Goal: Information Seeking & Learning: Learn about a topic

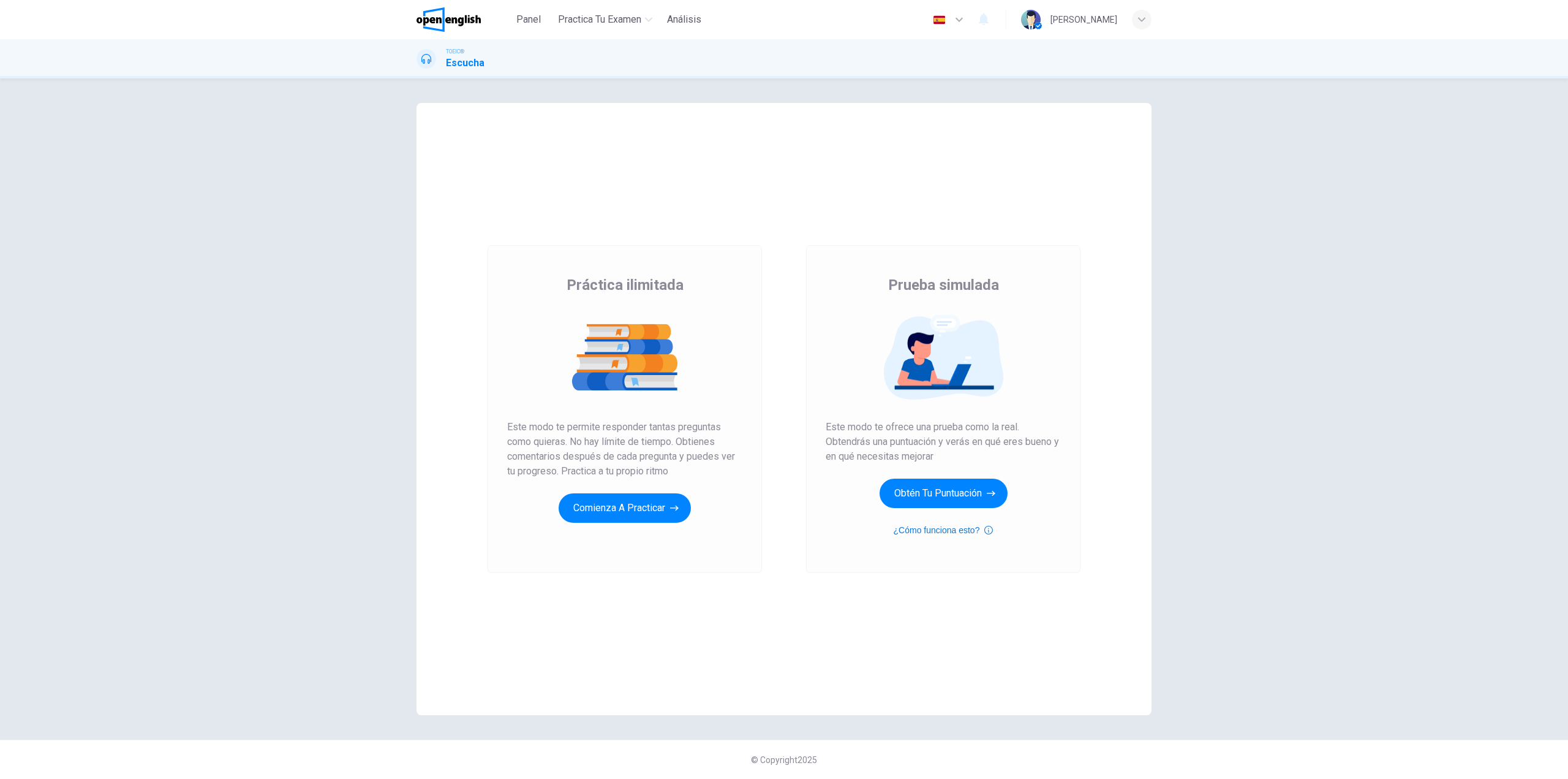
click at [990, 528] on icon "button" at bounding box center [989, 531] width 8 height 15
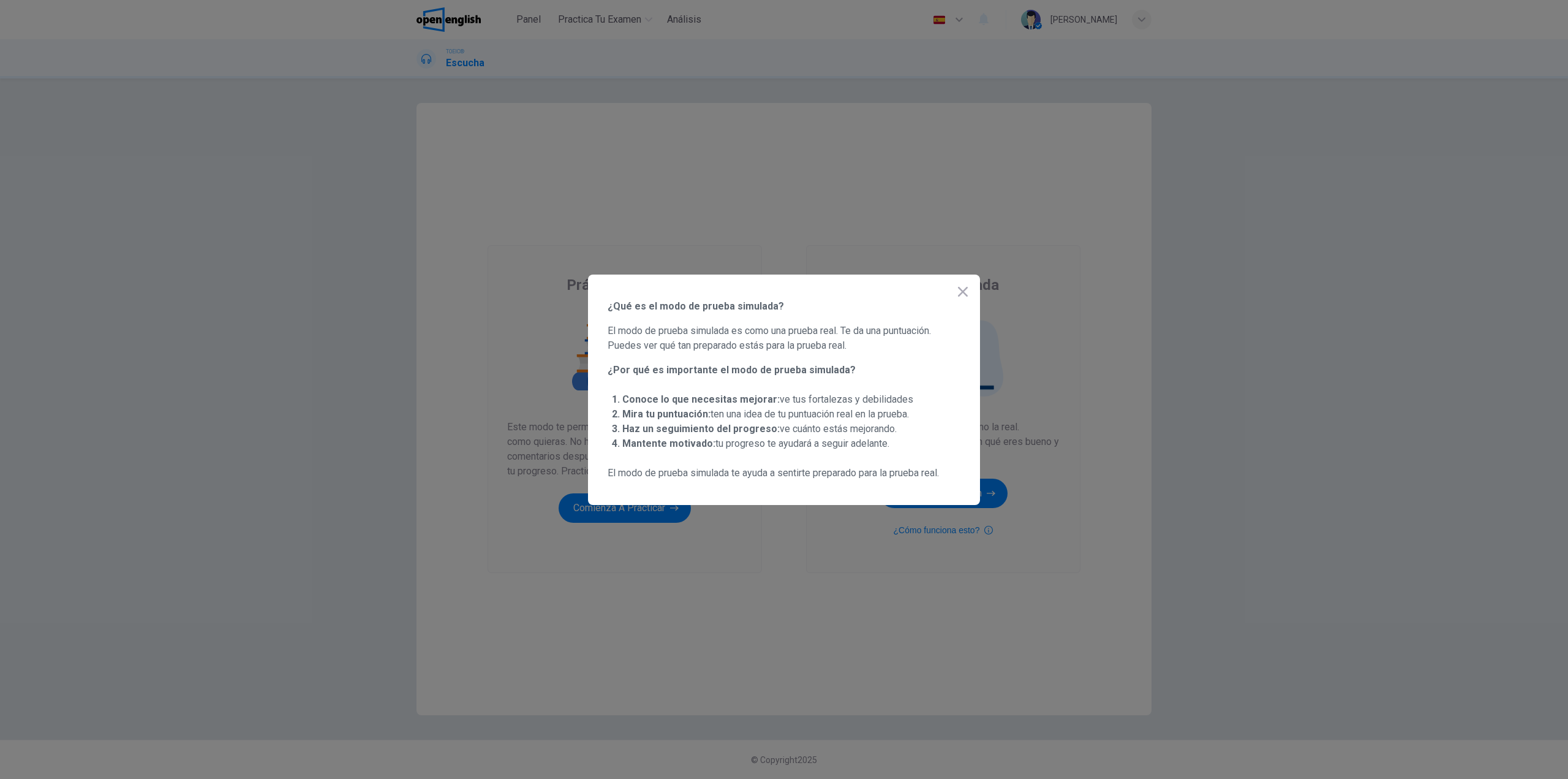
click at [960, 291] on icon "button" at bounding box center [964, 292] width 15 height 15
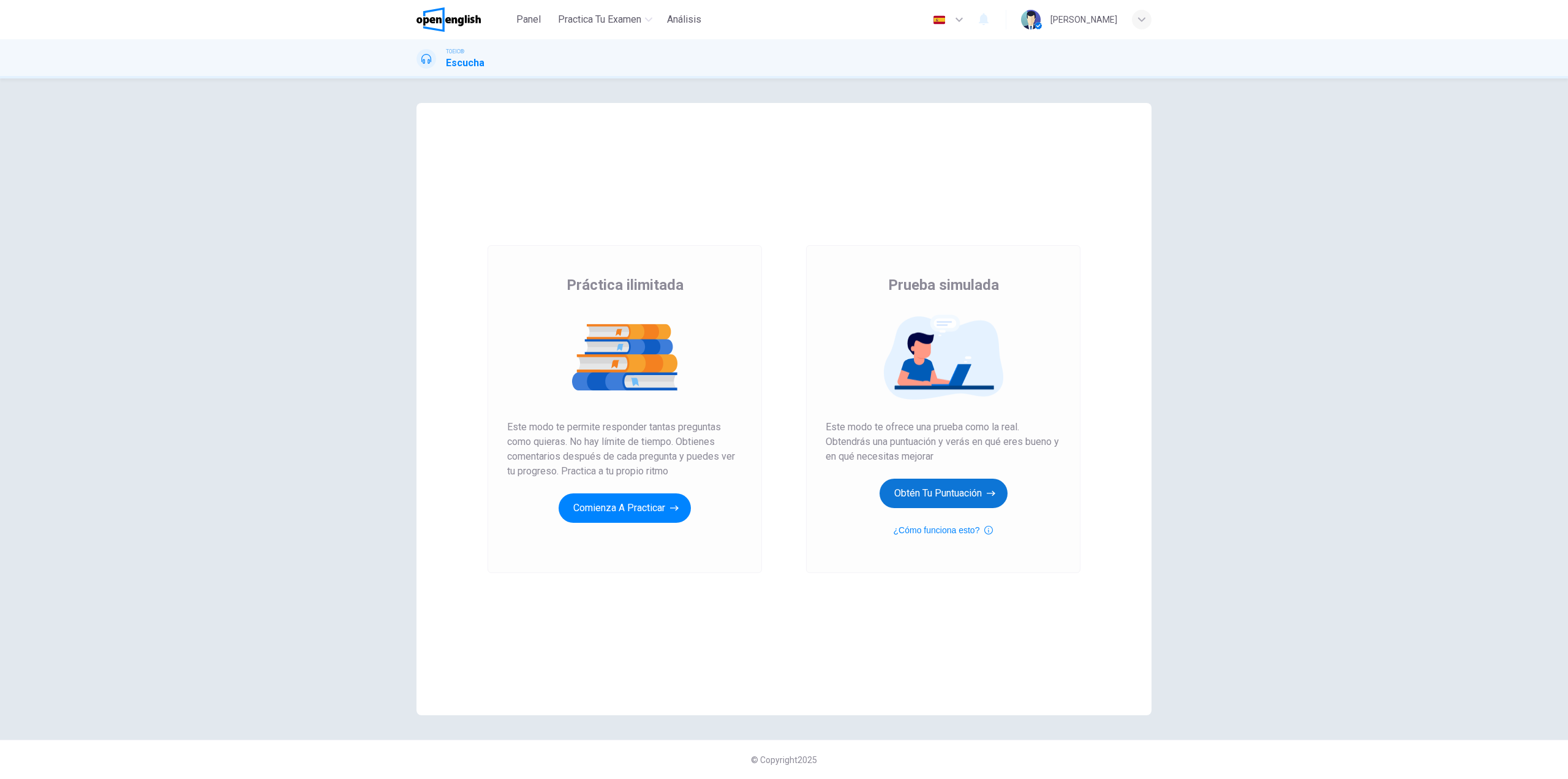
click at [952, 498] on button "Obtén tu puntuación" at bounding box center [943, 493] width 128 height 29
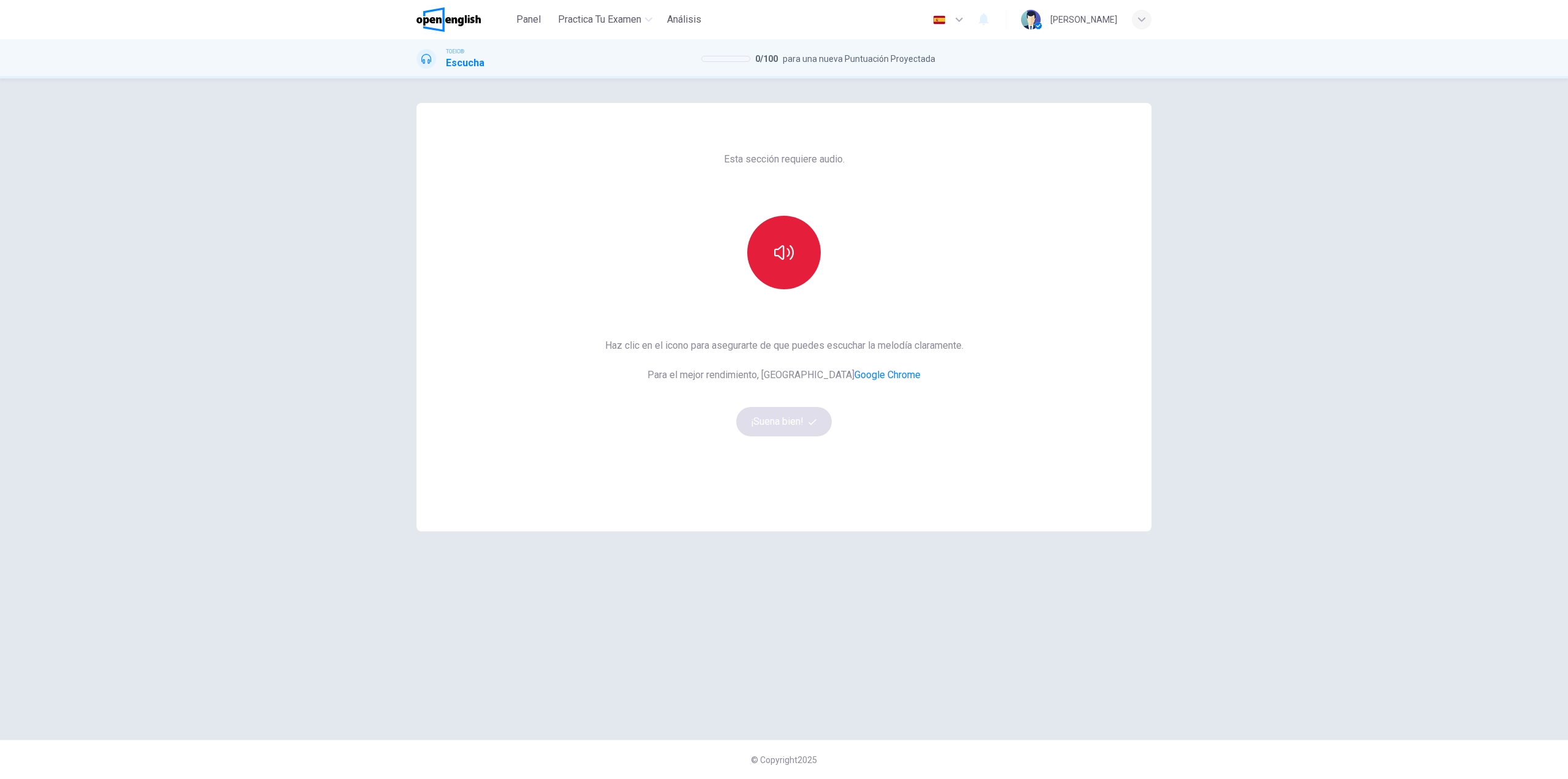
click at [787, 254] on icon "button" at bounding box center [784, 252] width 19 height 19
click at [784, 426] on button "¡Suena bien!" at bounding box center [784, 421] width 96 height 29
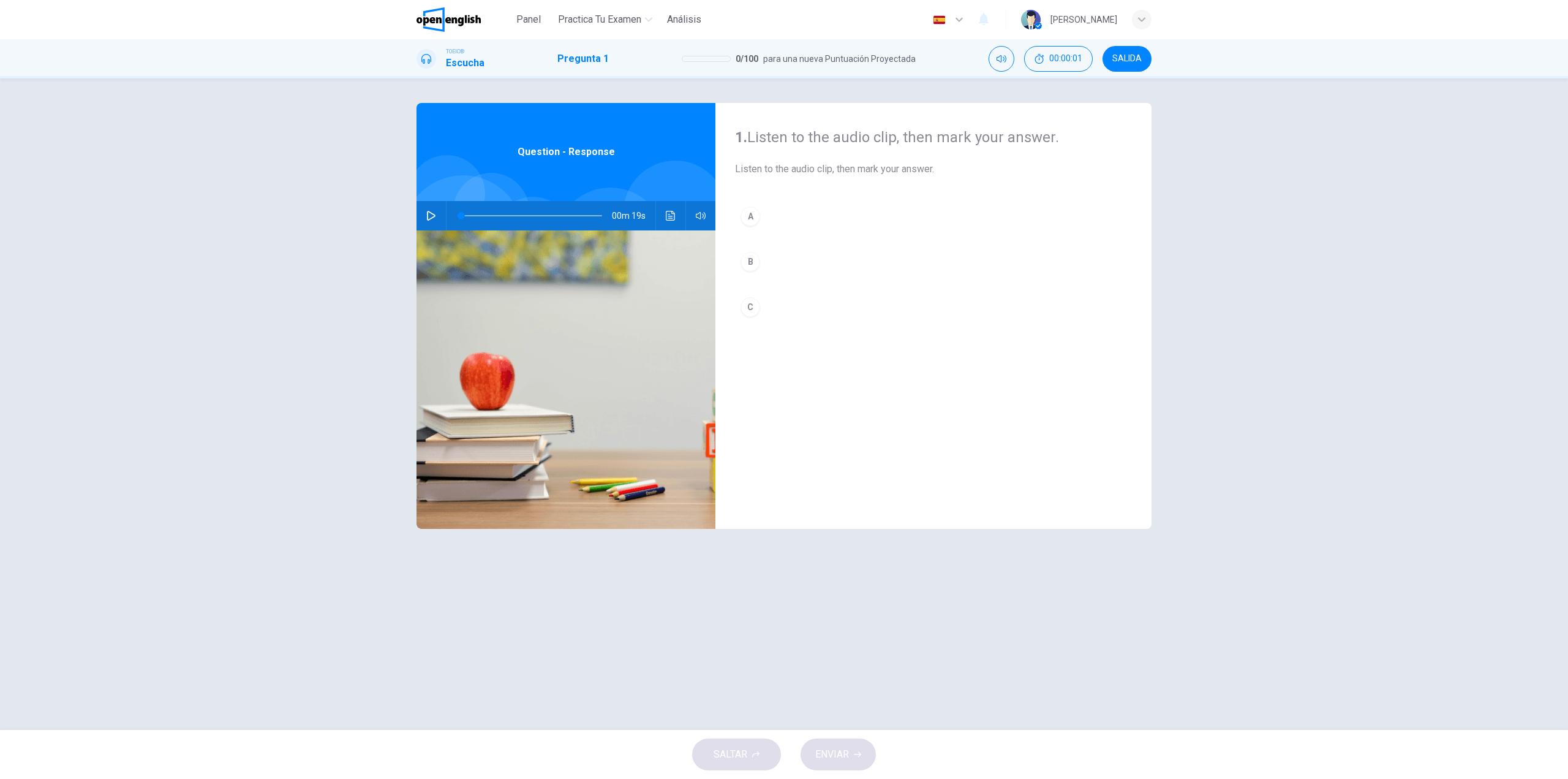
click at [430, 217] on icon "button" at bounding box center [431, 216] width 10 height 10
click at [1330, 345] on div "1. Listen to the audio clip, then [PERSON_NAME] your answer. Listen to the audi…" at bounding box center [784, 404] width 1568 height 651
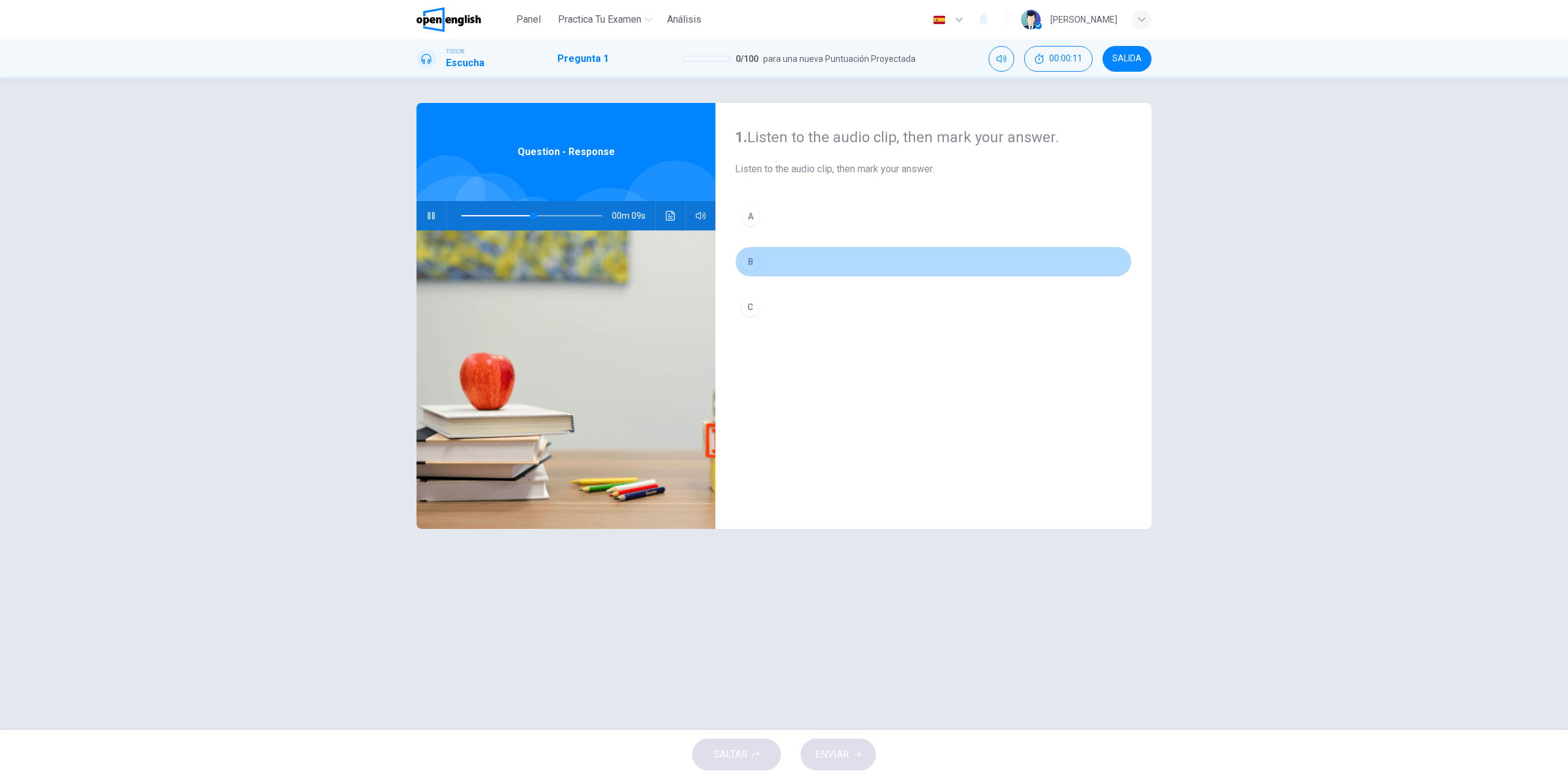
click at [760, 262] on button "B" at bounding box center [933, 261] width 397 height 30
type input "*"
click at [844, 757] on span "ENVIAR" at bounding box center [832, 754] width 34 height 17
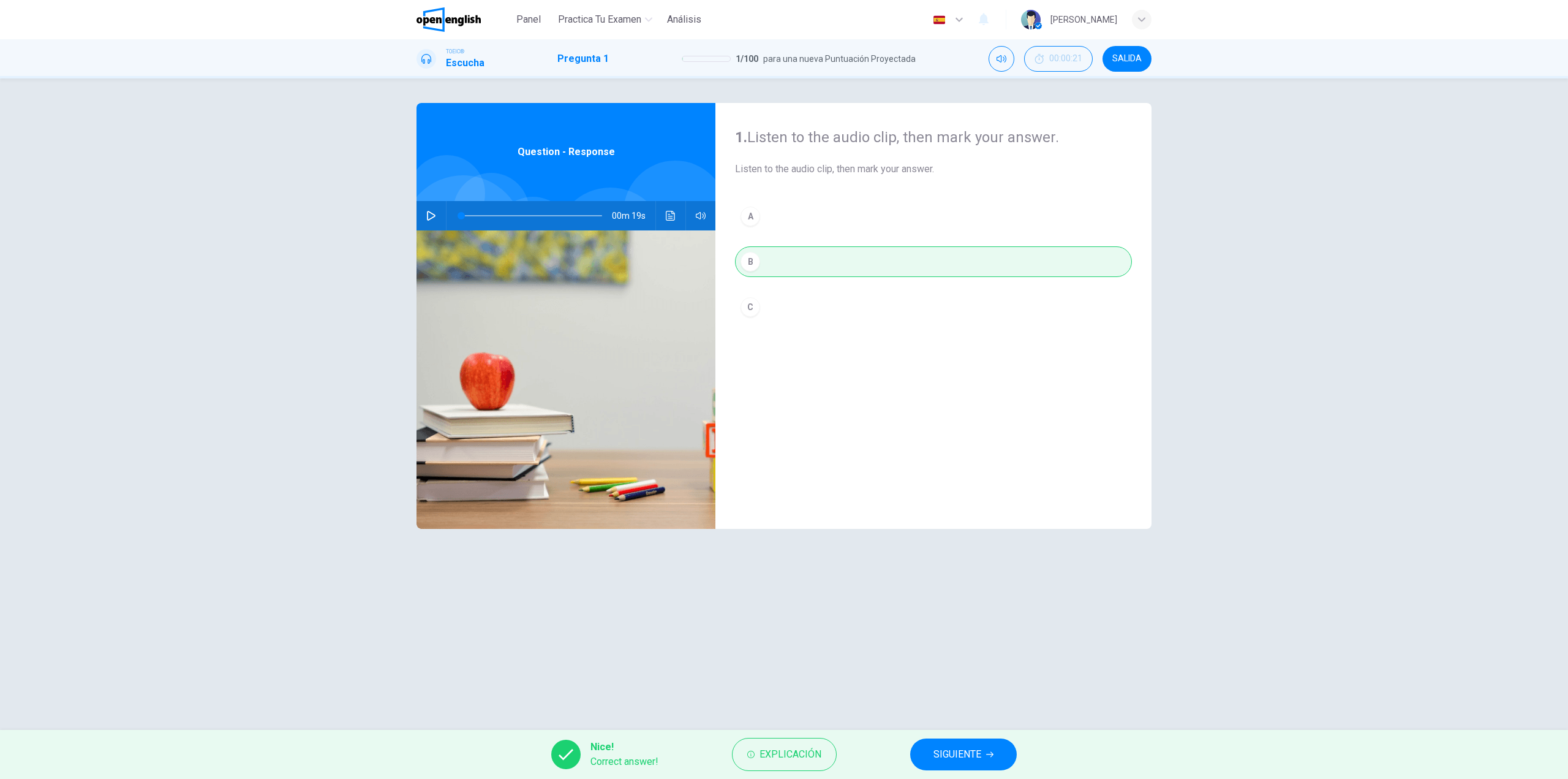
click at [972, 757] on span "SIGUIENTE" at bounding box center [957, 754] width 48 height 17
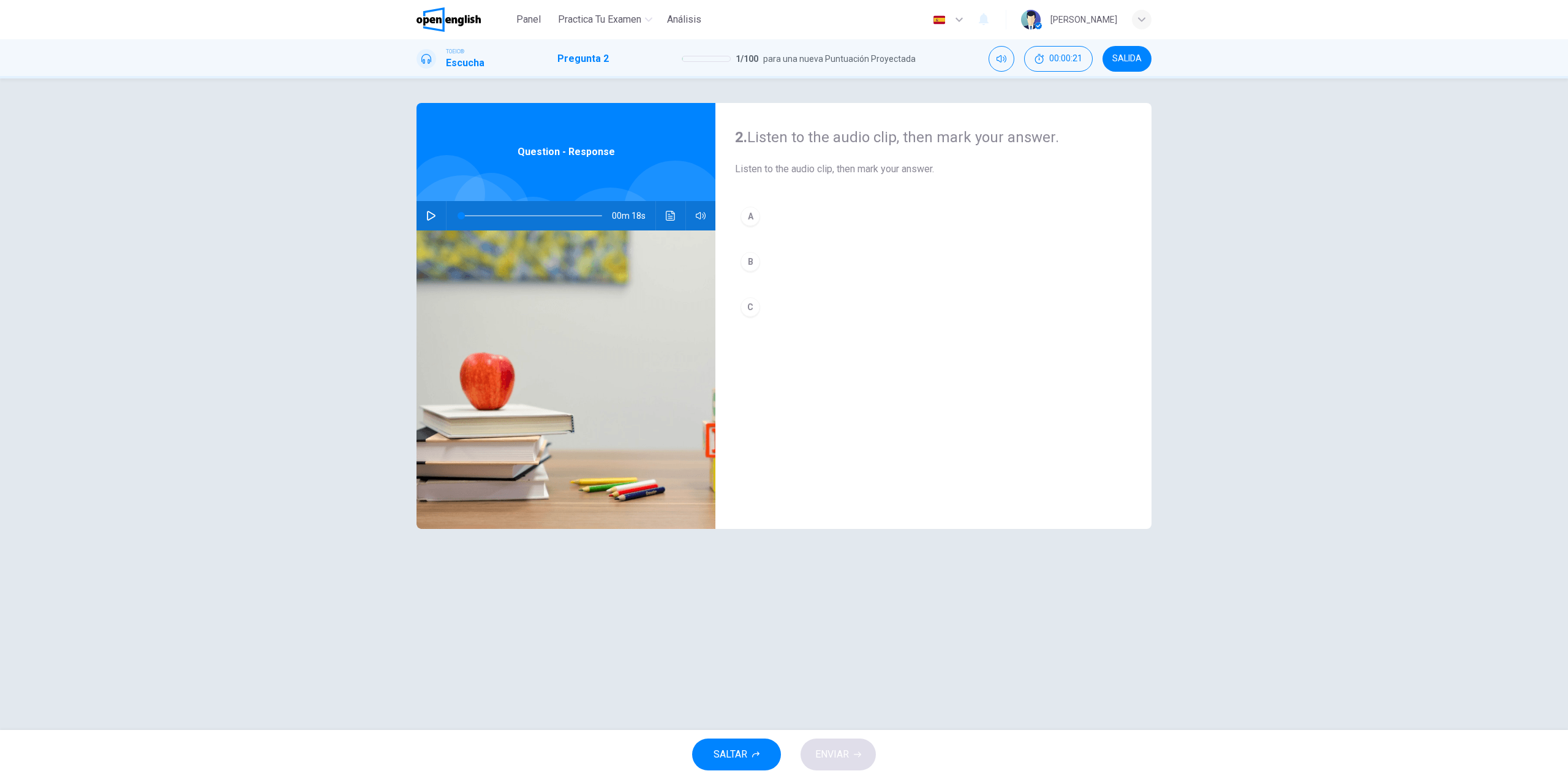
click at [447, 214] on div at bounding box center [529, 215] width 165 height 29
click at [439, 213] on button "button" at bounding box center [431, 215] width 19 height 29
click at [794, 217] on button "A" at bounding box center [933, 216] width 397 height 30
type input "*"
click at [838, 756] on span "ENVIAR" at bounding box center [832, 754] width 34 height 17
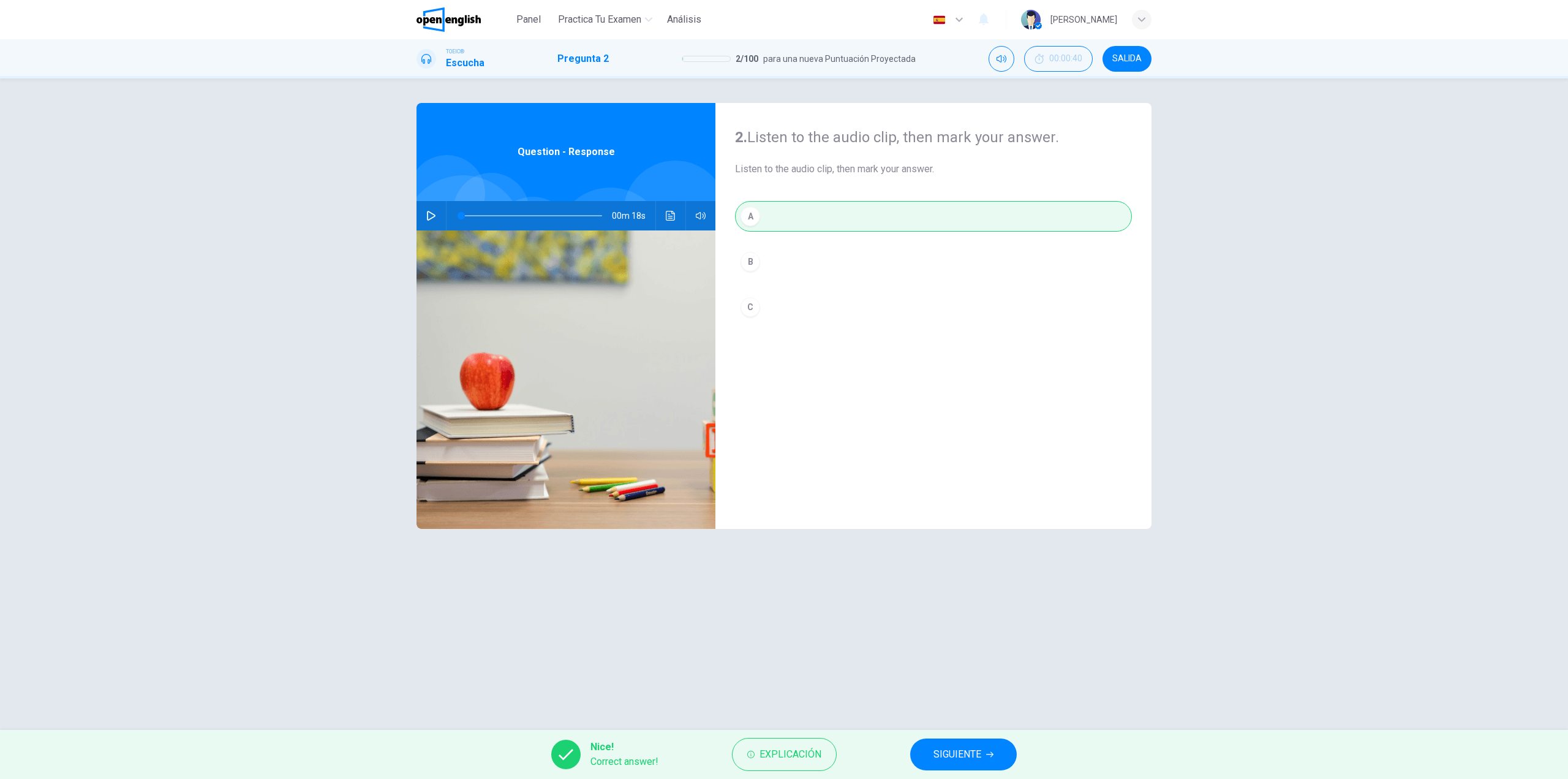
click at [979, 756] on span "SIGUIENTE" at bounding box center [957, 754] width 48 height 17
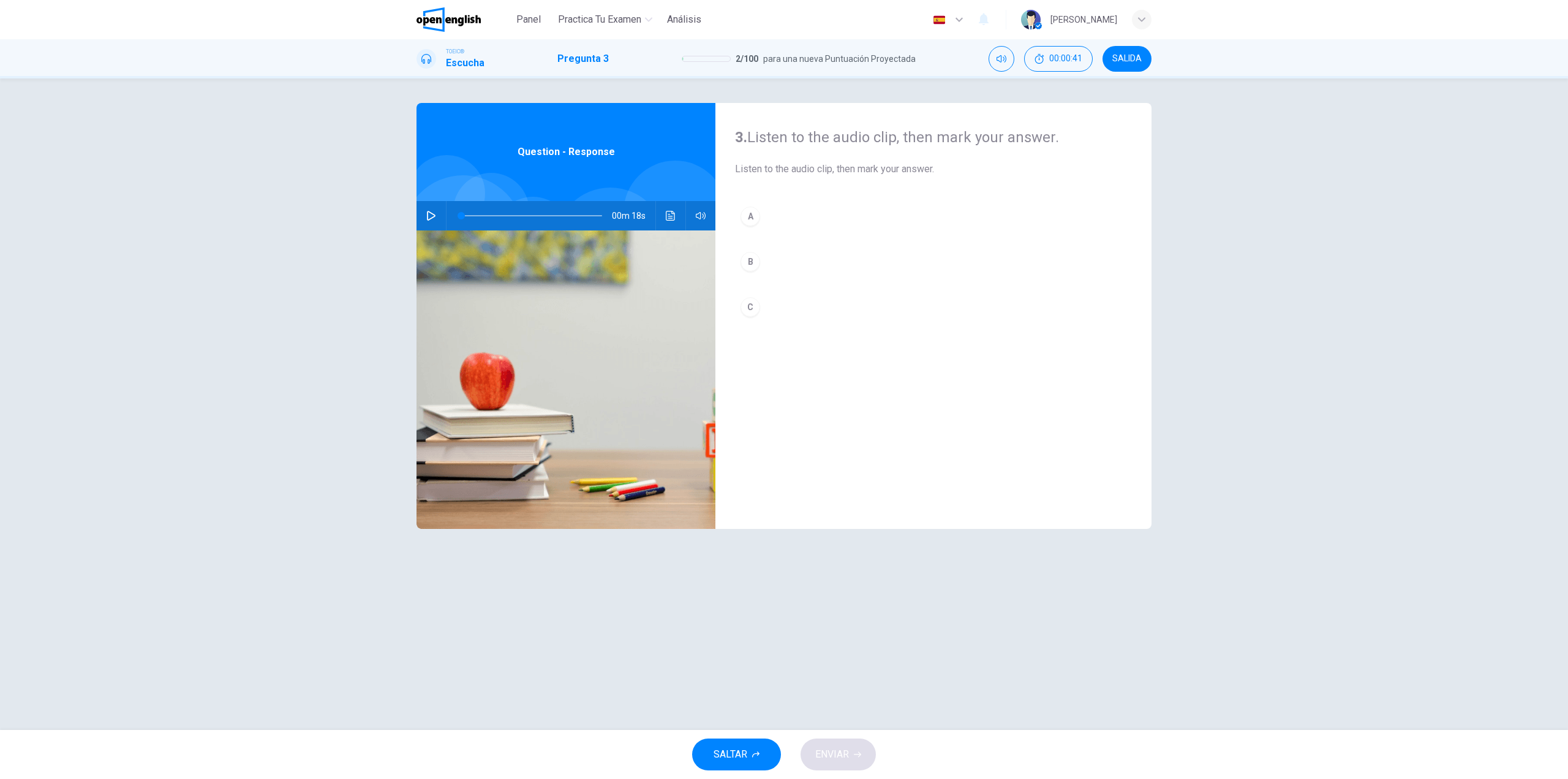
click at [432, 219] on icon "button" at bounding box center [431, 216] width 10 height 10
click at [792, 260] on button "B" at bounding box center [933, 261] width 397 height 30
type input "*"
click at [836, 750] on span "ENVIAR" at bounding box center [832, 754] width 34 height 17
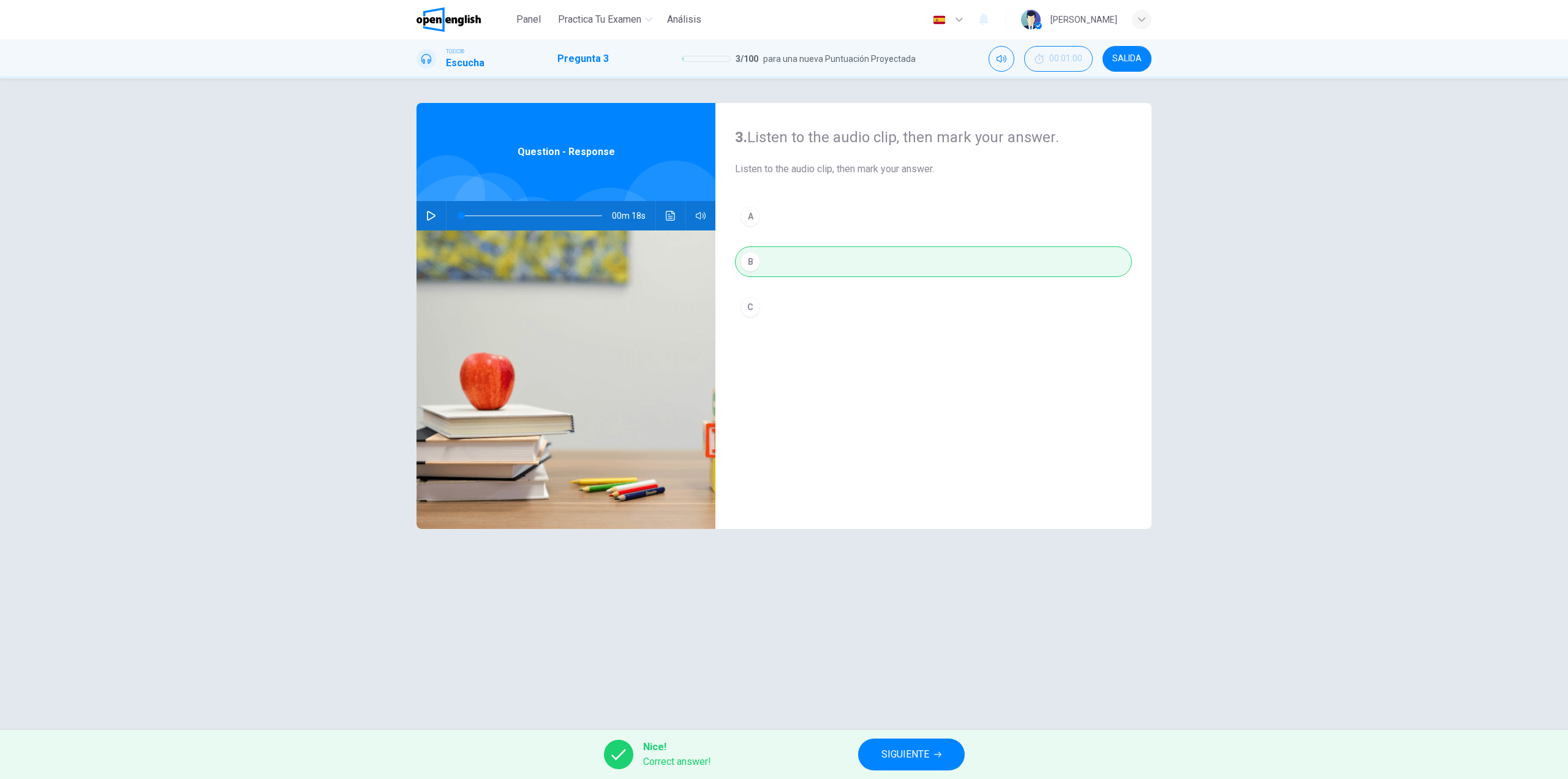
click at [911, 744] on button "SIGUIENTE" at bounding box center [912, 754] width 107 height 32
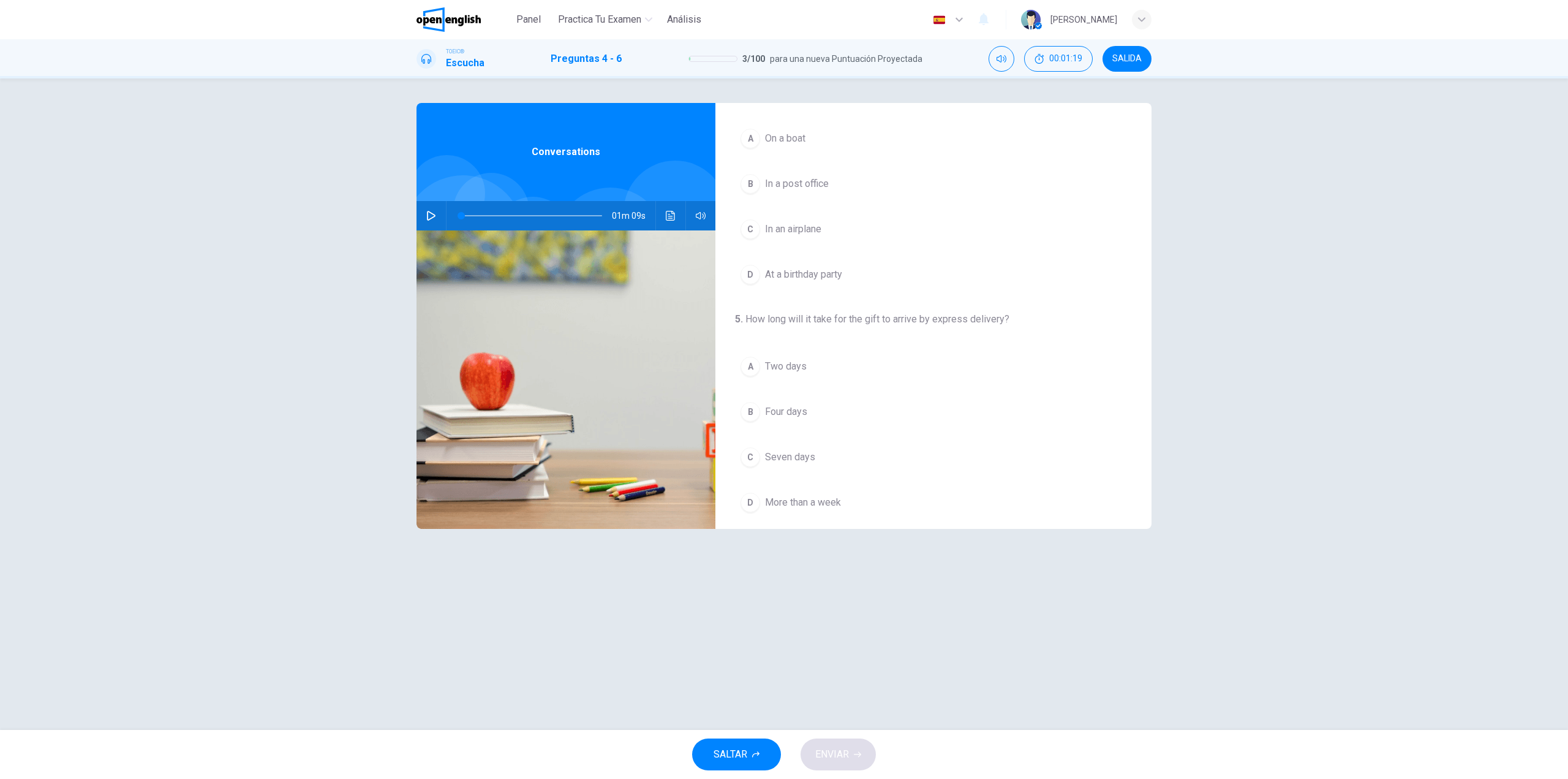
scroll to position [35, 0]
click at [431, 220] on icon "button" at bounding box center [431, 216] width 10 height 10
click at [814, 273] on span "In an airplane" at bounding box center [793, 270] width 56 height 15
click at [785, 398] on button "A Two days" at bounding box center [933, 407] width 397 height 30
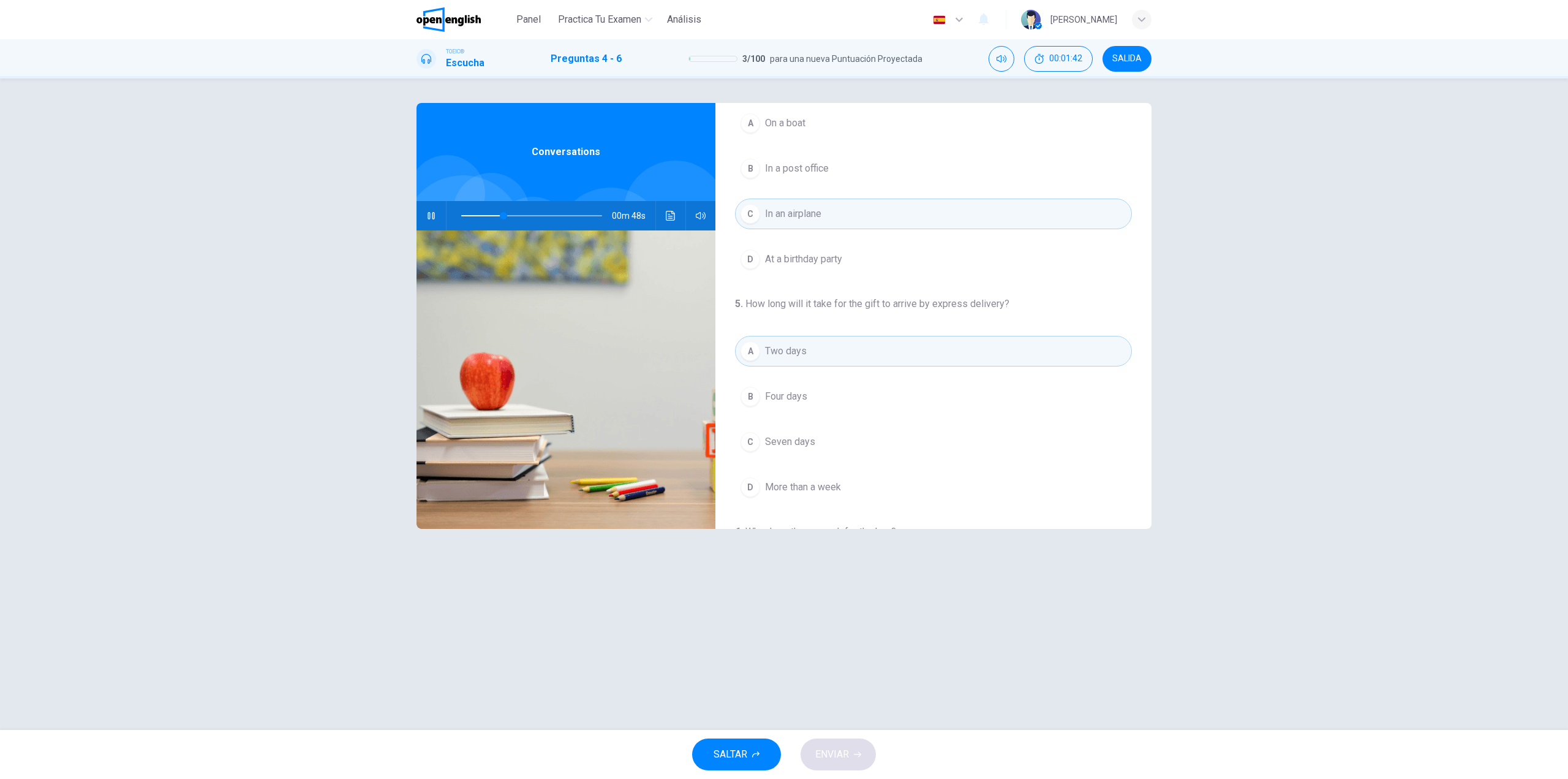
scroll to position [61, 0]
click at [786, 395] on span "Four days" at bounding box center [787, 392] width 42 height 15
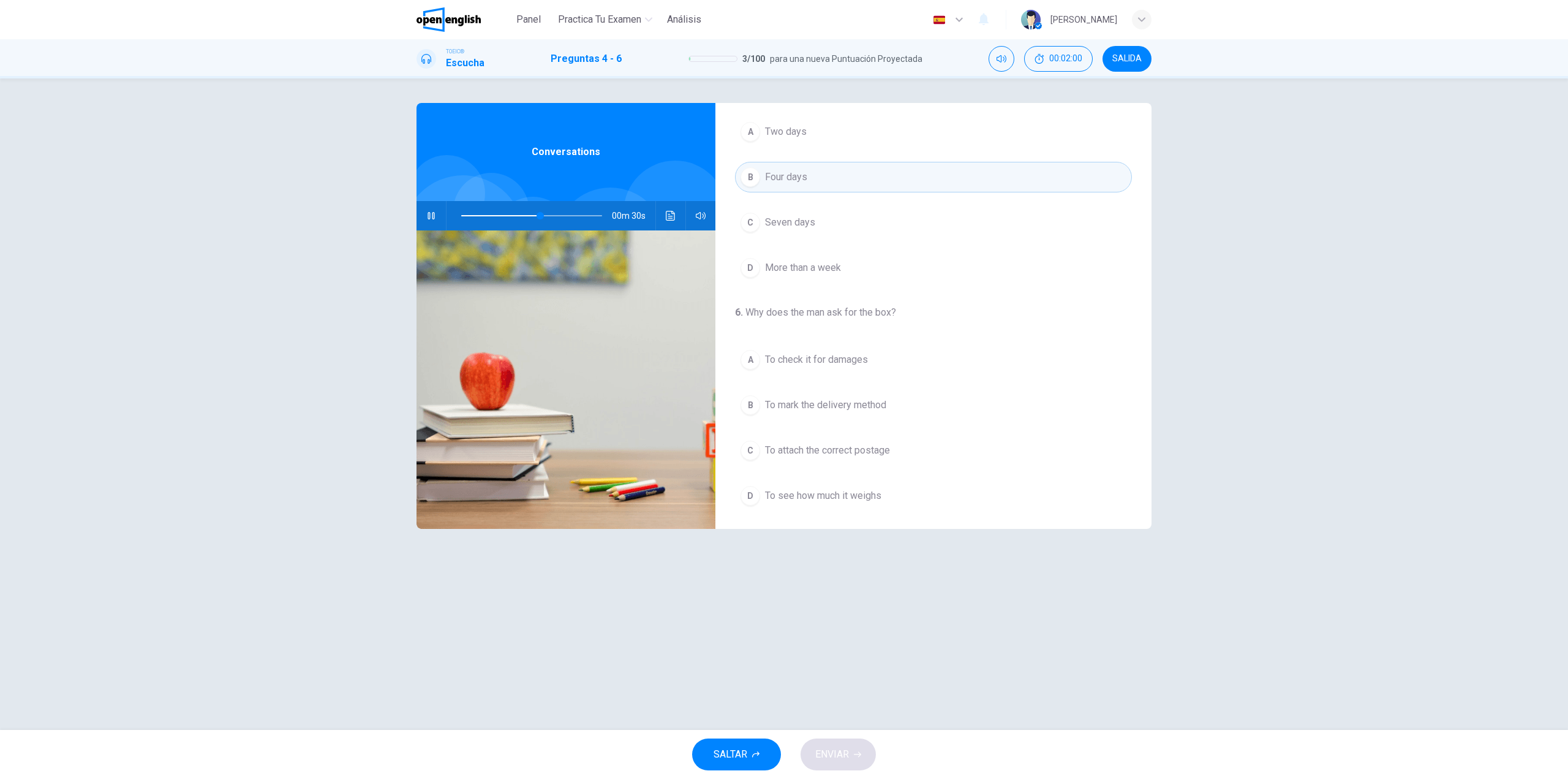
scroll to position [280, 0]
click at [831, 400] on span "To mark the delivery method" at bounding box center [826, 401] width 122 height 15
click at [462, 214] on span at bounding box center [532, 216] width 141 height 17
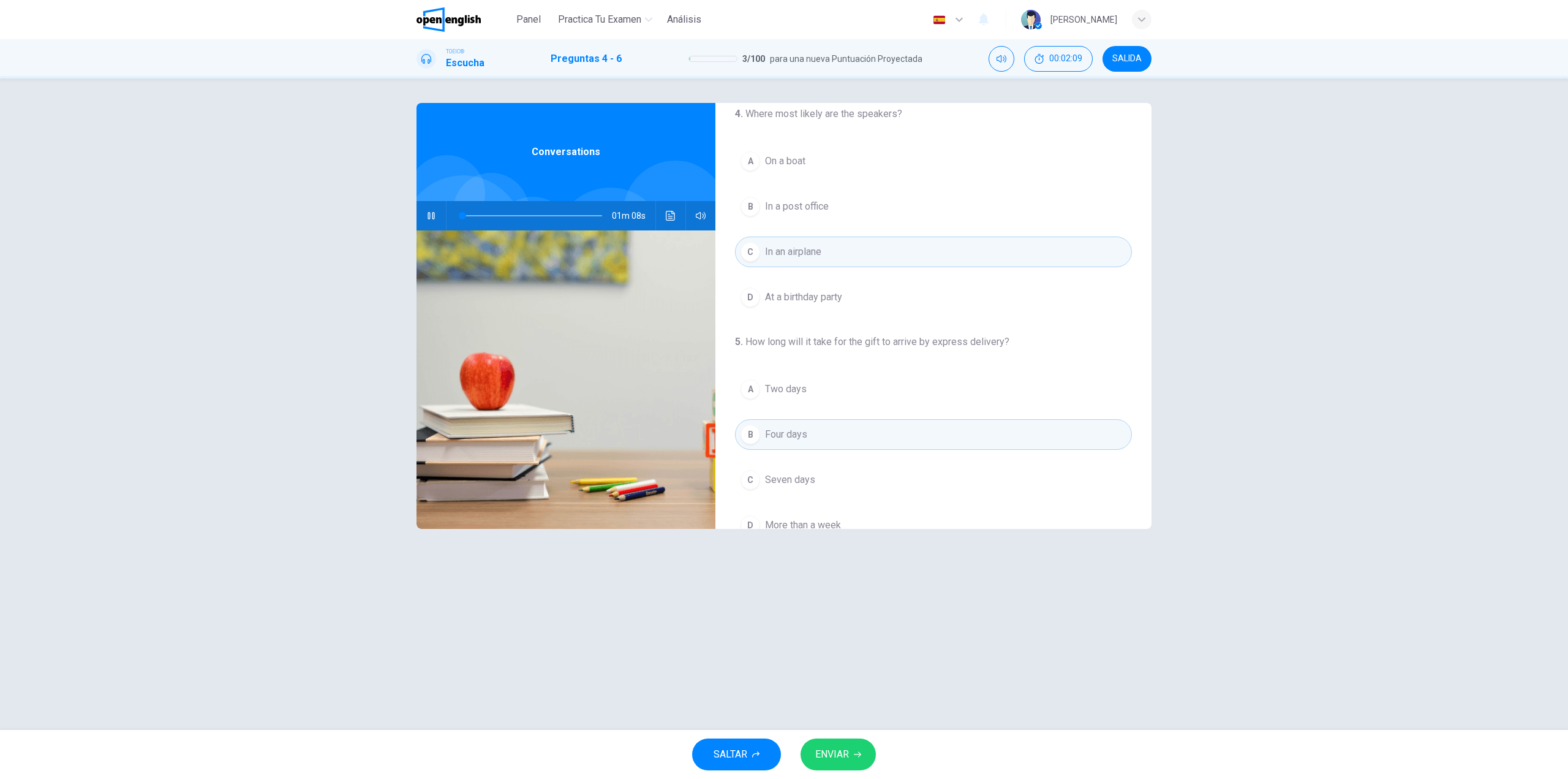
scroll to position [0, 0]
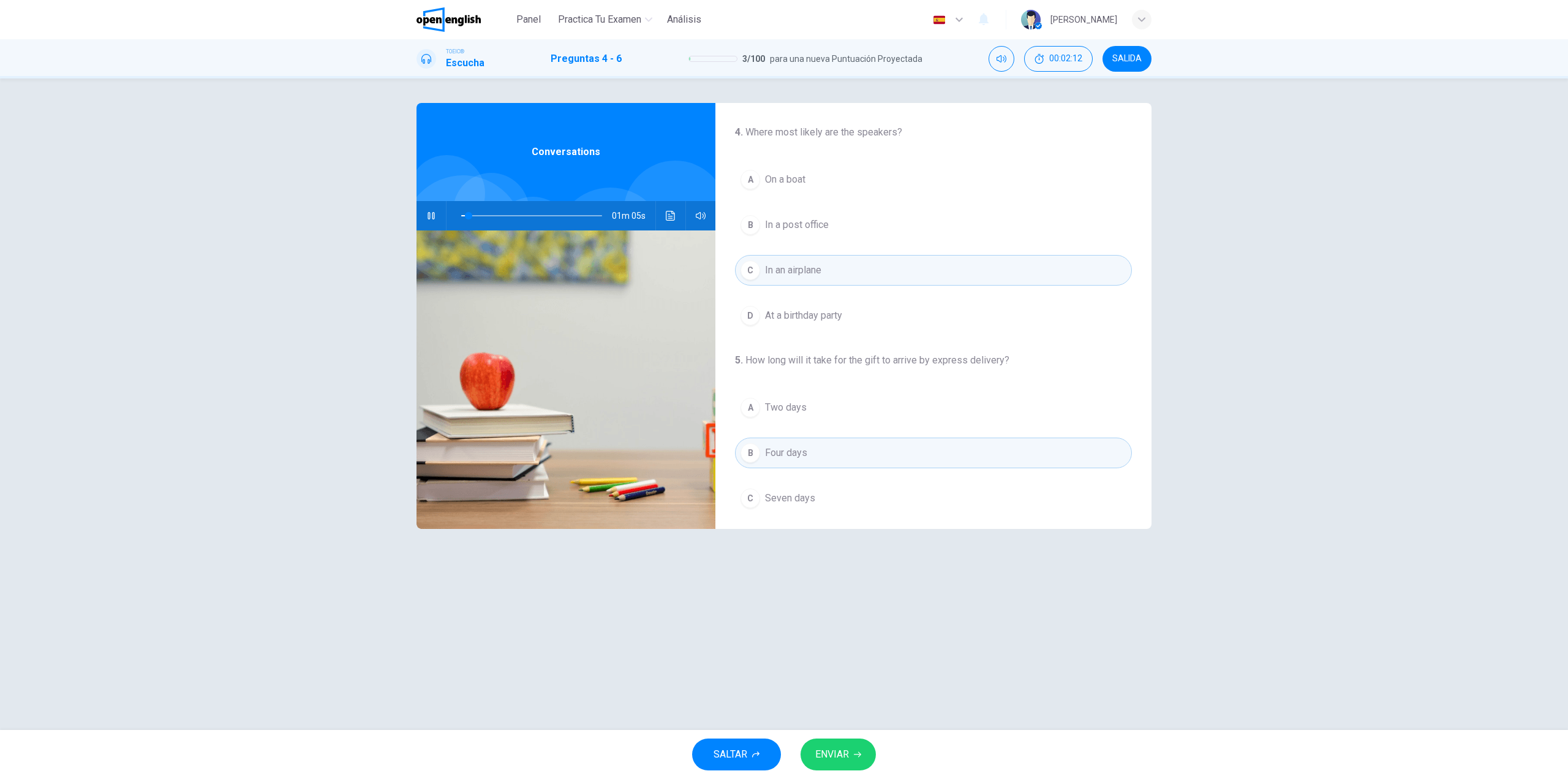
click at [430, 216] on icon "button" at bounding box center [431, 216] width 7 height 8
click at [430, 216] on icon "button" at bounding box center [431, 216] width 10 height 10
click at [814, 223] on span "In a post office" at bounding box center [797, 225] width 64 height 15
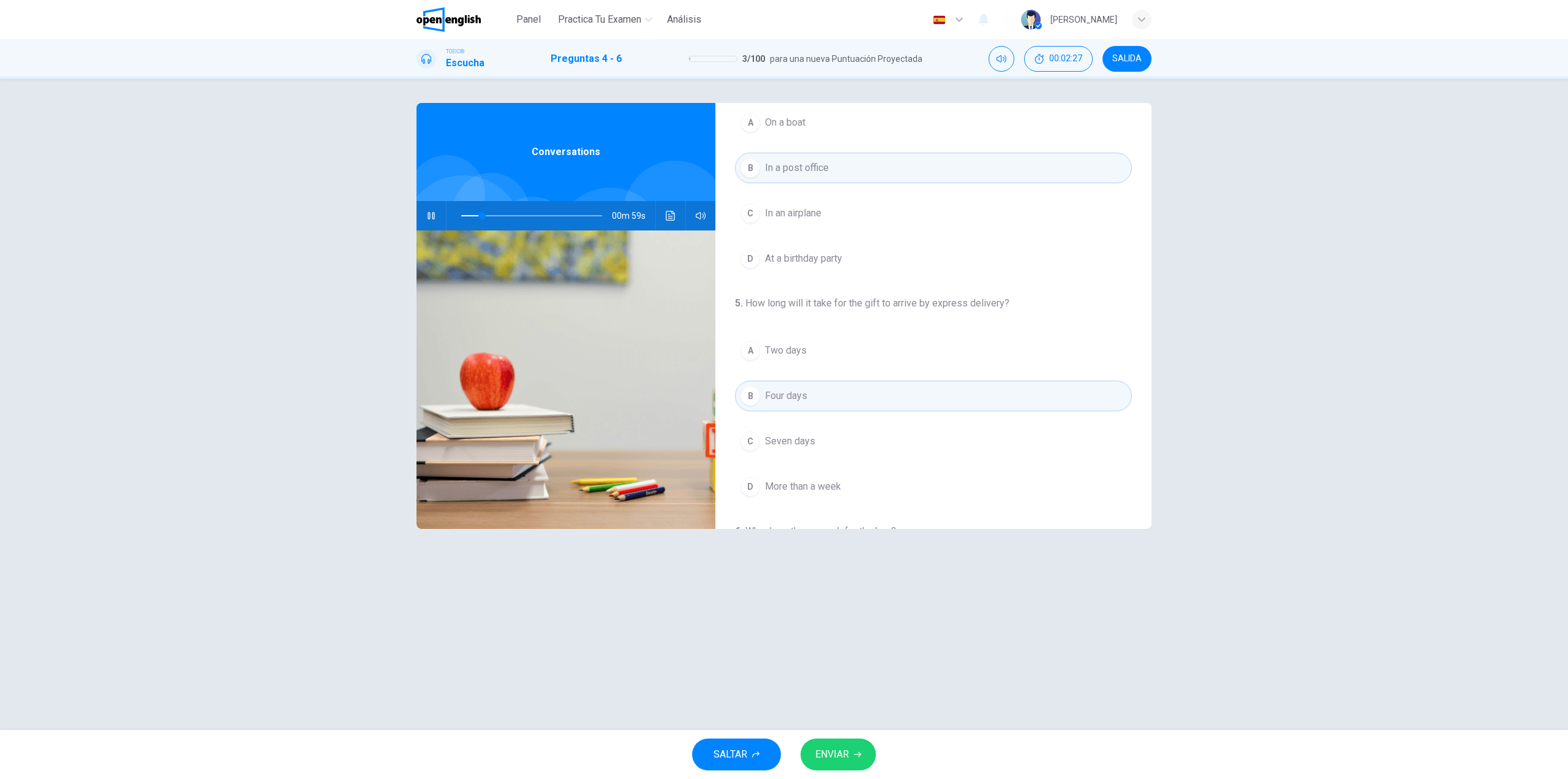
scroll to position [61, 0]
click at [786, 342] on span "Two days" at bounding box center [787, 347] width 42 height 15
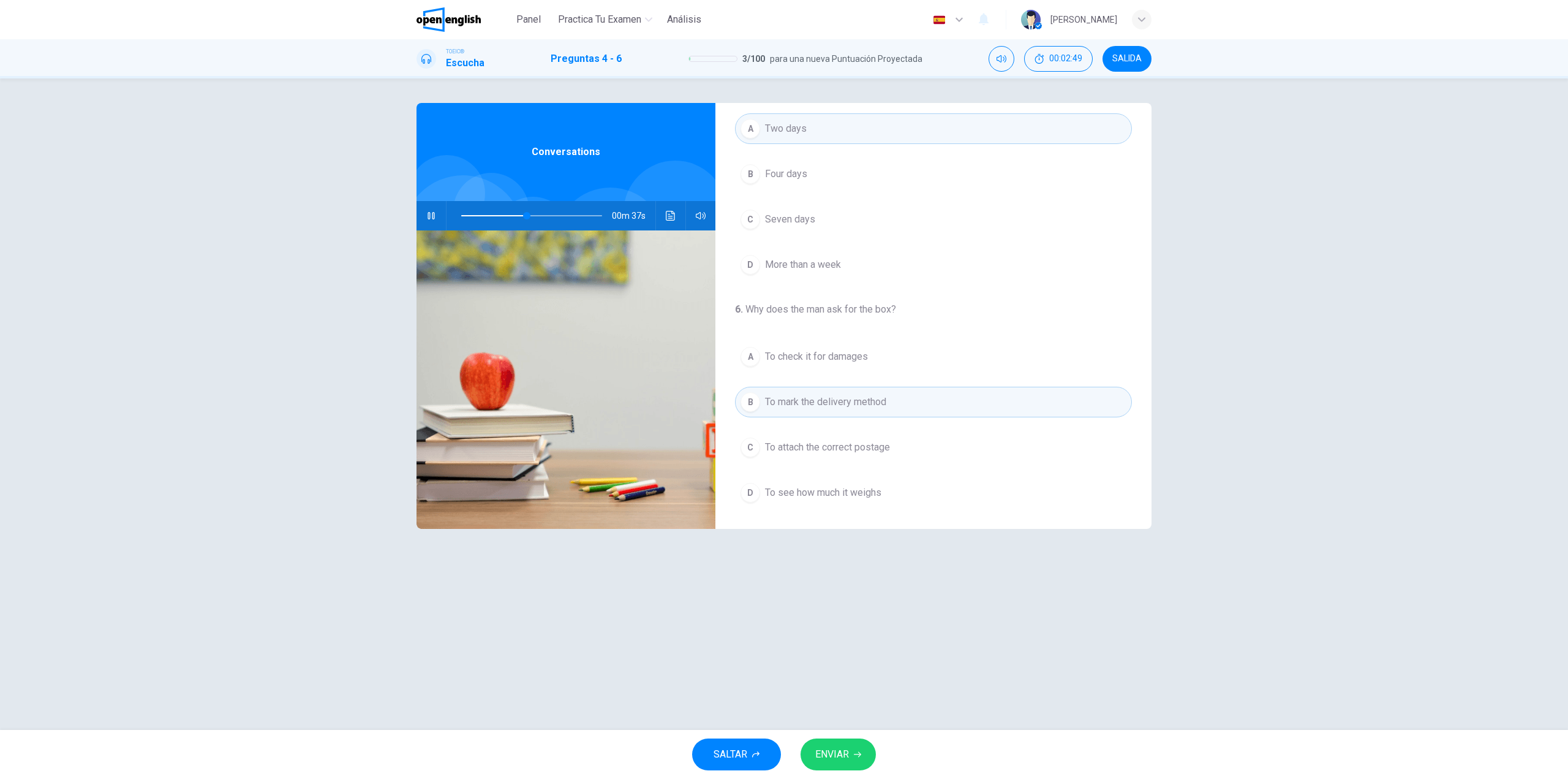
scroll to position [280, 0]
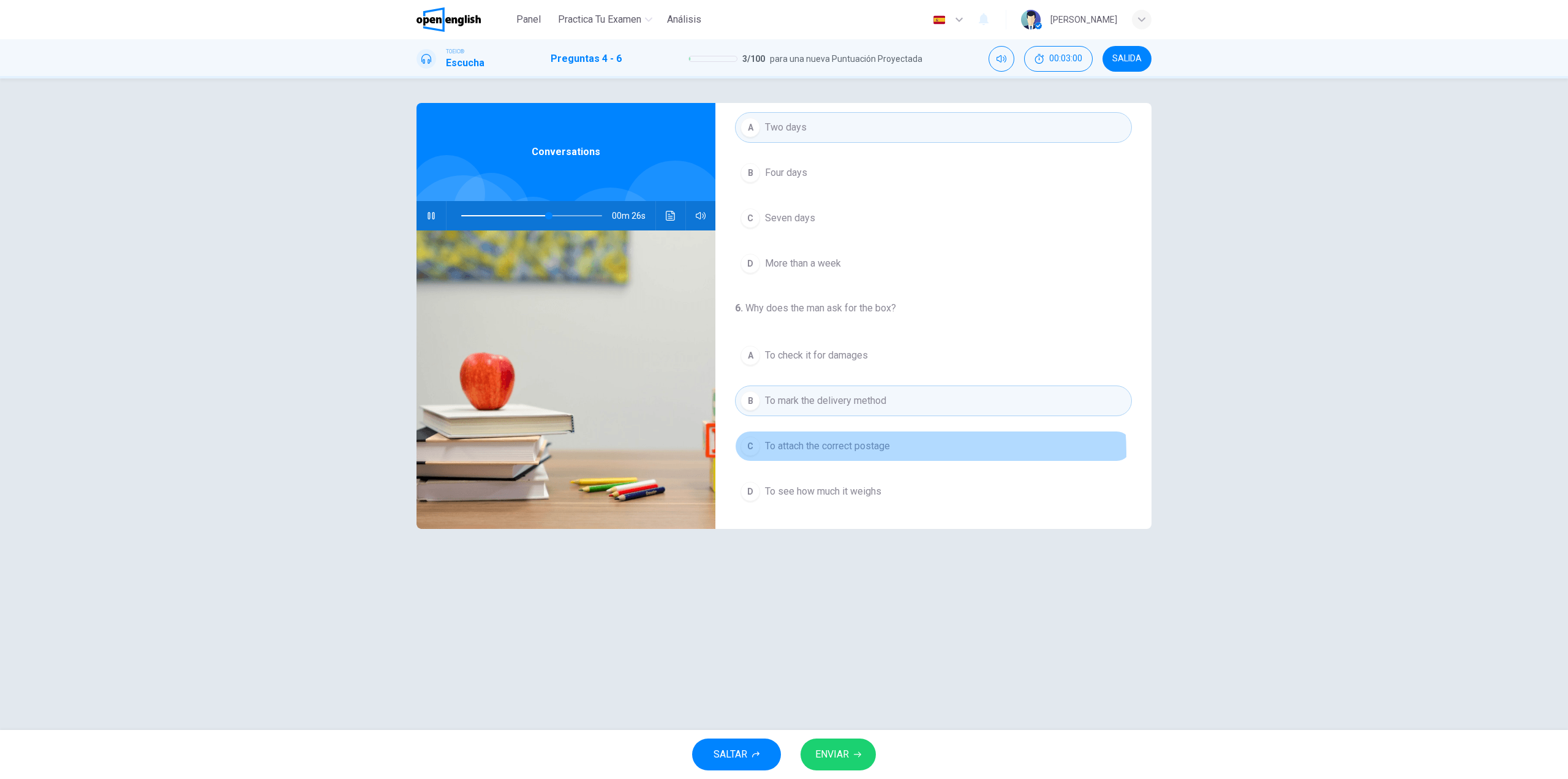
click at [855, 452] on span "To attach the correct postage" at bounding box center [828, 447] width 125 height 15
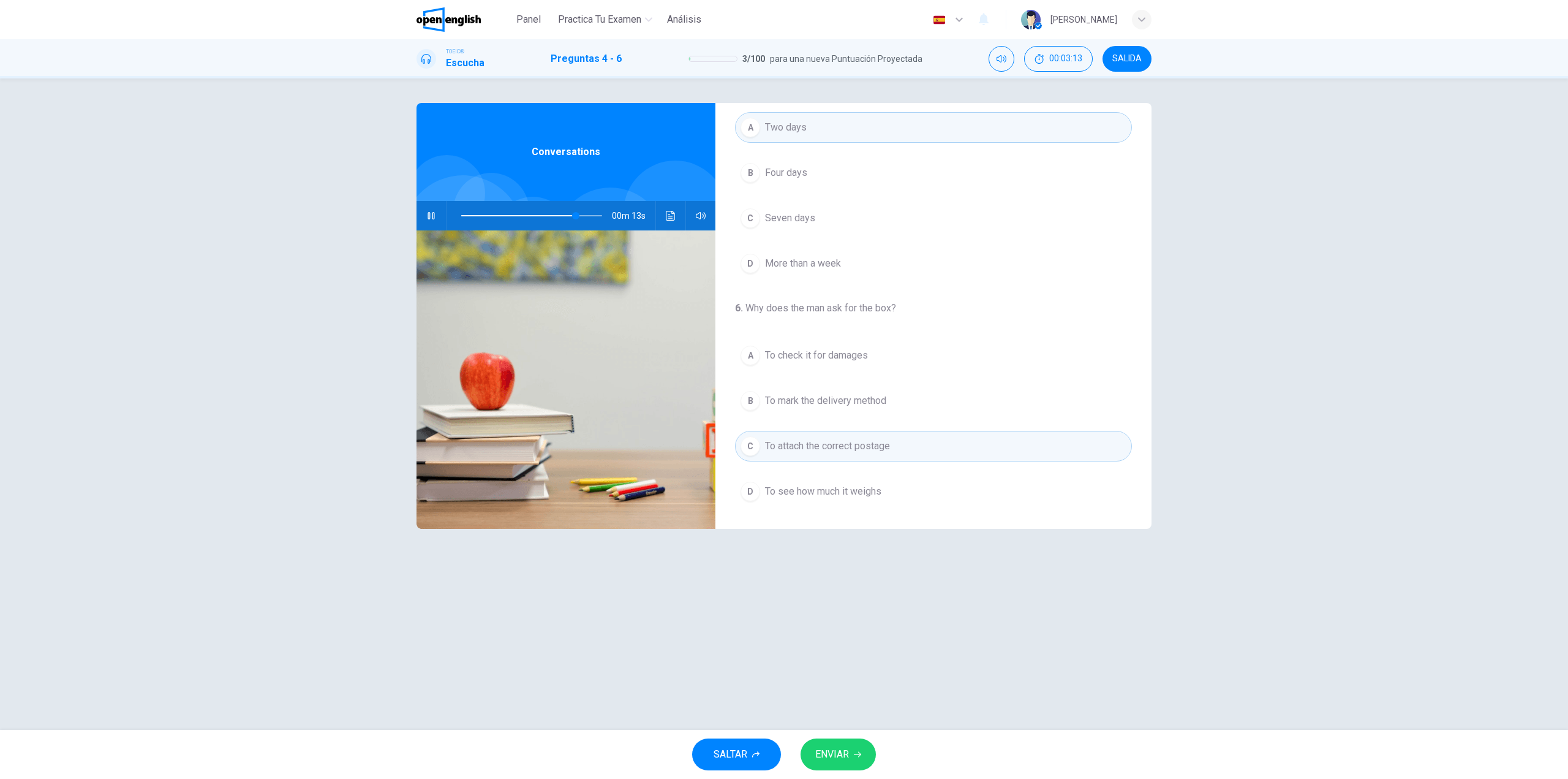
drag, startPoint x: 838, startPoint y: 755, endPoint x: 838, endPoint y: 763, distance: 8.0
click at [838, 758] on span "ENVIAR" at bounding box center [832, 754] width 34 height 17
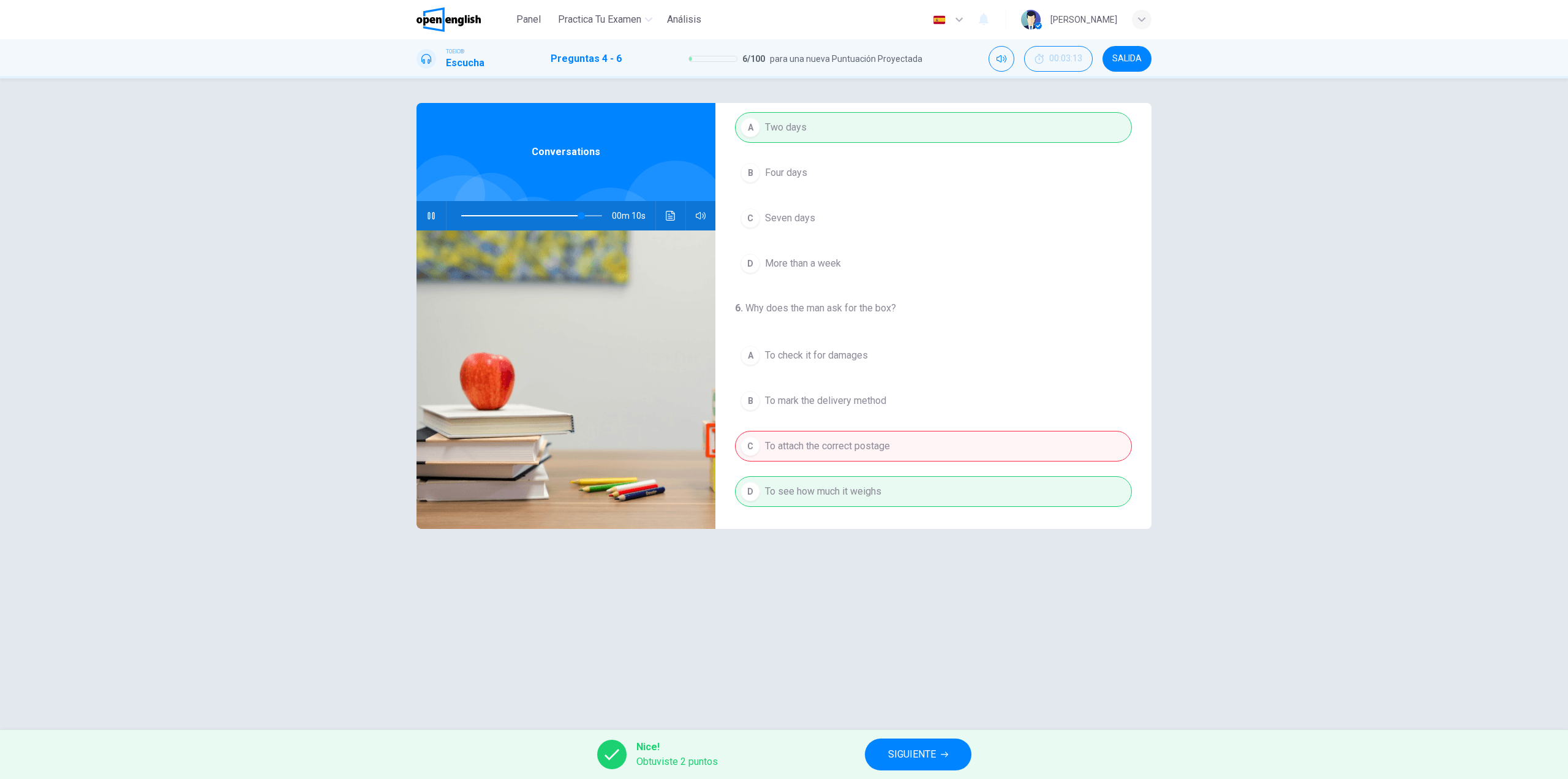
type input "**"
click at [920, 748] on span "SIGUIENTE" at bounding box center [912, 754] width 48 height 17
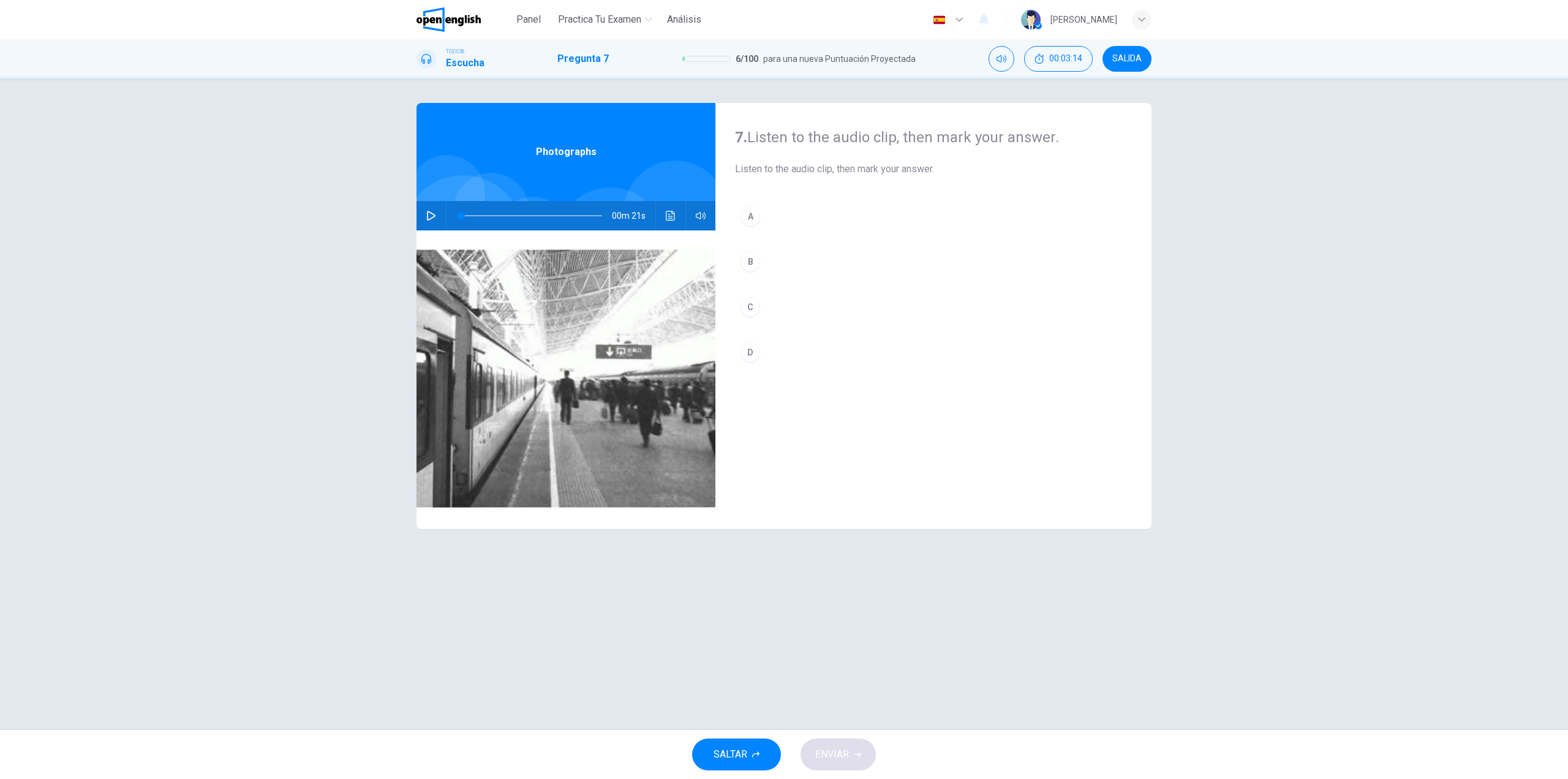
click at [430, 217] on icon "button" at bounding box center [431, 216] width 10 height 10
click at [797, 217] on button "A" at bounding box center [933, 216] width 397 height 30
click at [840, 756] on span "ENVIAR" at bounding box center [832, 754] width 34 height 17
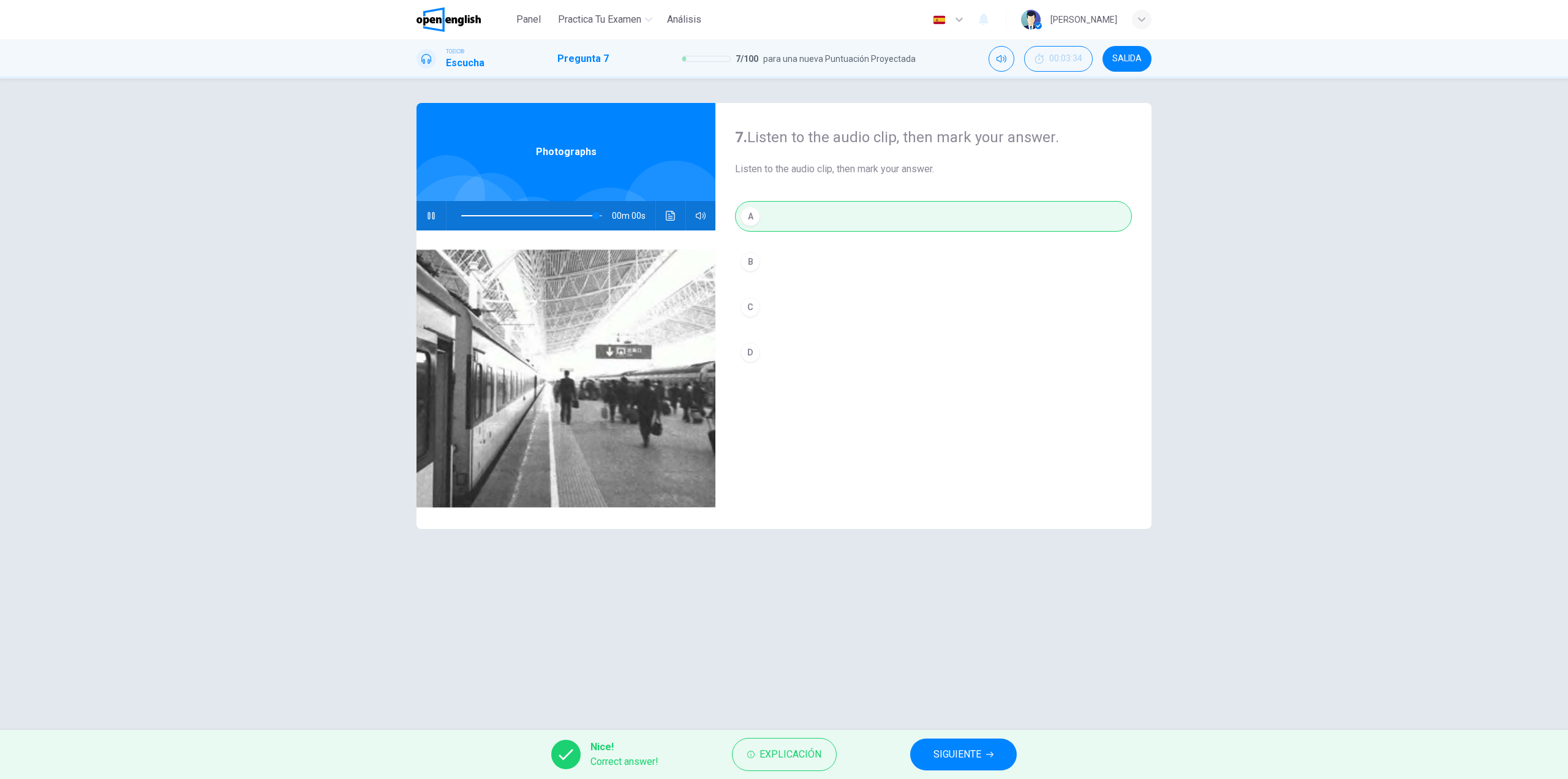
type input "*"
click at [976, 757] on span "SIGUIENTE" at bounding box center [957, 754] width 48 height 17
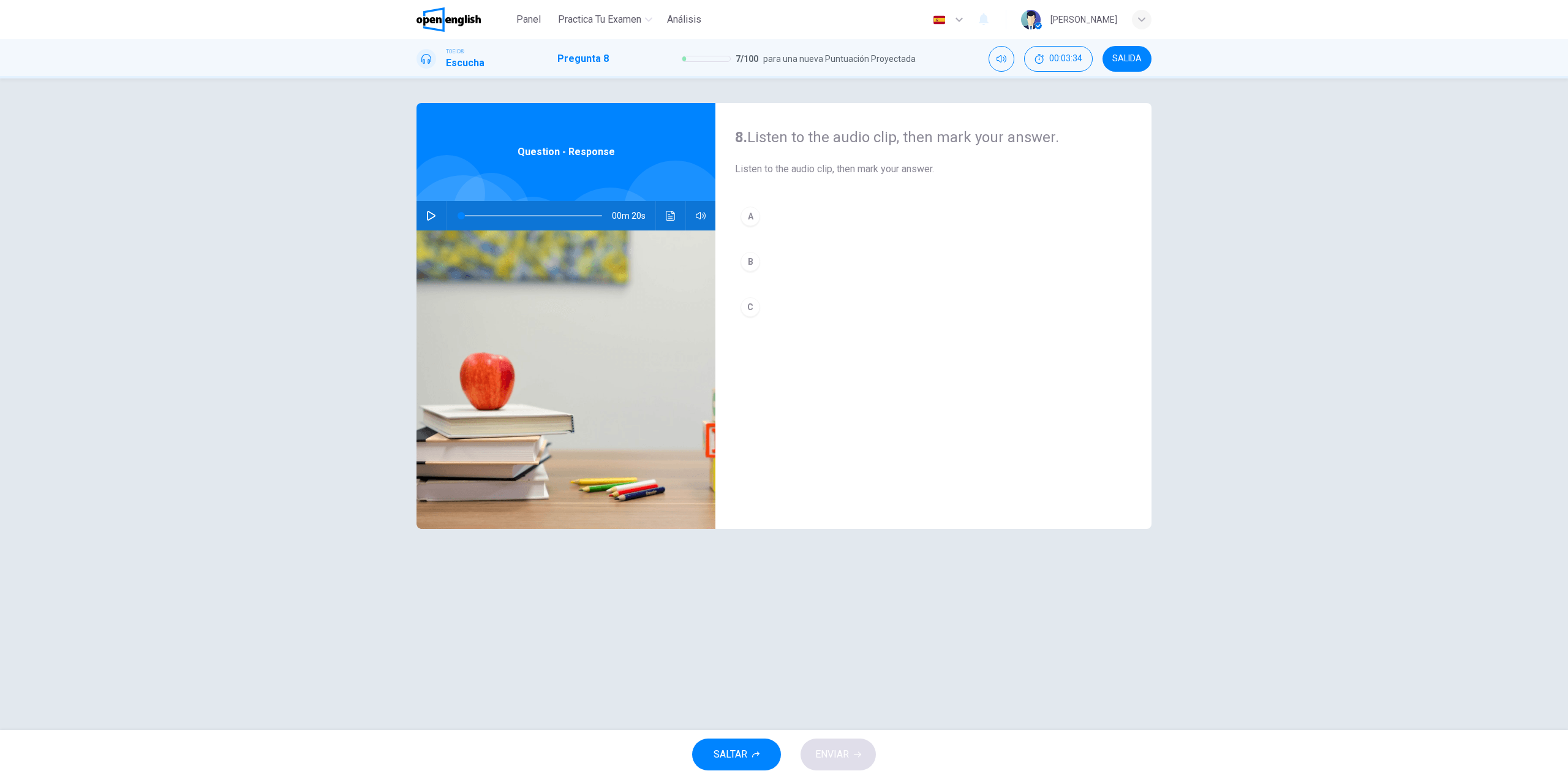
click at [428, 212] on icon "button" at bounding box center [431, 216] width 8 height 10
click at [817, 214] on button "A" at bounding box center [933, 216] width 397 height 30
type input "*"
click at [844, 766] on button "ENVIAR" at bounding box center [839, 754] width 76 height 32
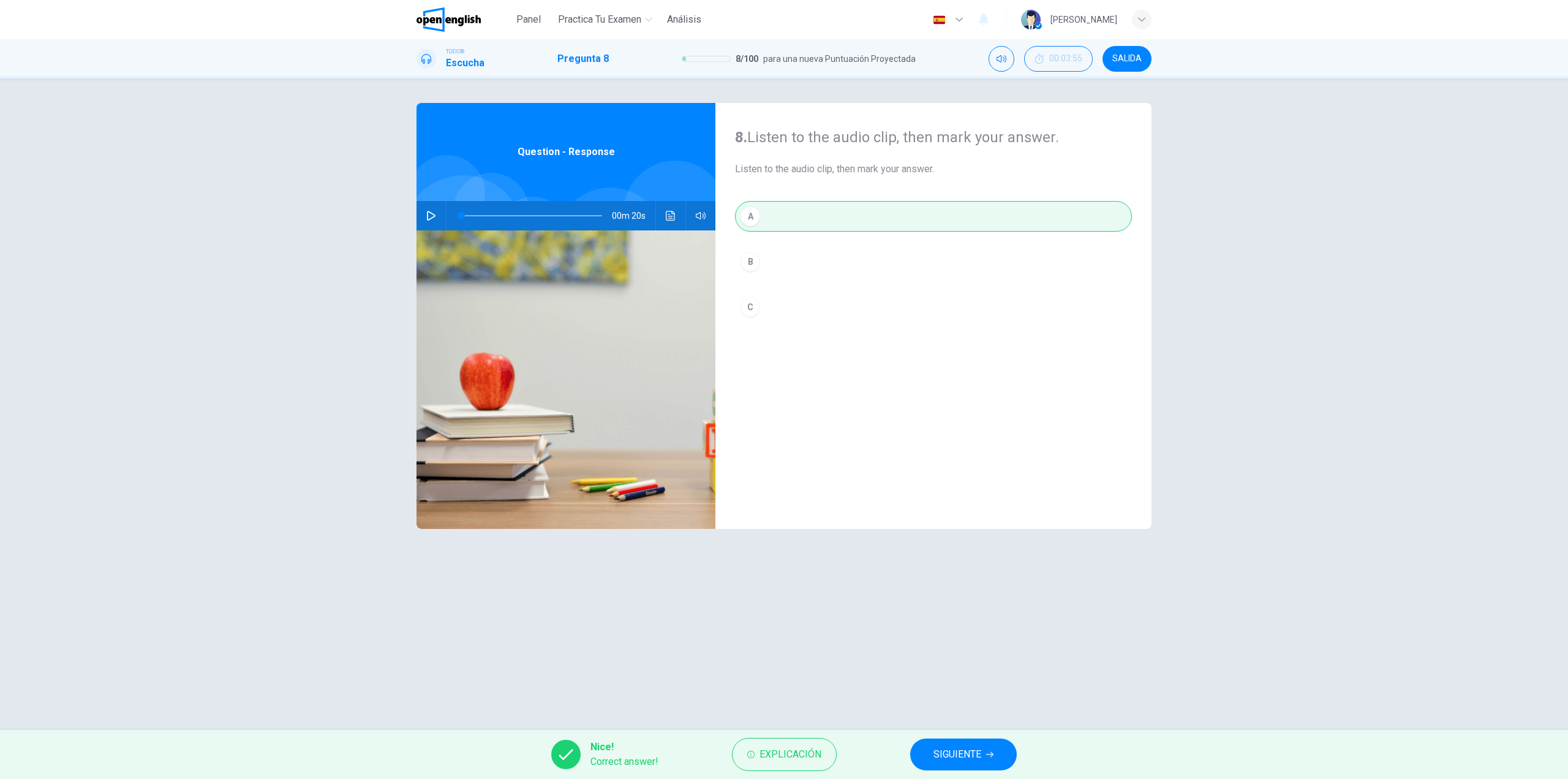
click at [951, 754] on span "SIGUIENTE" at bounding box center [957, 754] width 48 height 17
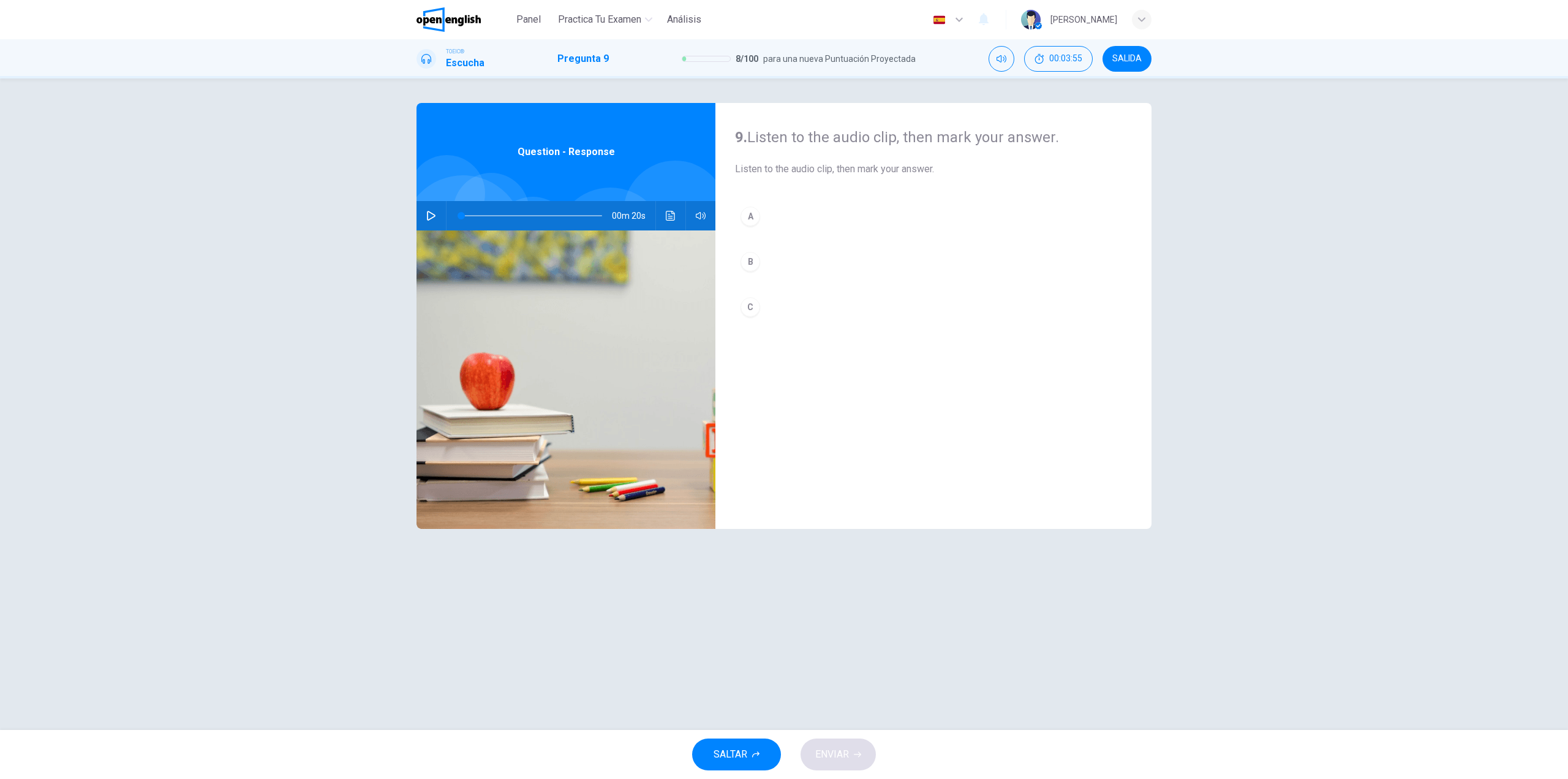
click at [423, 214] on button "button" at bounding box center [431, 215] width 19 height 29
click at [807, 263] on button "B" at bounding box center [933, 261] width 397 height 30
click at [840, 748] on button "ENVIAR" at bounding box center [839, 754] width 76 height 32
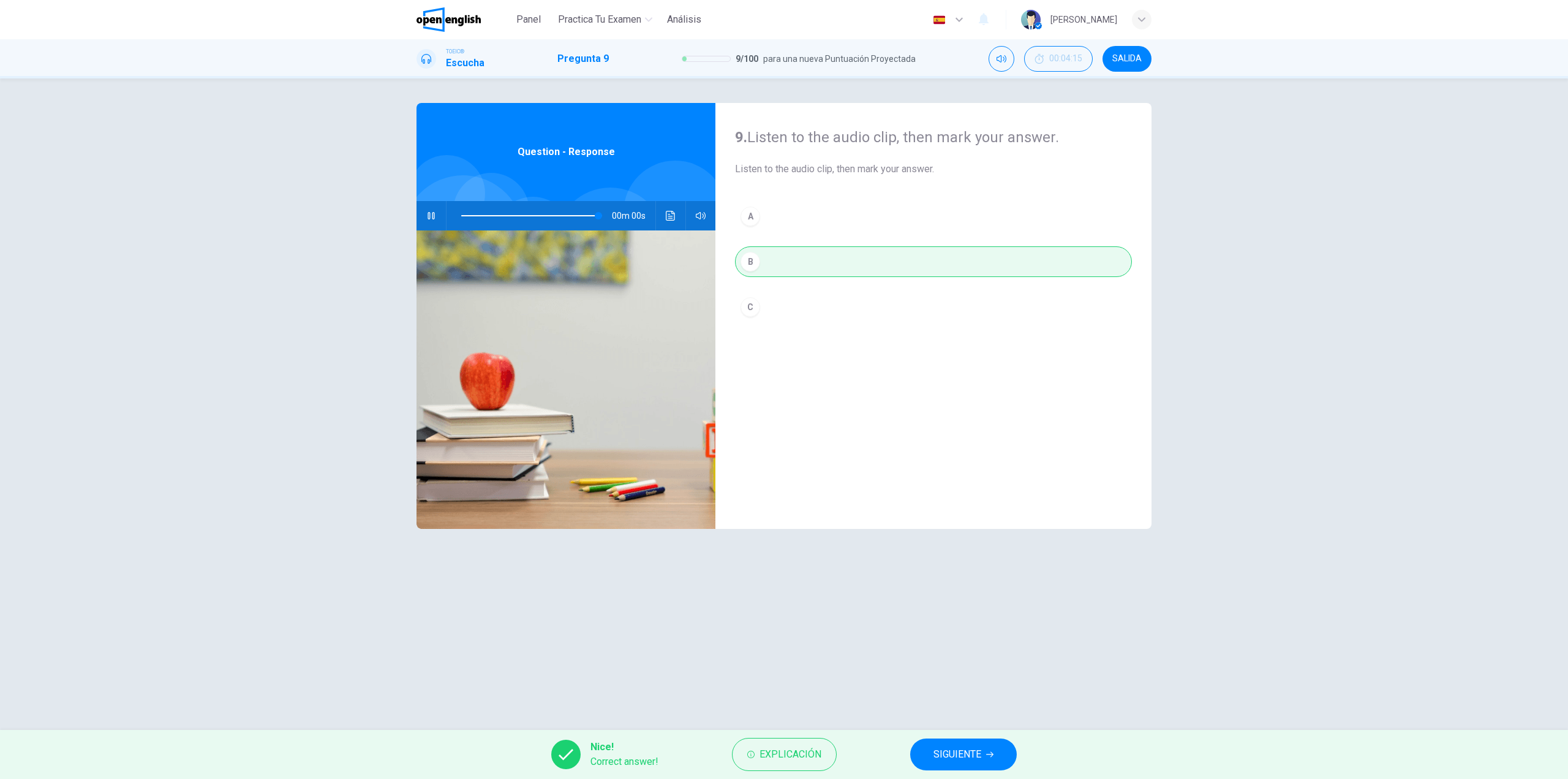
type input "*"
drag, startPoint x: 970, startPoint y: 759, endPoint x: 709, endPoint y: 312, distance: 517.6
click at [770, 358] on div "Panel Practica tu examen Análisis Español ** ​ [PERSON_NAME] TOEIC® Escucha Pre…" at bounding box center [784, 390] width 1568 height 779
click at [677, 213] on button "Haz clic para ver la transcripción del audio" at bounding box center [671, 215] width 19 height 29
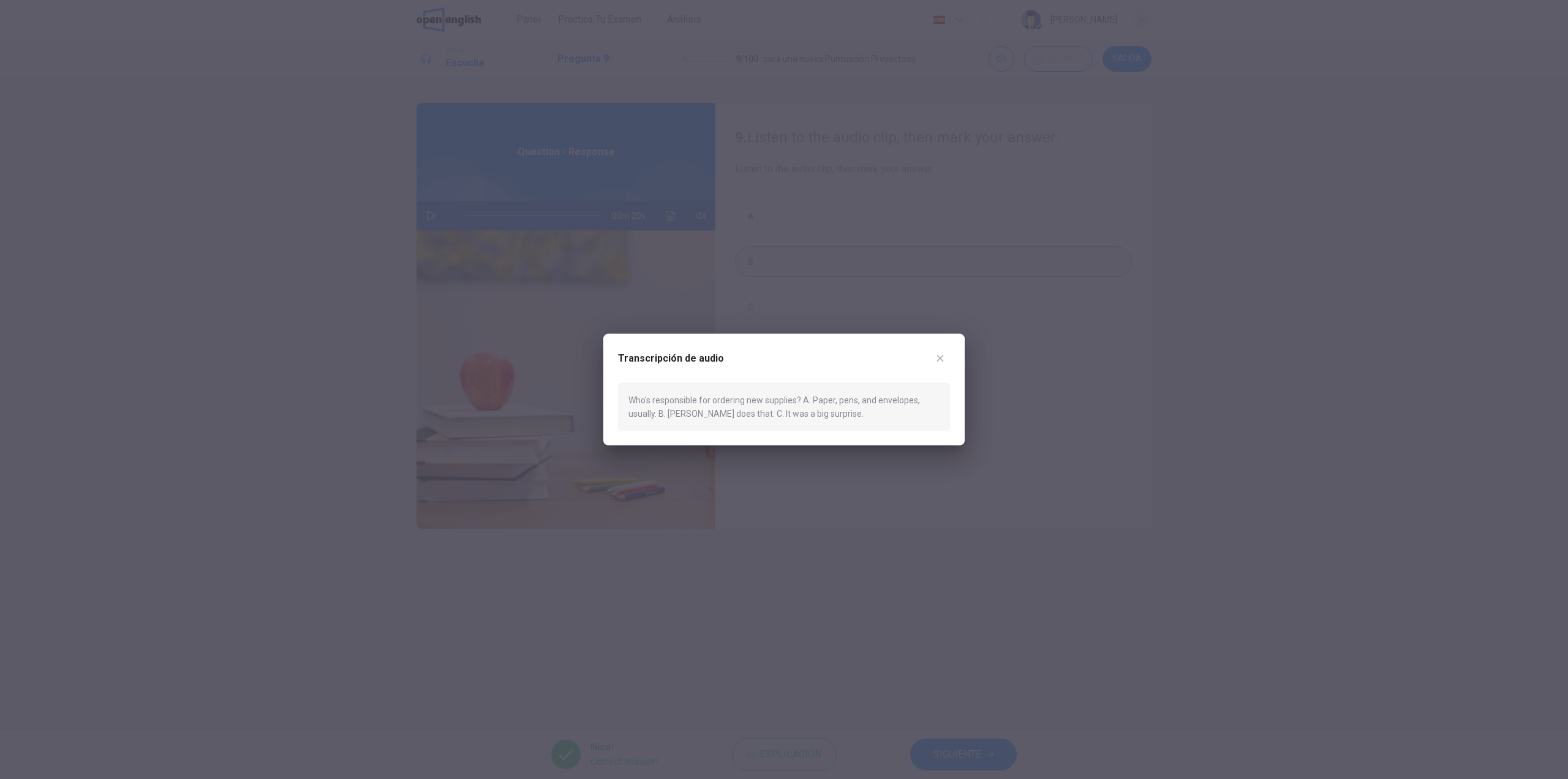
click at [981, 751] on div at bounding box center [784, 390] width 1568 height 779
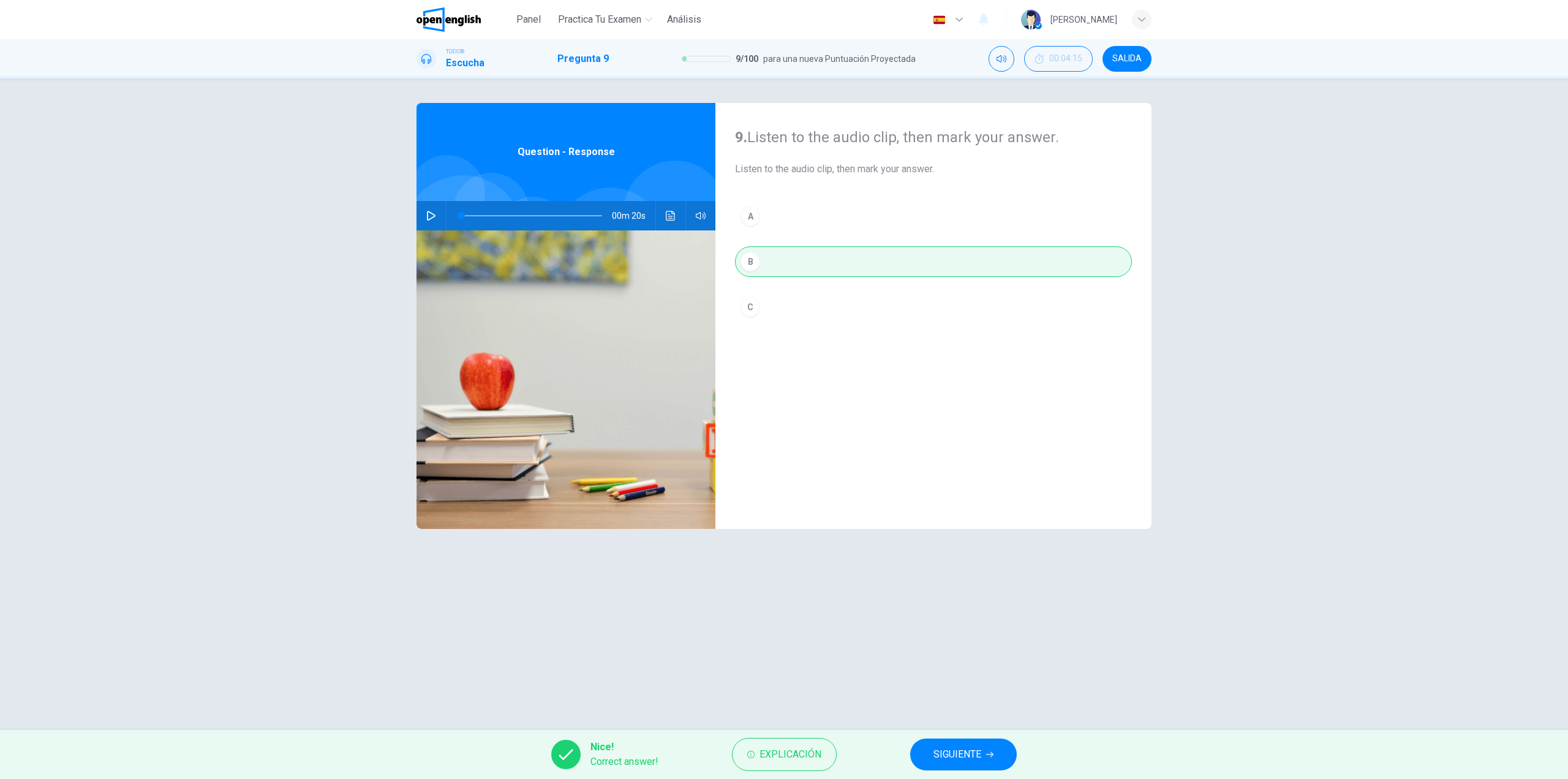
click at [979, 752] on span "SIGUIENTE" at bounding box center [957, 754] width 48 height 17
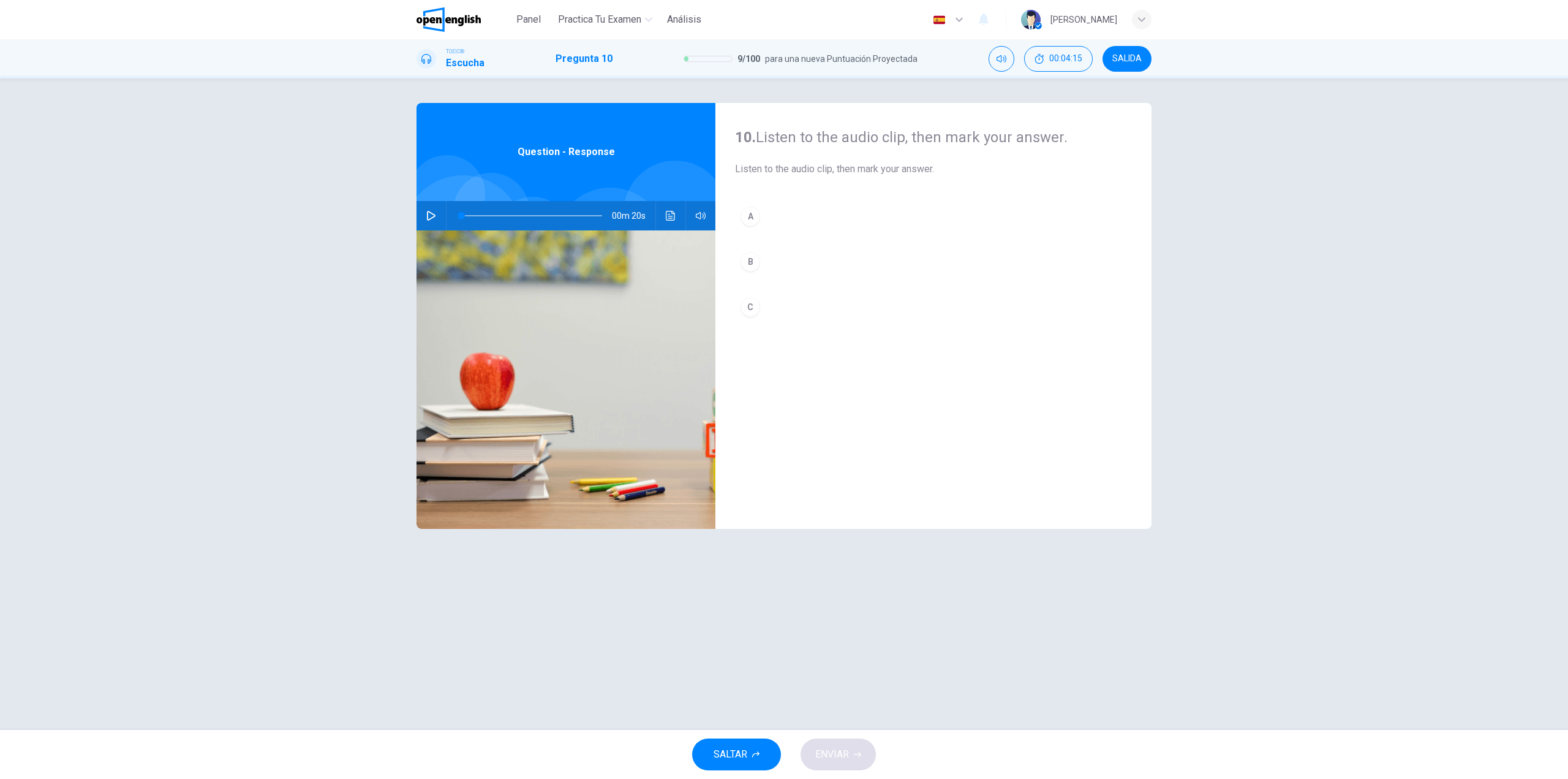
click at [428, 216] on icon "button" at bounding box center [431, 216] width 10 height 10
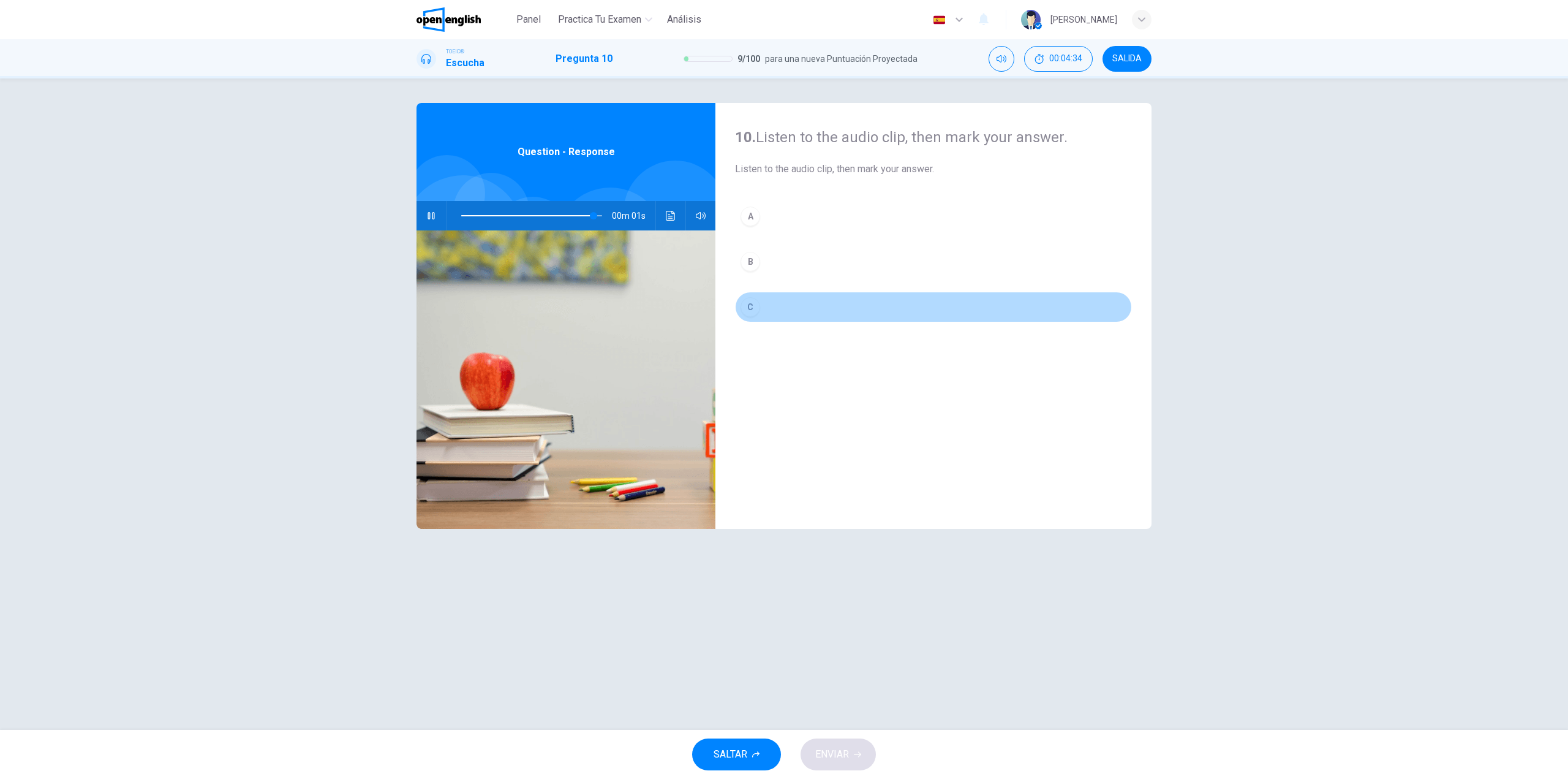
click at [792, 308] on button "C" at bounding box center [933, 306] width 397 height 30
type input "*"
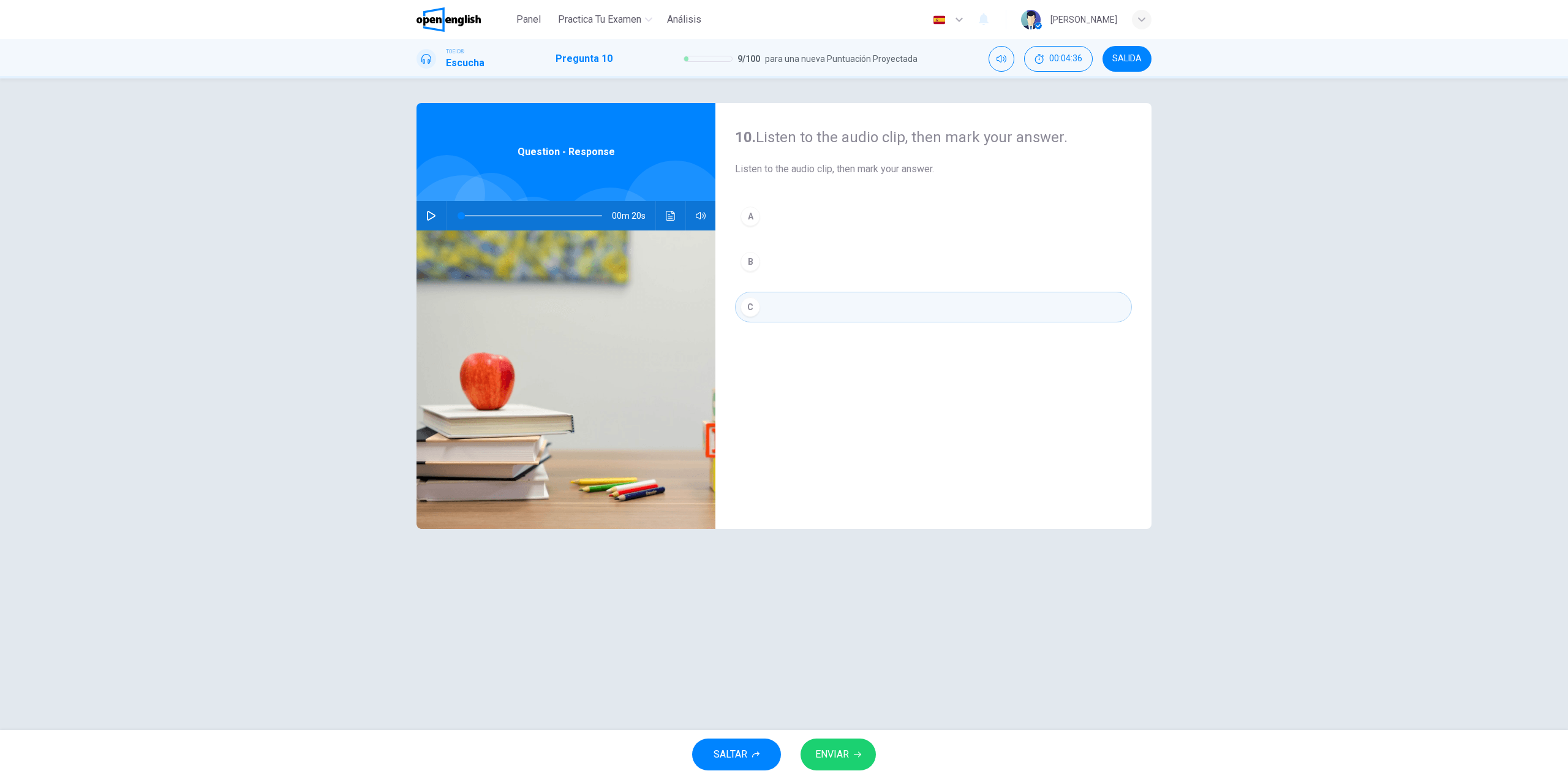
click at [834, 752] on span "ENVIAR" at bounding box center [832, 754] width 34 height 17
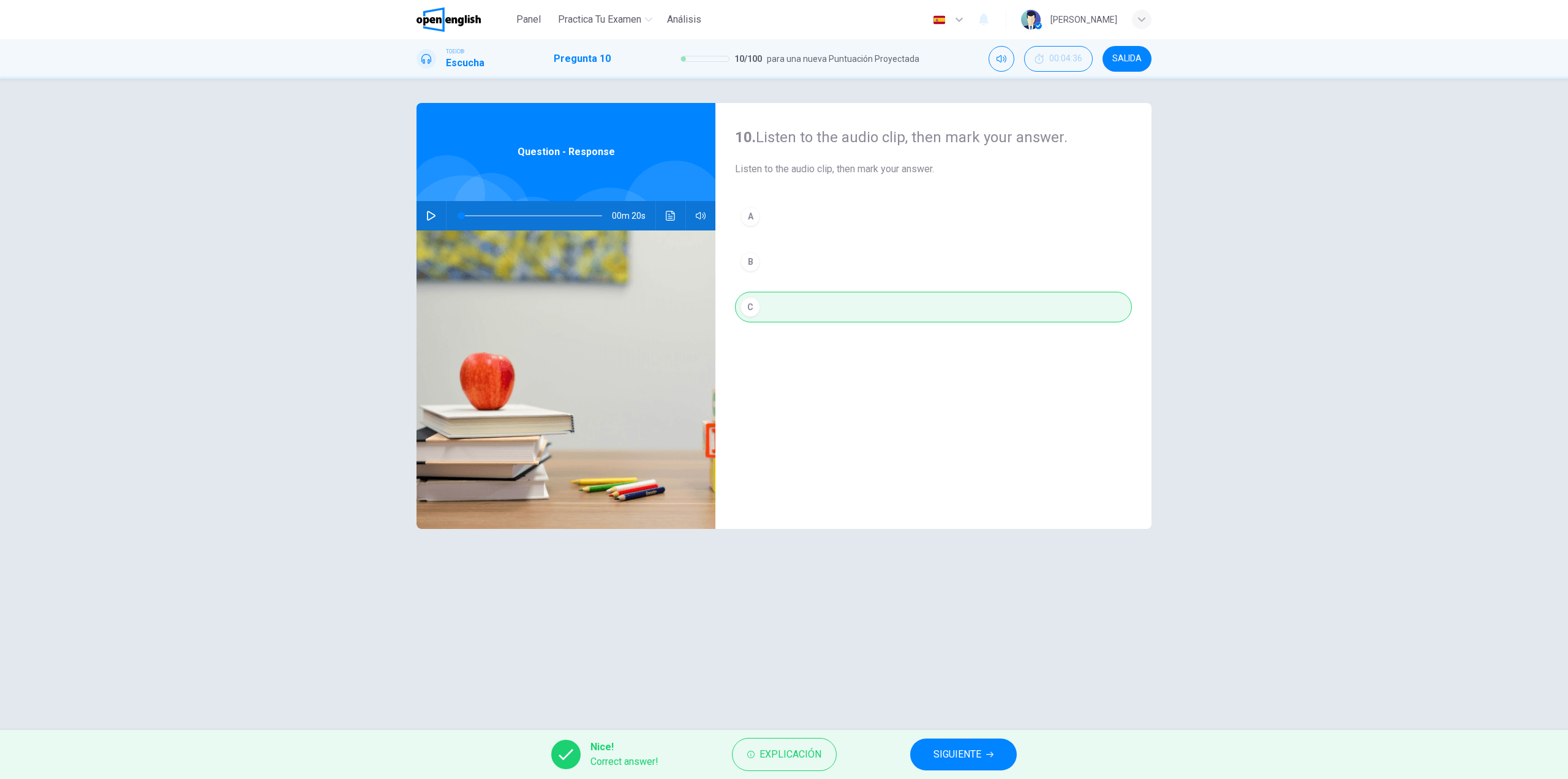
click at [959, 752] on span "SIGUIENTE" at bounding box center [957, 754] width 48 height 17
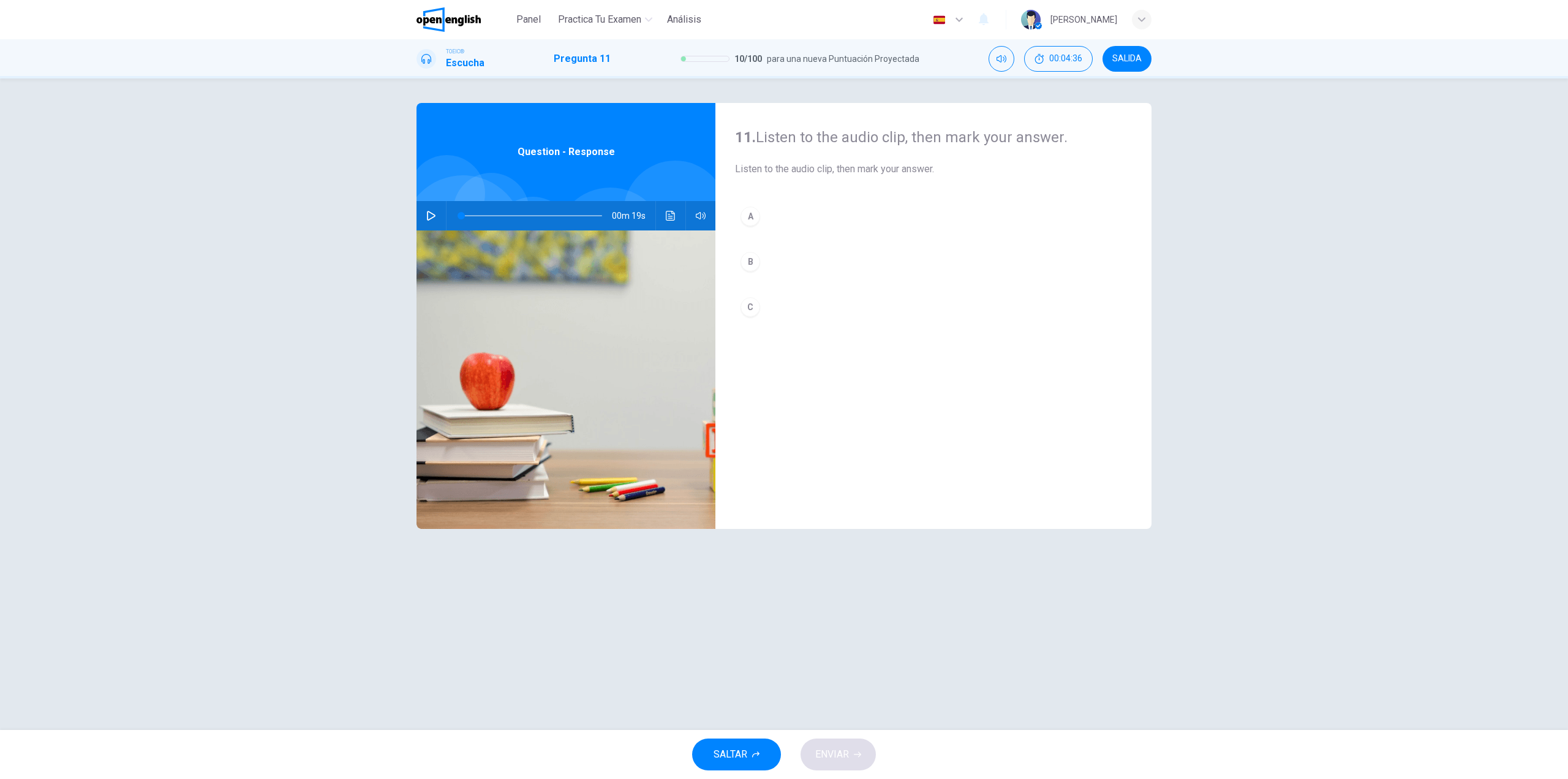
click at [432, 217] on icon "button" at bounding box center [431, 216] width 8 height 10
click at [823, 217] on button "A" at bounding box center [933, 216] width 397 height 30
click at [832, 759] on span "ENVIAR" at bounding box center [832, 754] width 34 height 17
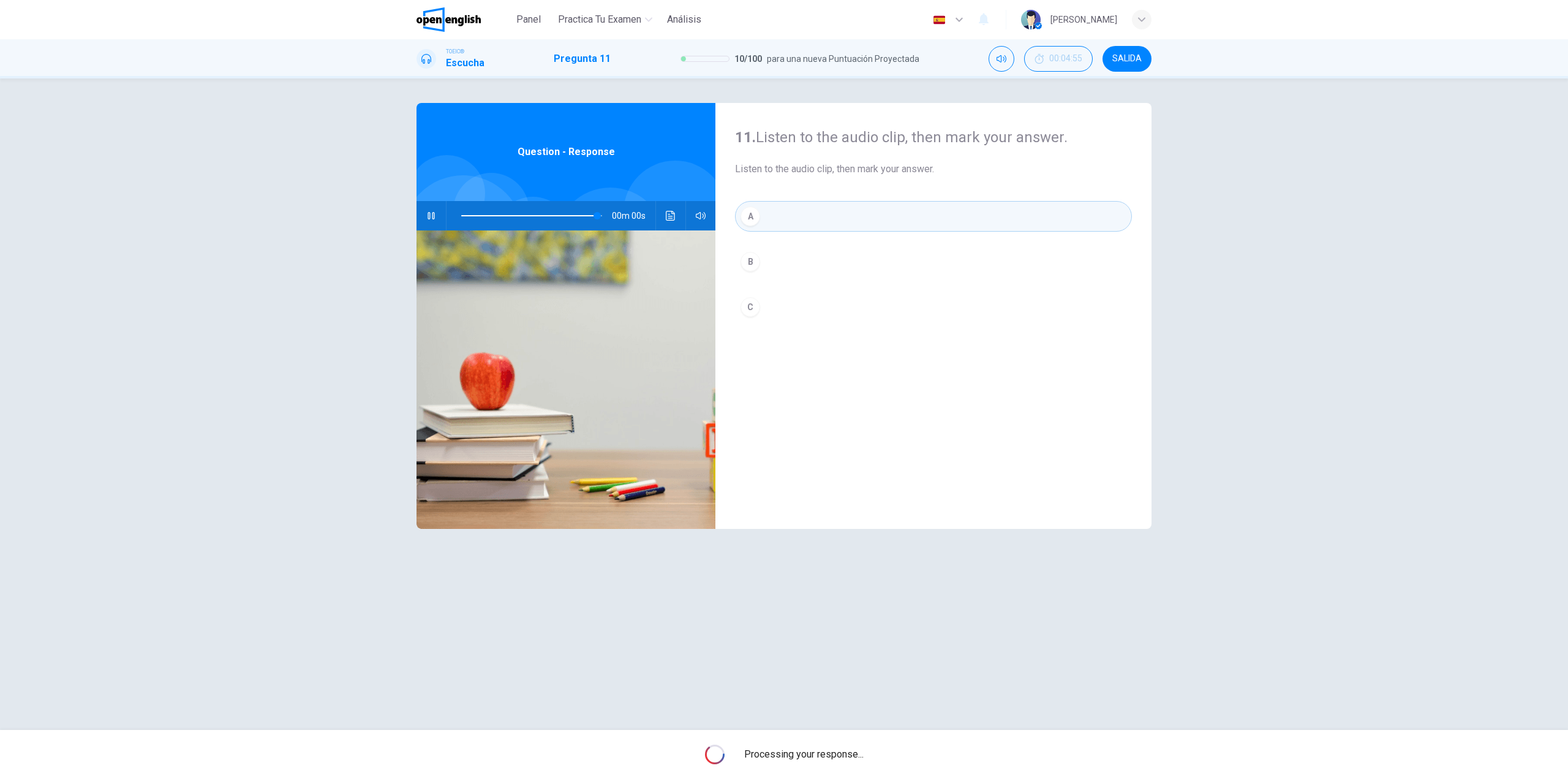
type input "*"
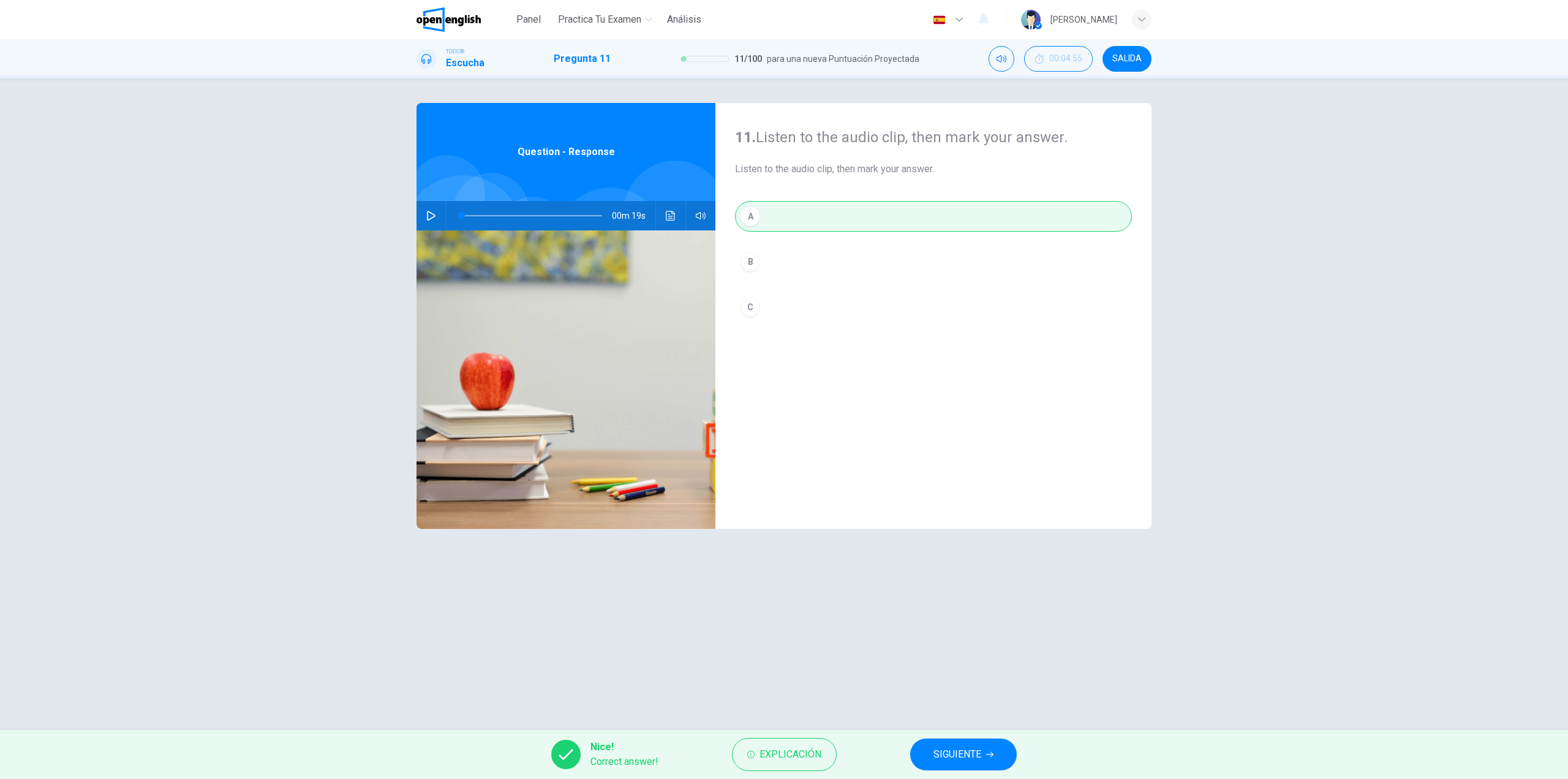
click at [672, 216] on icon "Haz clic para ver la transcripción del audio" at bounding box center [671, 216] width 10 height 10
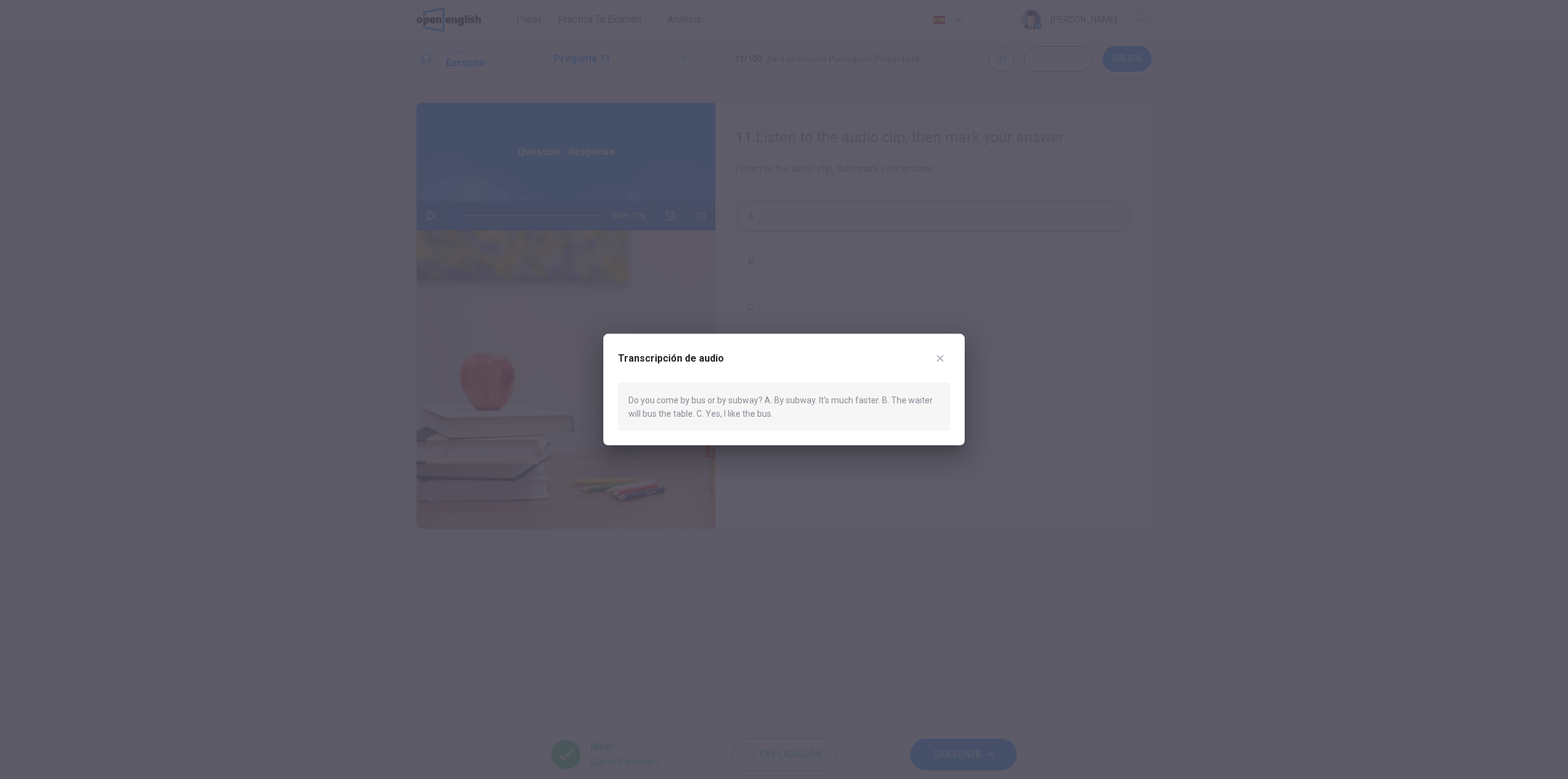
click at [645, 411] on div "Do you come by bus or by subway? A. By subway. It's much faster. B. The waiter …" at bounding box center [784, 406] width 332 height 49
click at [806, 571] on div at bounding box center [784, 390] width 1568 height 779
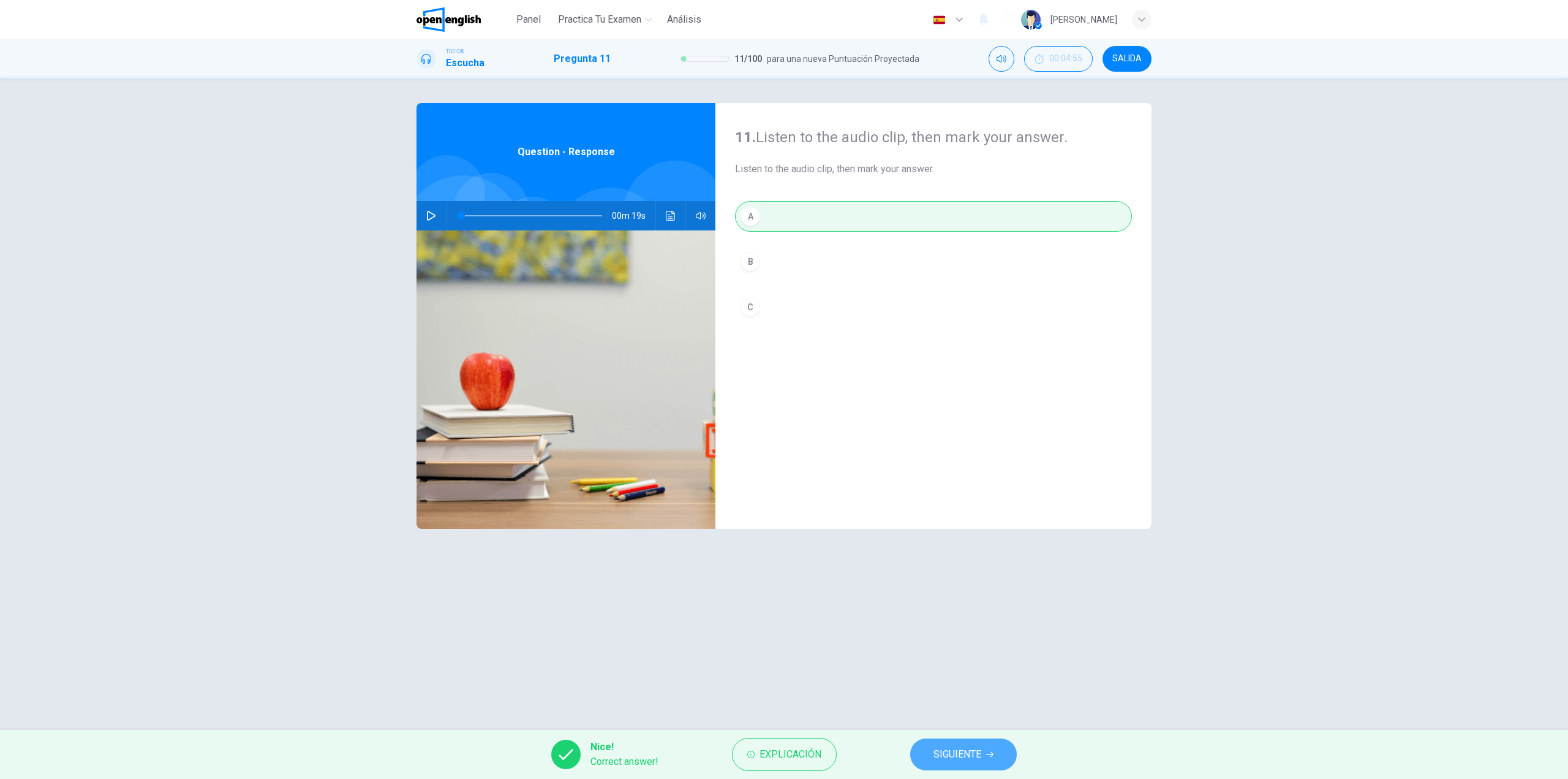
click at [951, 751] on span "SIGUIENTE" at bounding box center [957, 754] width 48 height 17
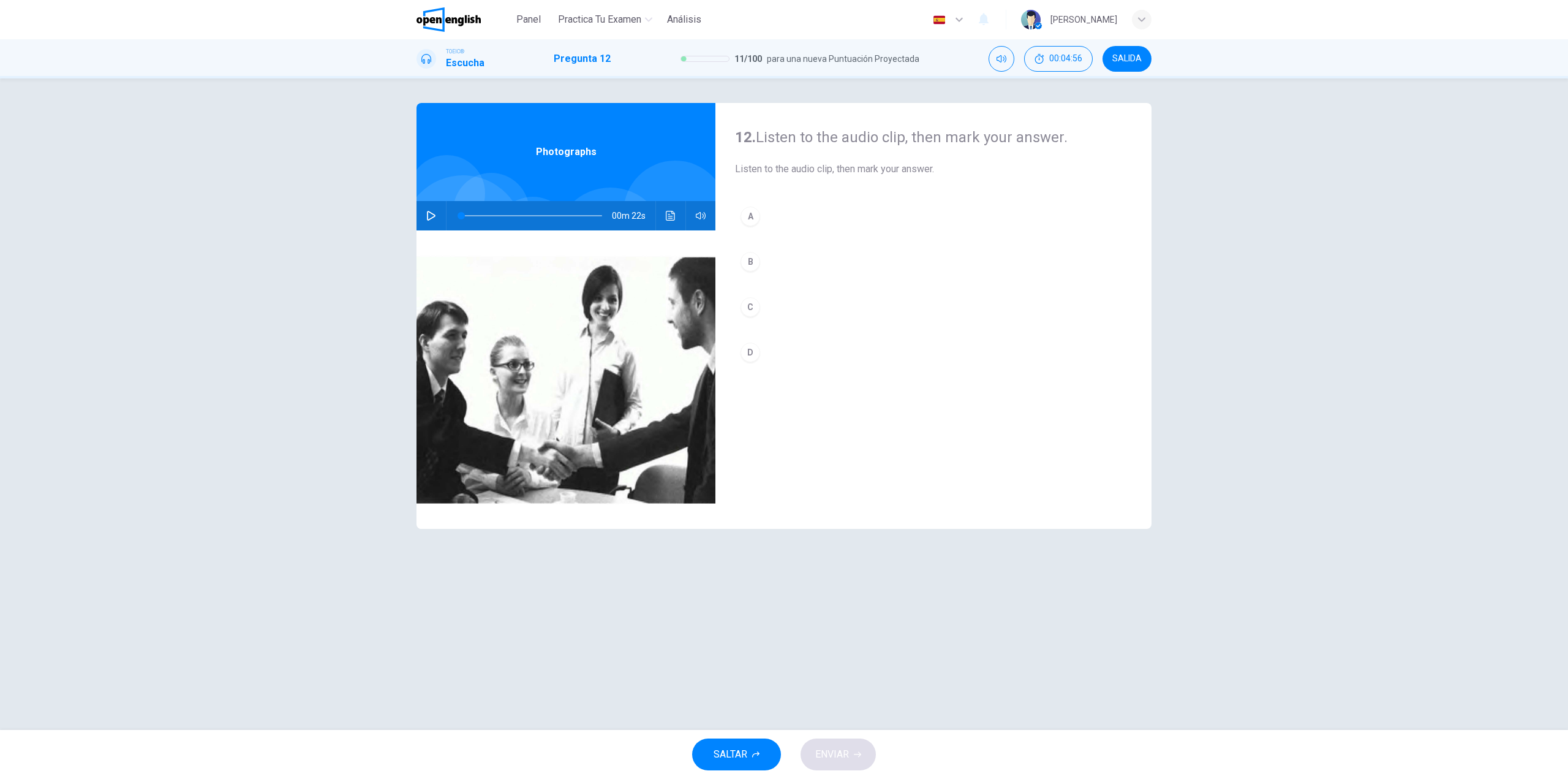
click at [432, 209] on button "button" at bounding box center [431, 215] width 19 height 29
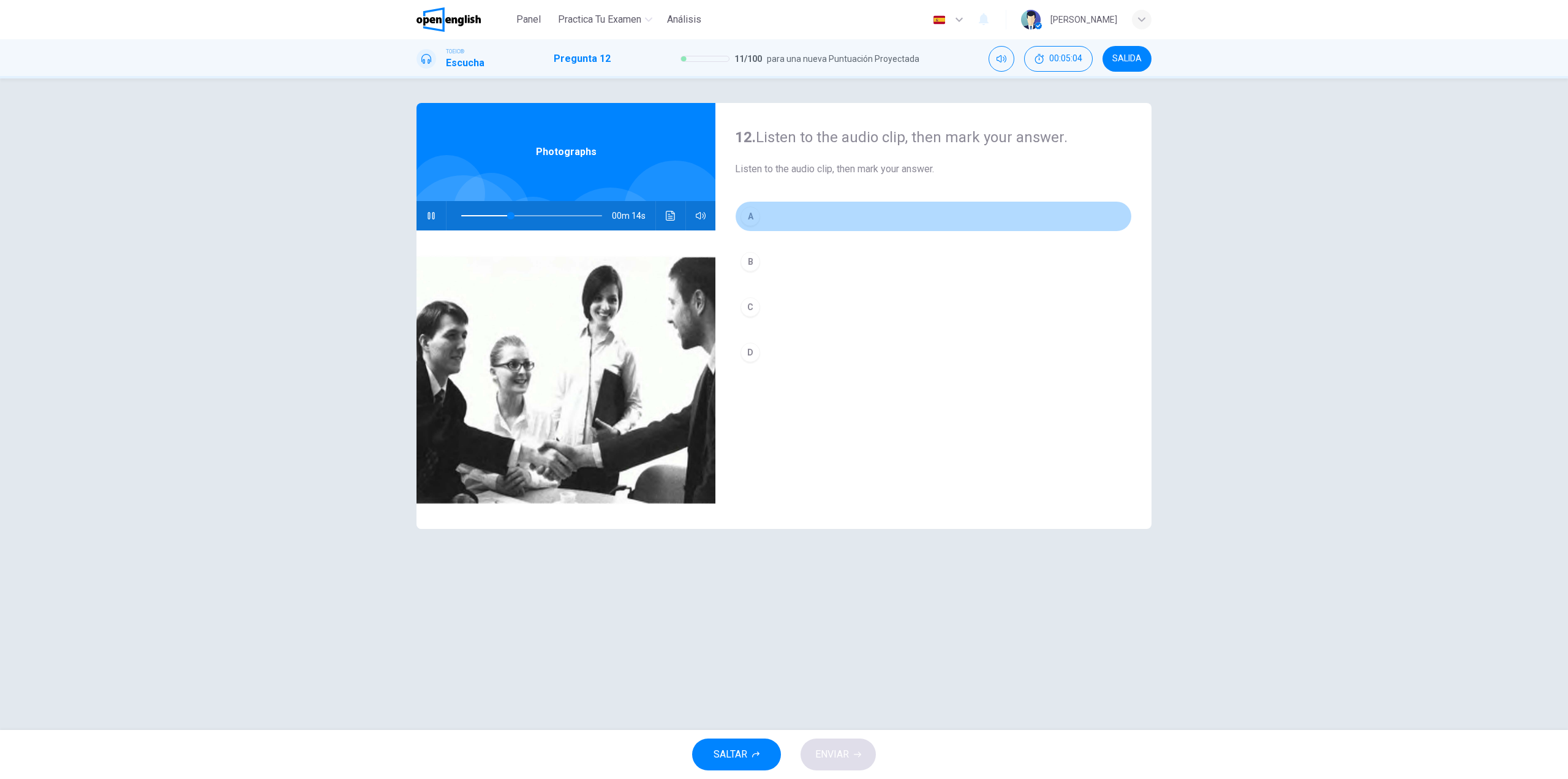
click at [805, 209] on button "A" at bounding box center [933, 216] width 397 height 30
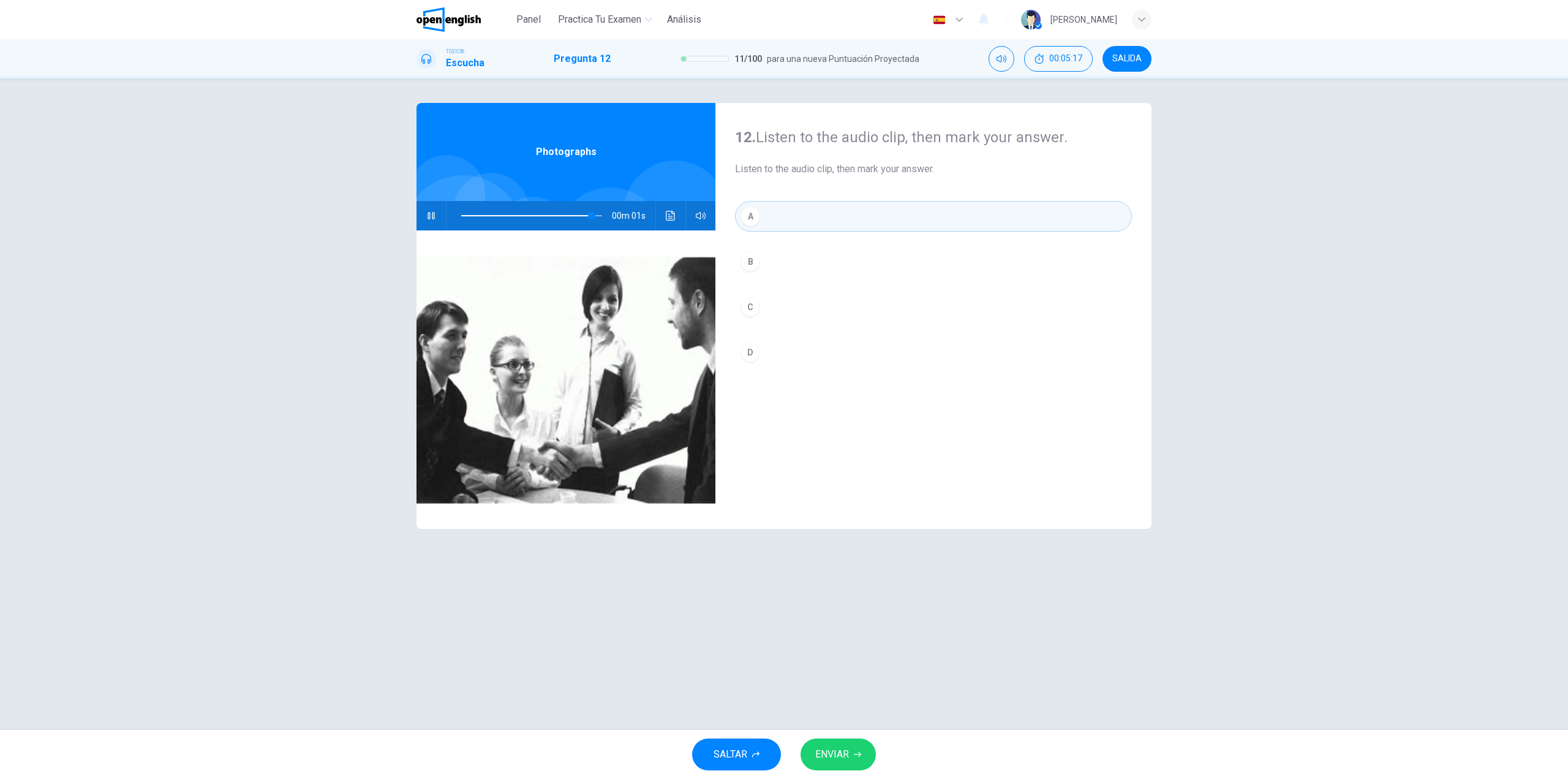
click at [808, 353] on button "D" at bounding box center [933, 352] width 397 height 30
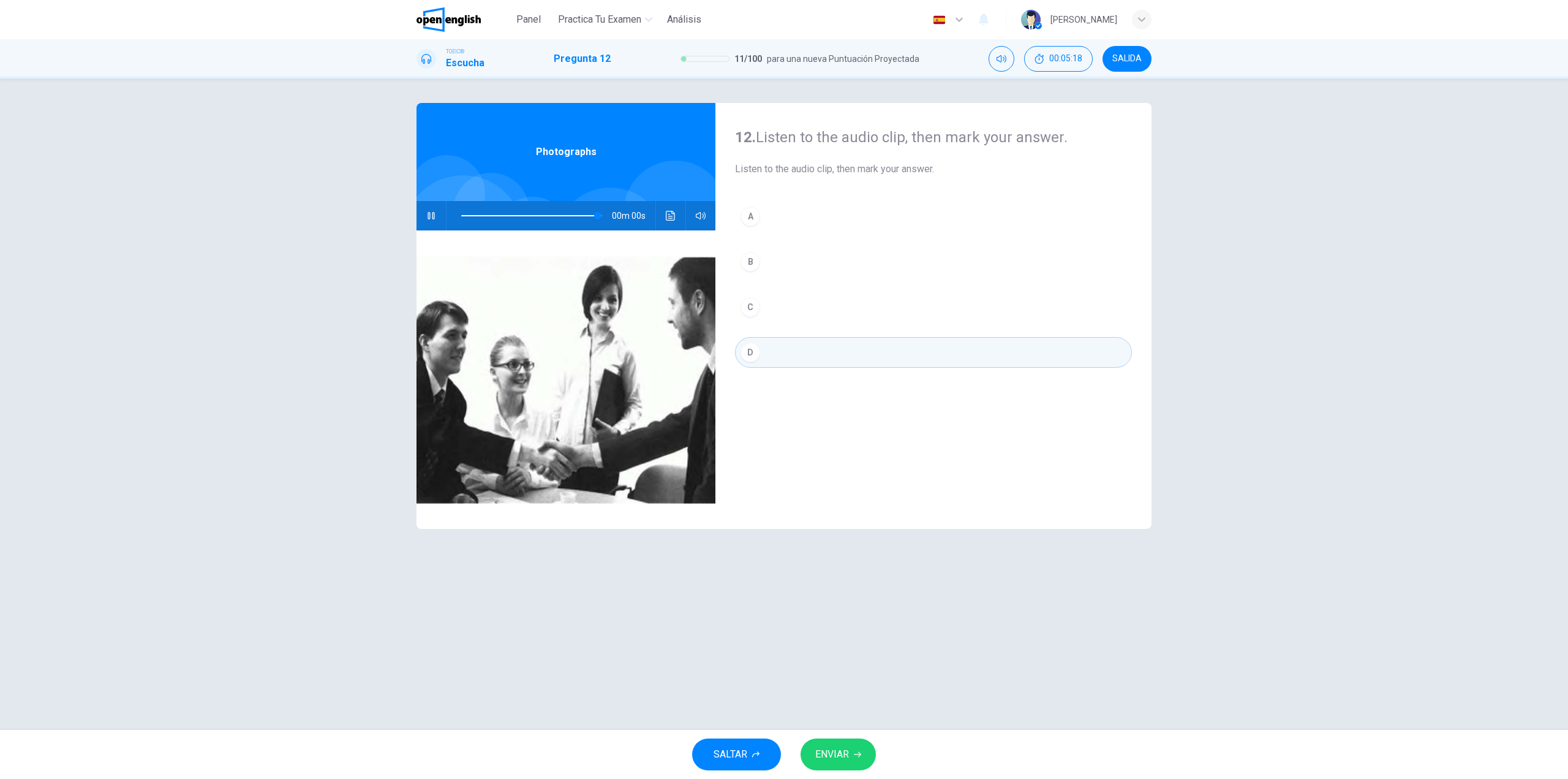
type input "*"
click at [847, 750] on span "ENVIAR" at bounding box center [832, 754] width 34 height 17
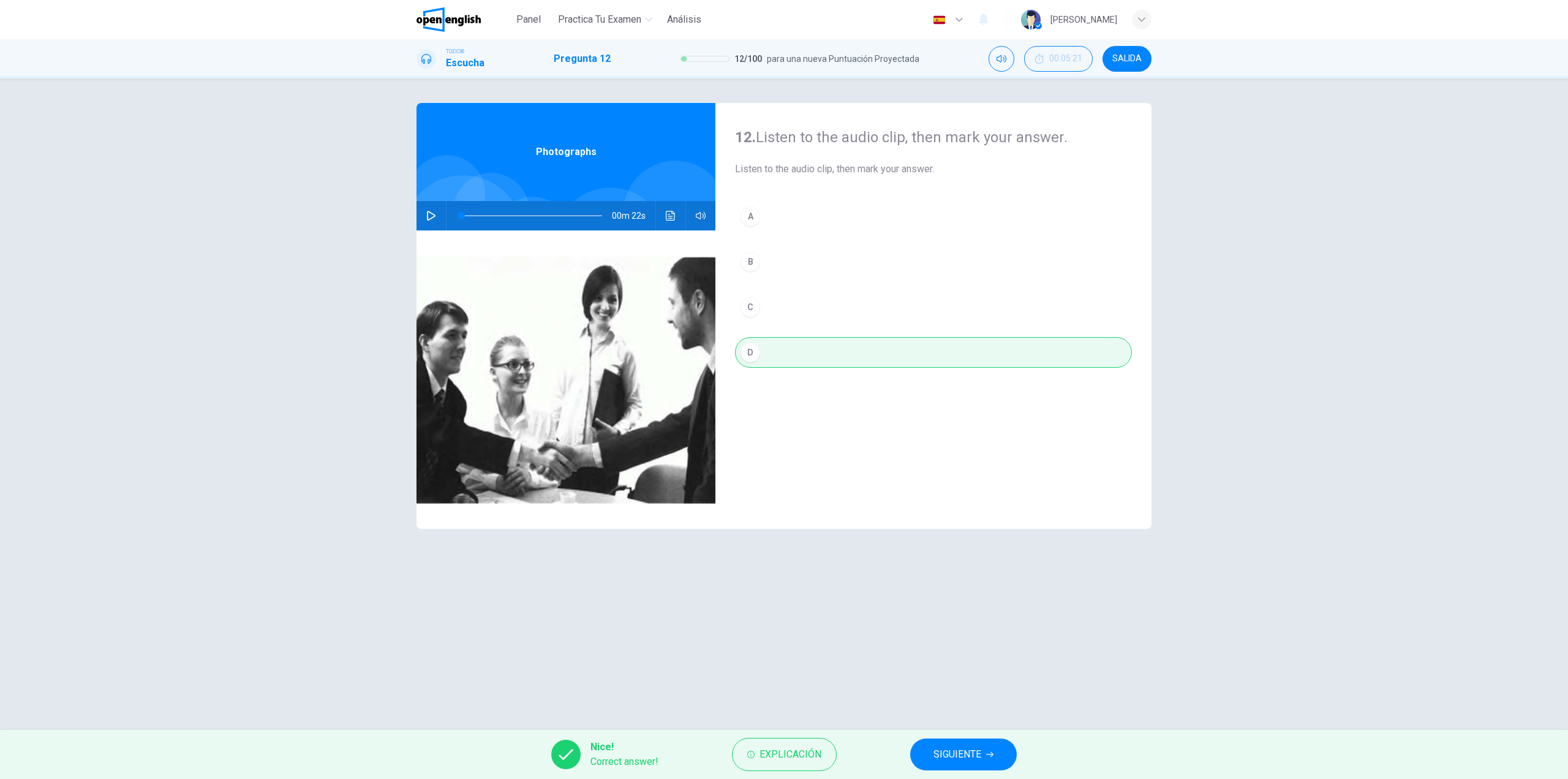
click at [671, 213] on icon "Haz clic para ver la transcripción del audio" at bounding box center [671, 216] width 10 height 10
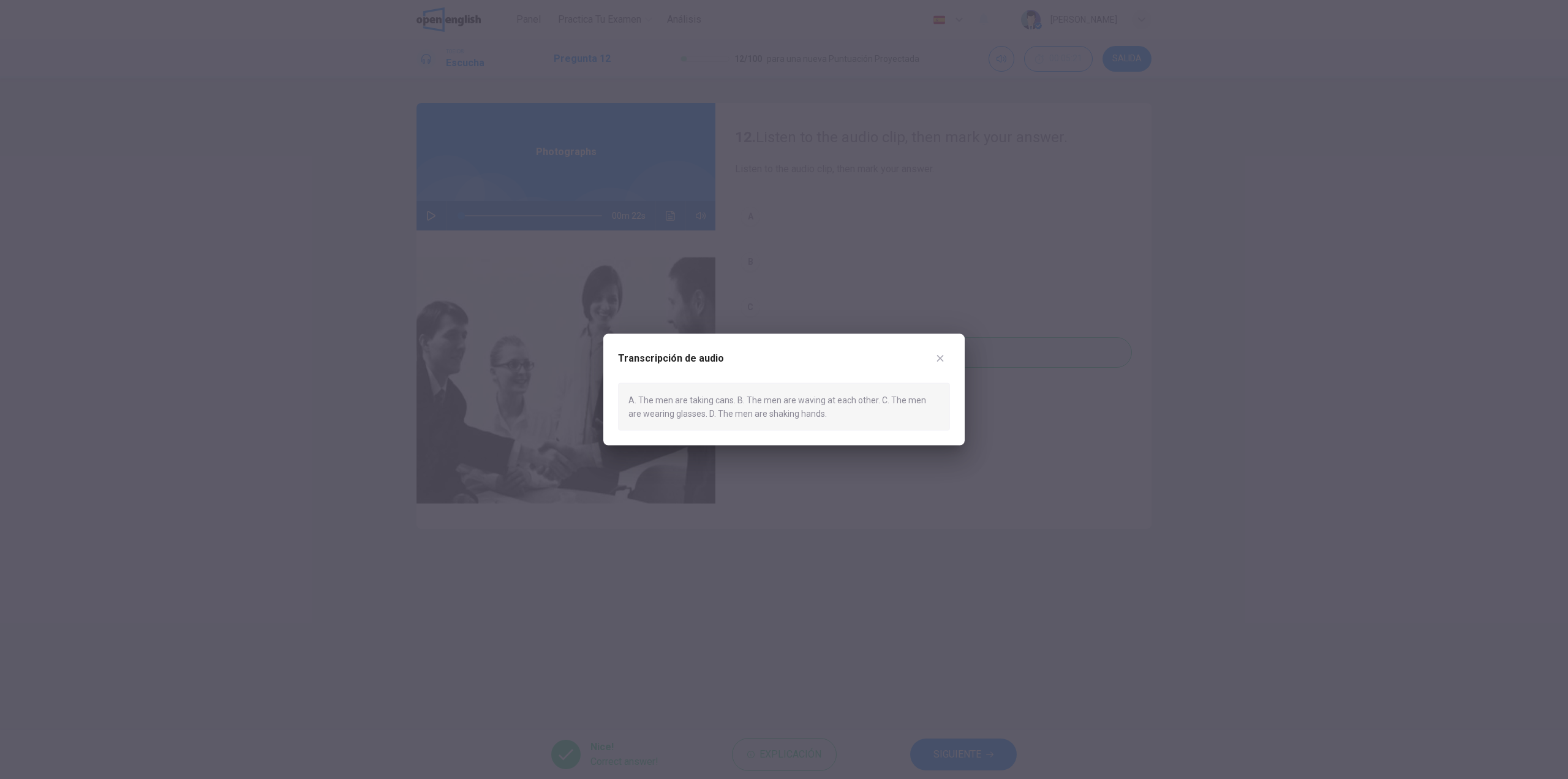
click at [817, 402] on div "A. The men are taking cans. B. The men are waving at each other. C. The men are…" at bounding box center [784, 406] width 332 height 49
drag, startPoint x: 755, startPoint y: 397, endPoint x: 797, endPoint y: 398, distance: 42.0
click at [797, 398] on div "A. The men are taking cans. B. The men are waving at each other. C. The men are…" at bounding box center [784, 406] width 332 height 49
drag, startPoint x: 881, startPoint y: 400, endPoint x: 802, endPoint y: 398, distance: 79.0
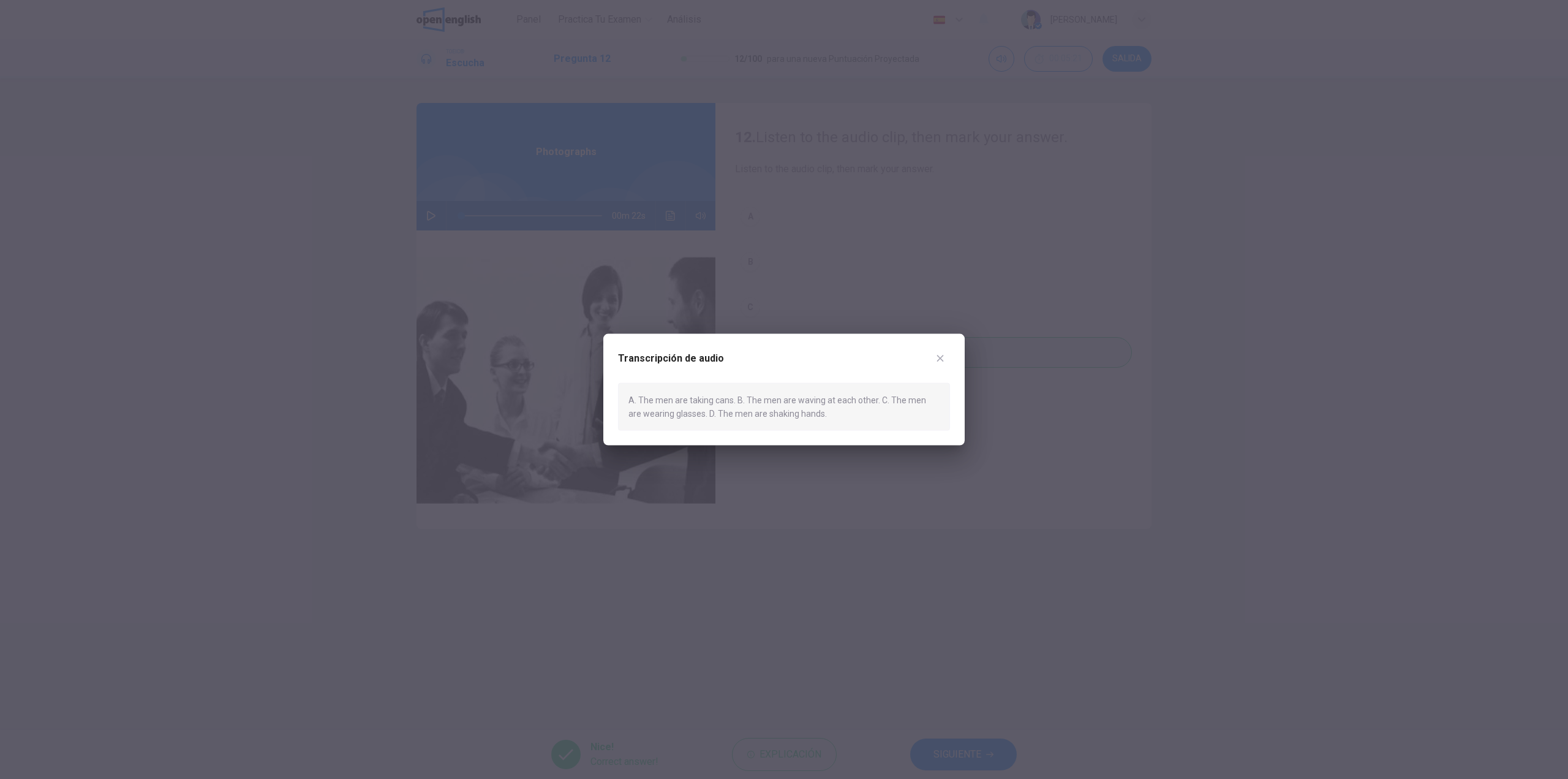
click at [802, 398] on div "A. The men are taking cans. B. The men are waving at each other. C. The men are…" at bounding box center [784, 406] width 332 height 49
click at [944, 358] on icon "button" at bounding box center [941, 358] width 10 height 10
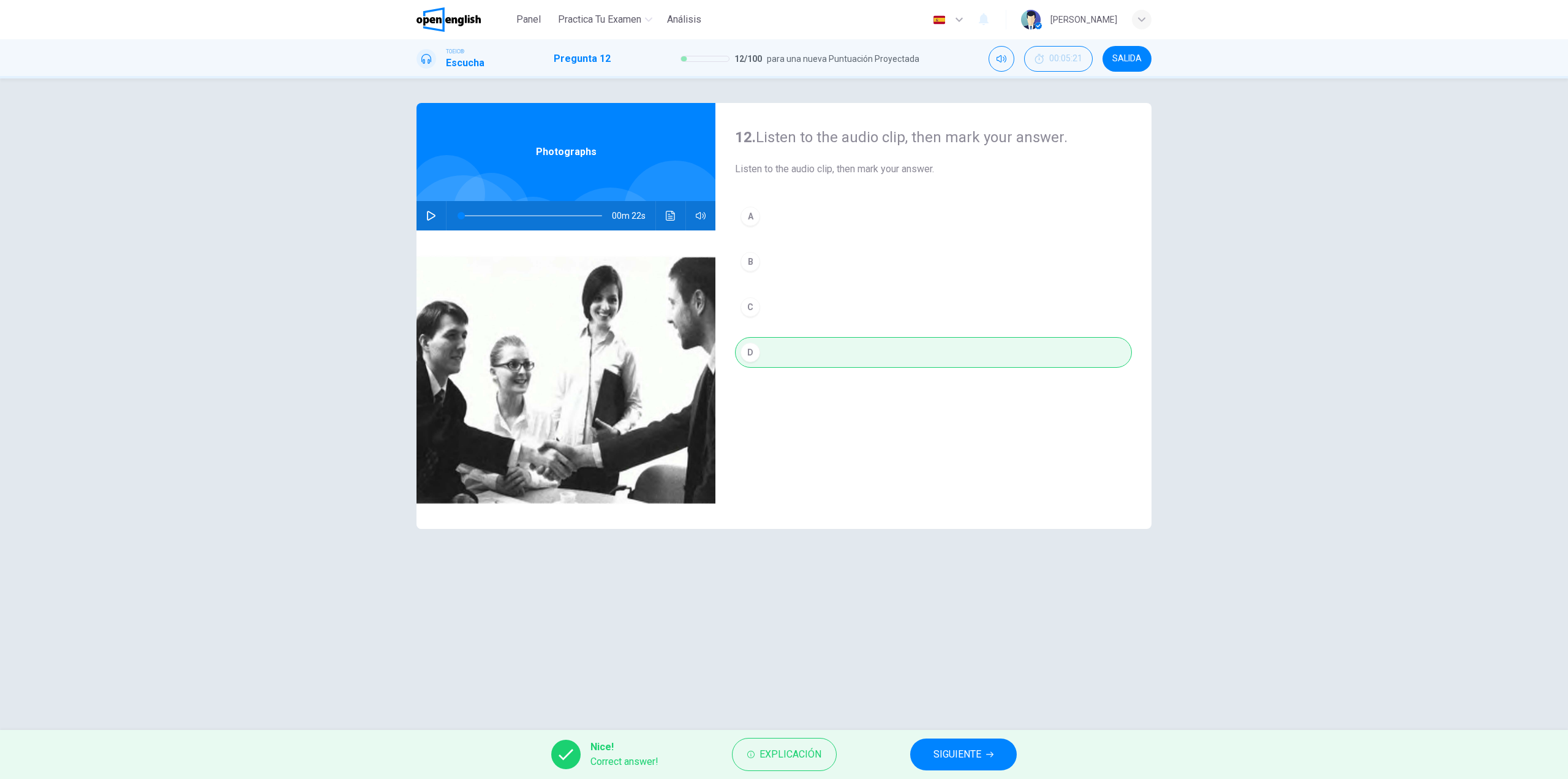
click at [957, 760] on span "SIGUIENTE" at bounding box center [957, 754] width 48 height 17
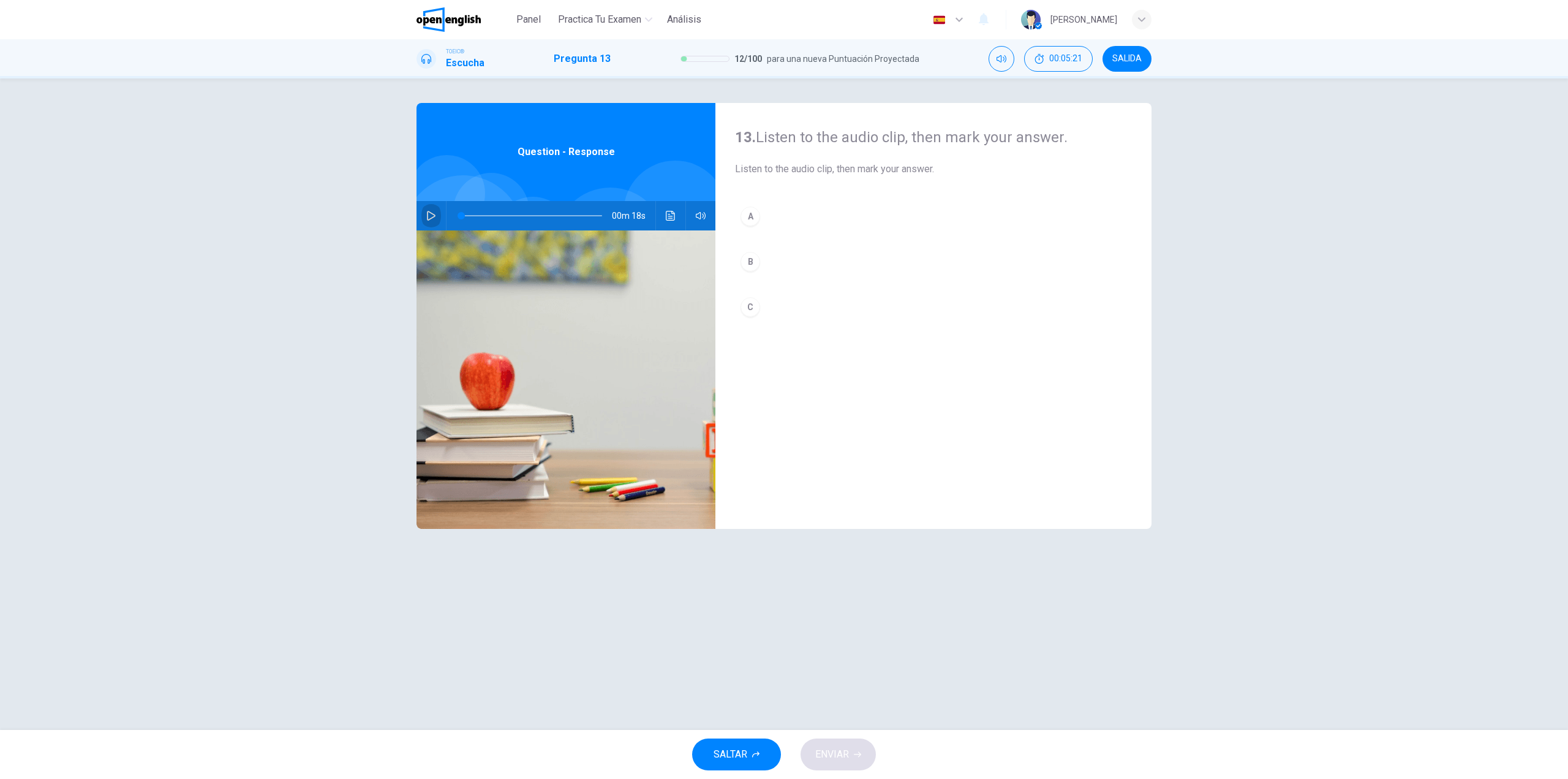
click at [438, 212] on button "button" at bounding box center [431, 215] width 19 height 29
click at [839, 218] on button "A" at bounding box center [933, 216] width 397 height 30
click at [843, 755] on span "ENVIAR" at bounding box center [832, 754] width 34 height 17
type input "*"
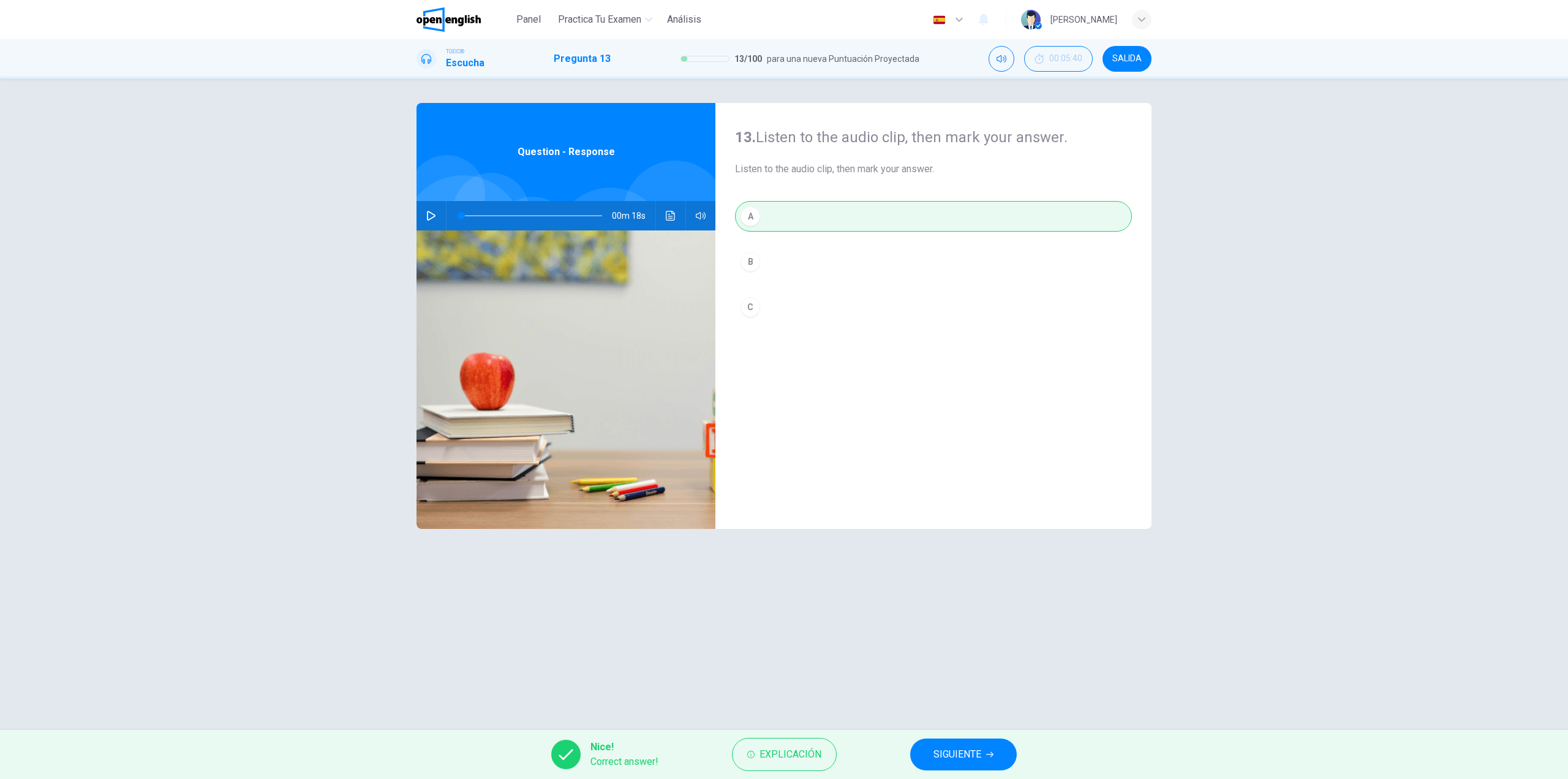
click at [949, 755] on span "SIGUIENTE" at bounding box center [957, 754] width 48 height 17
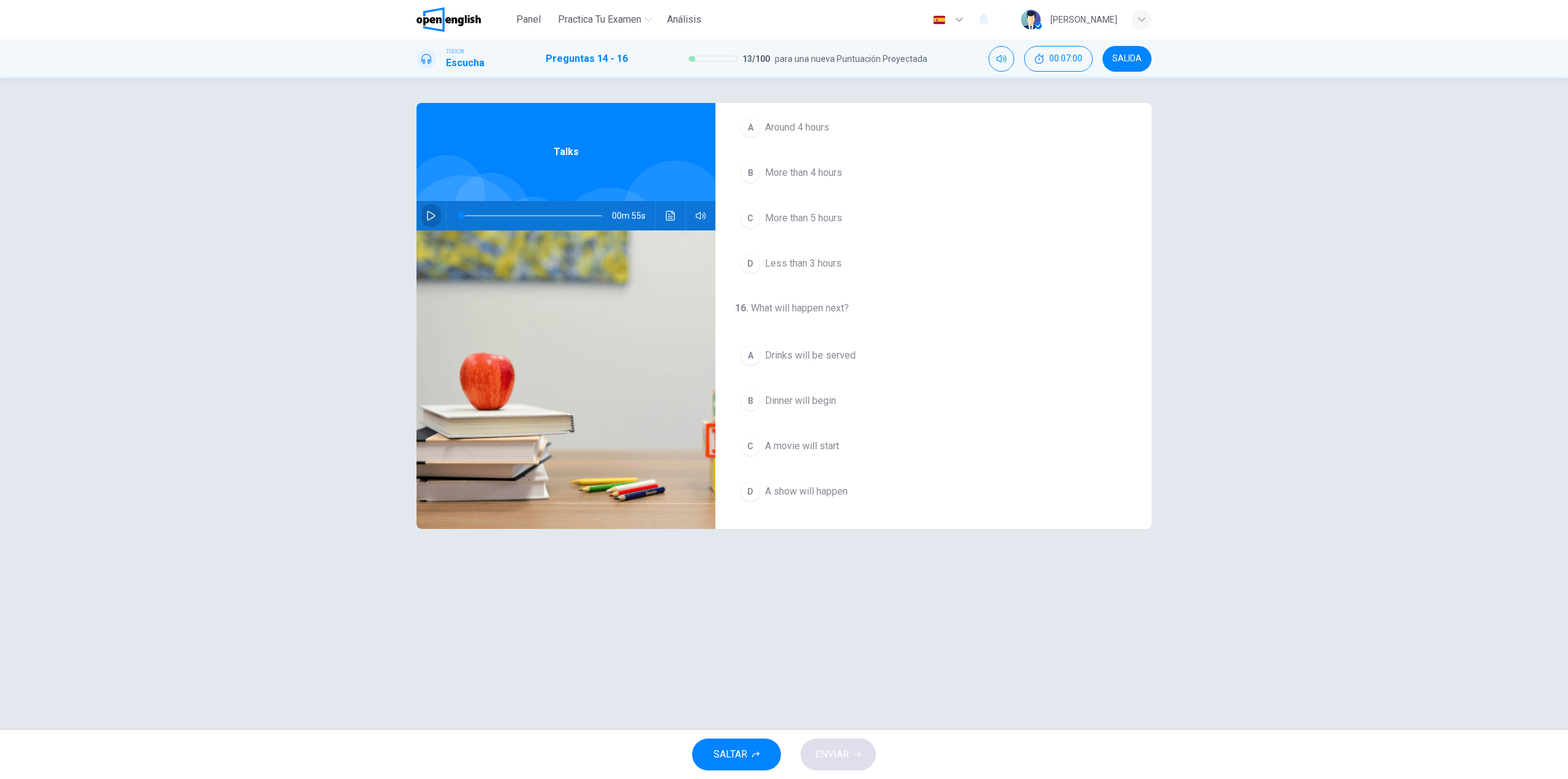
click at [428, 212] on icon "button" at bounding box center [431, 216] width 8 height 10
click at [766, 272] on span "An airport" at bounding box center [786, 270] width 41 height 15
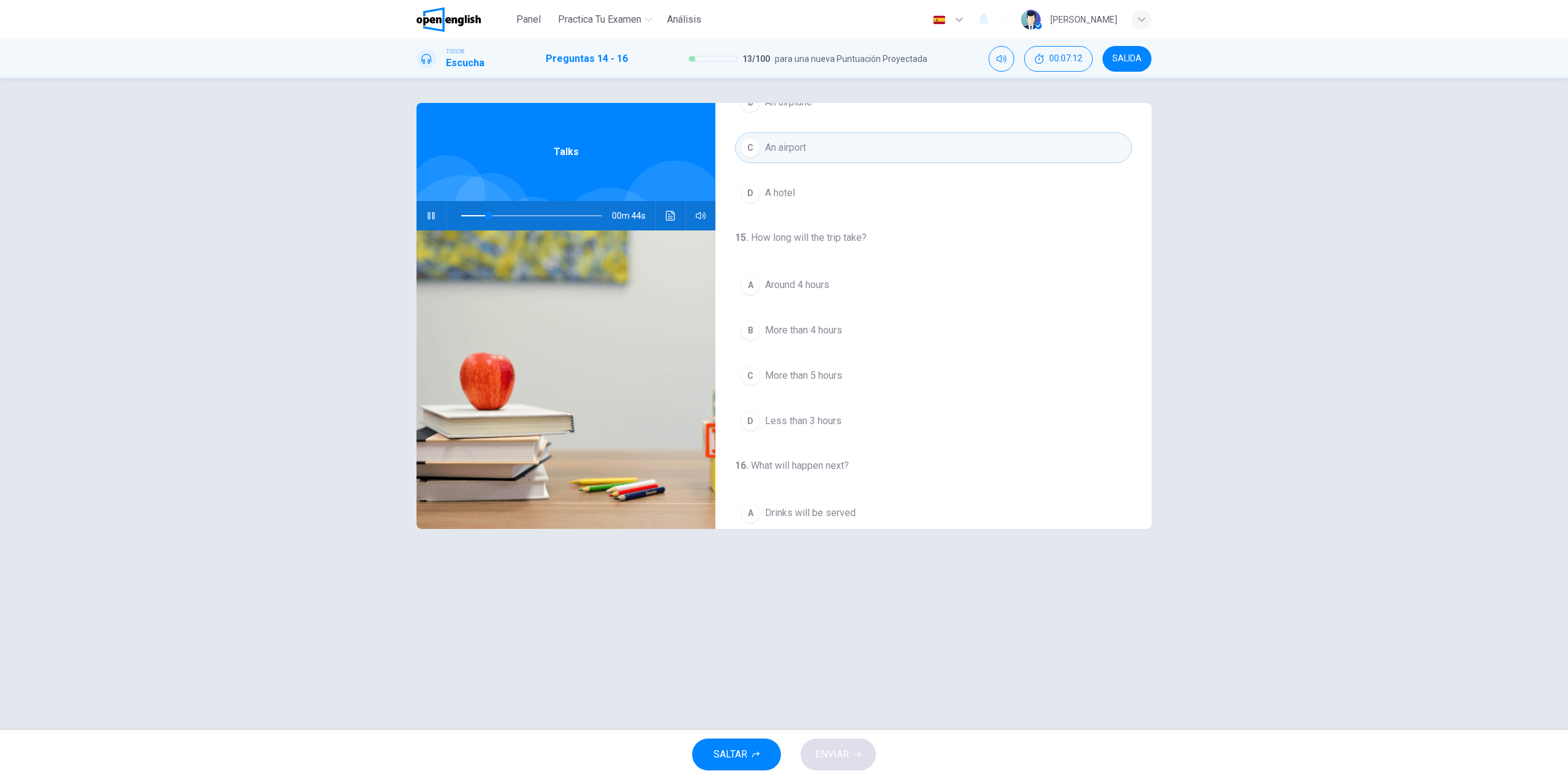
click at [770, 284] on span "Around 4 hours" at bounding box center [797, 285] width 65 height 15
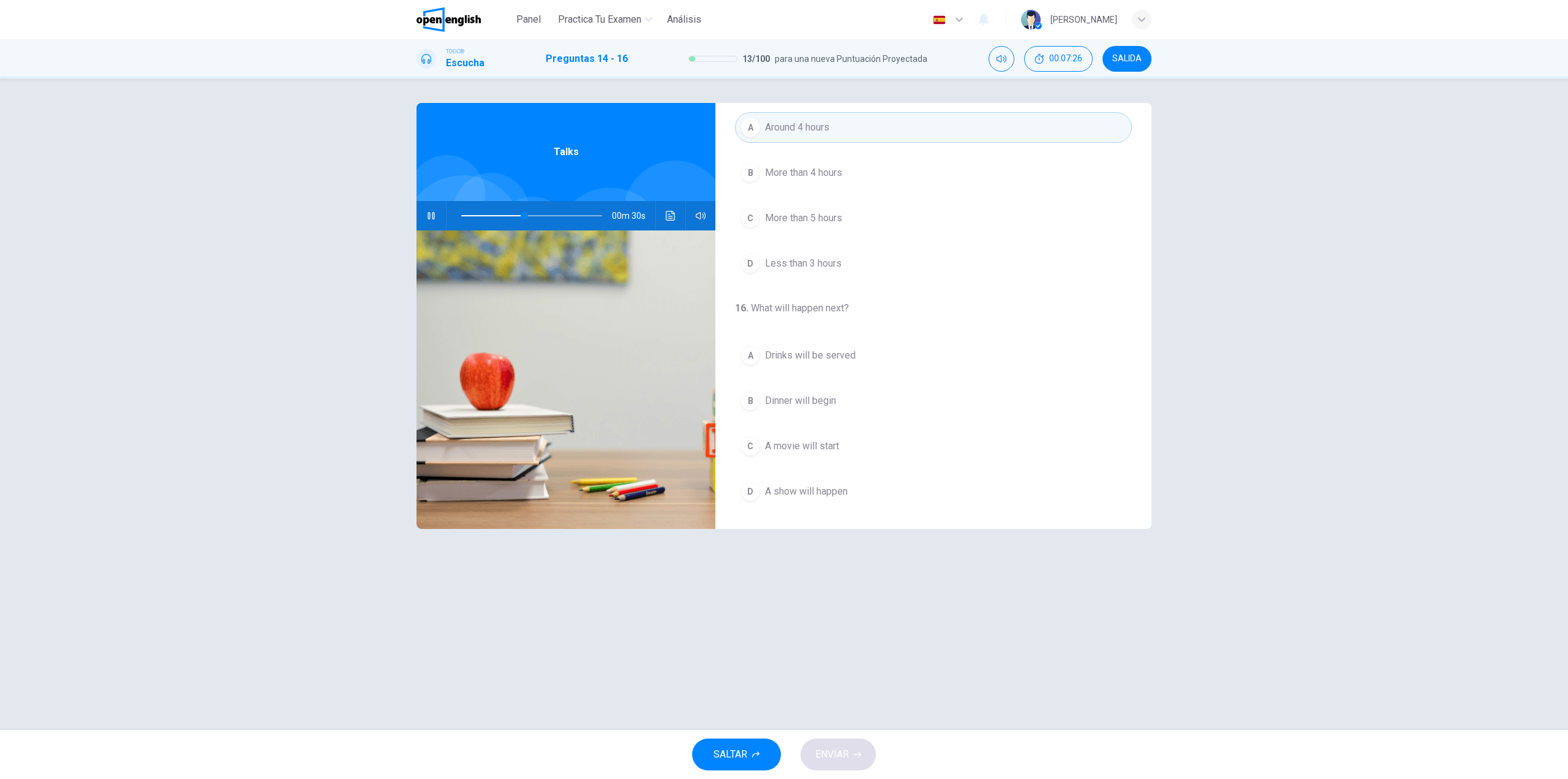
click at [823, 447] on span "A movie will start" at bounding box center [802, 447] width 74 height 15
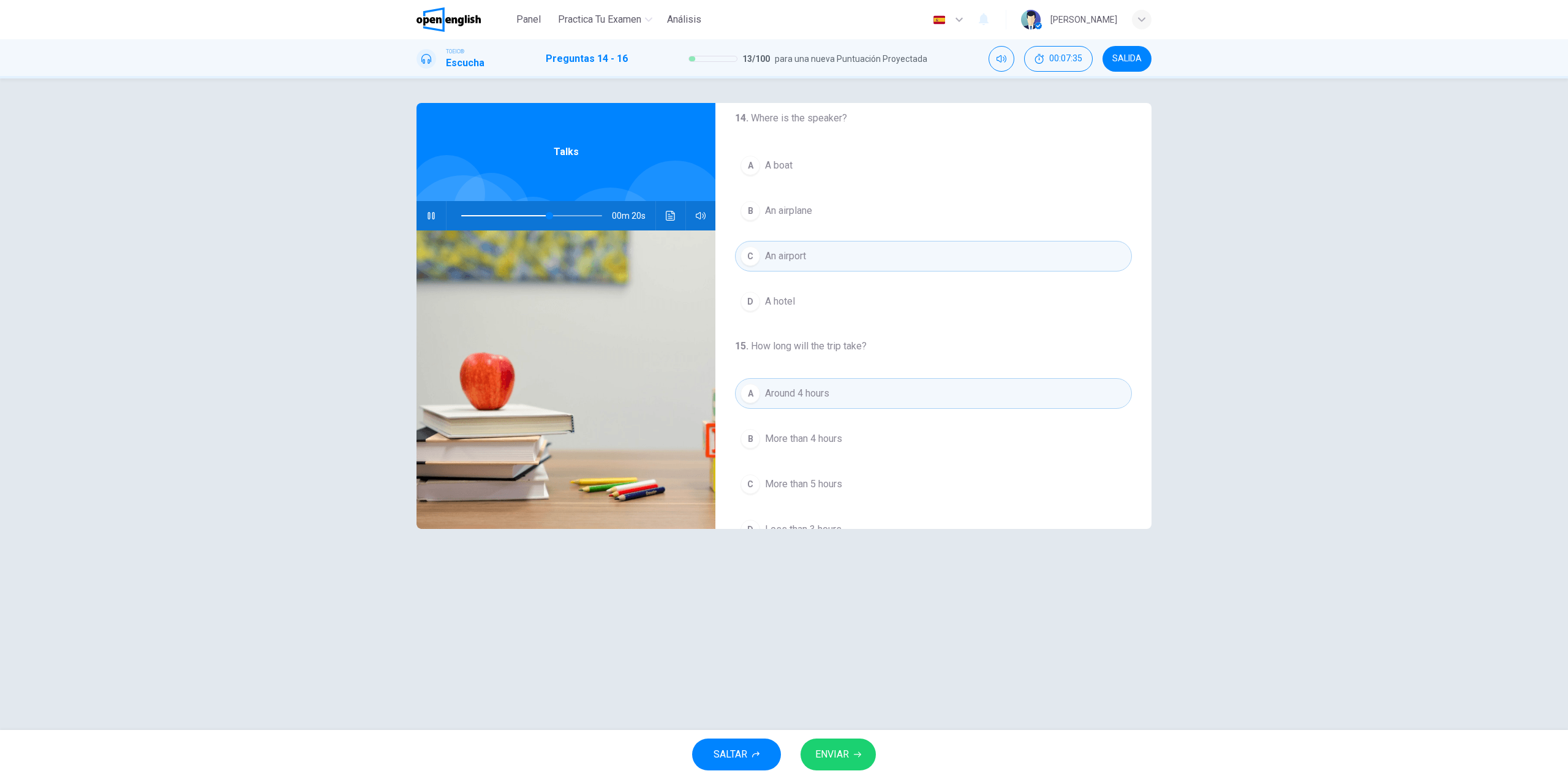
scroll to position [0, 0]
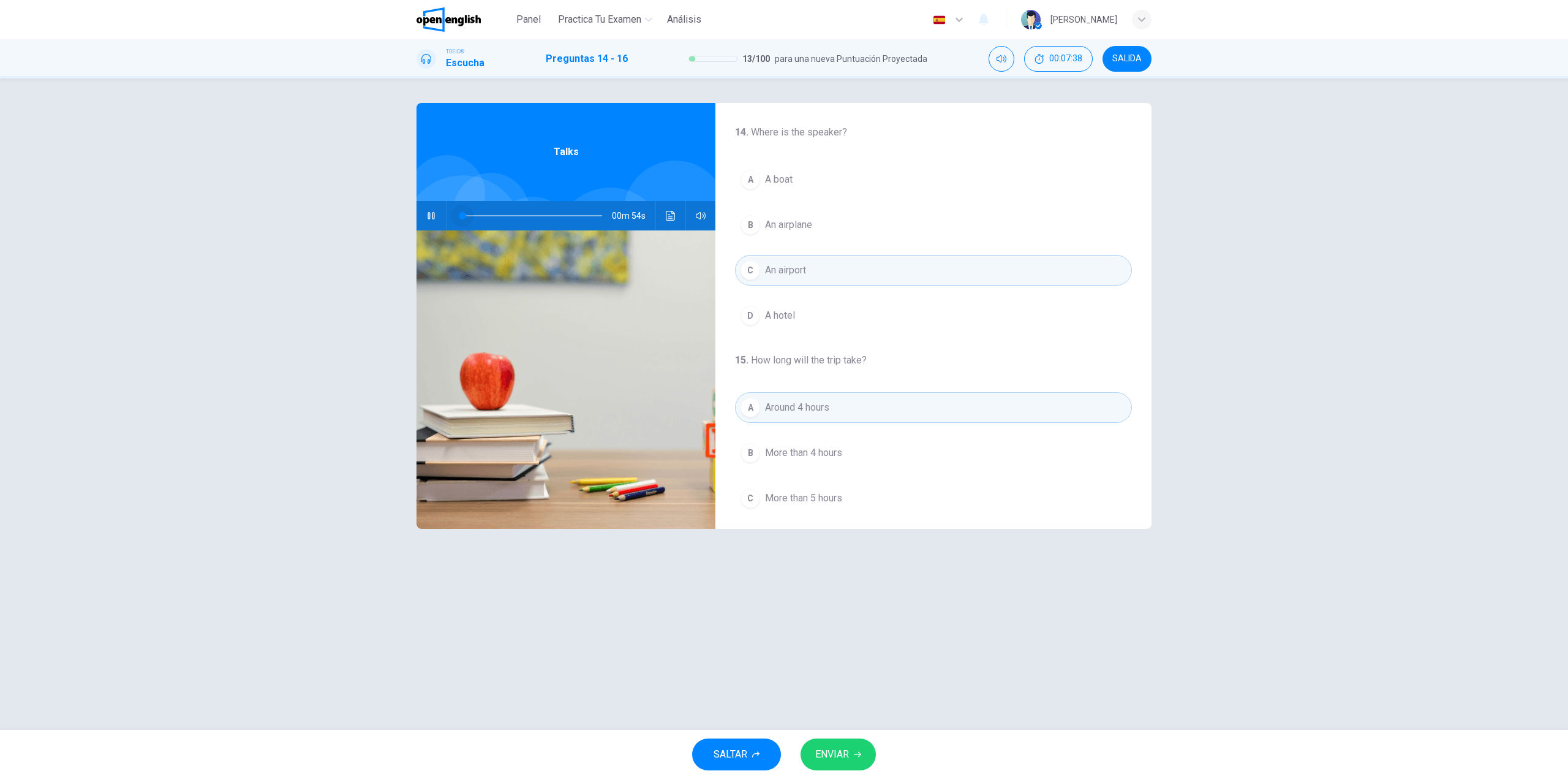
click at [463, 214] on span at bounding box center [532, 216] width 141 height 17
click at [813, 228] on span "An airplane" at bounding box center [789, 225] width 47 height 15
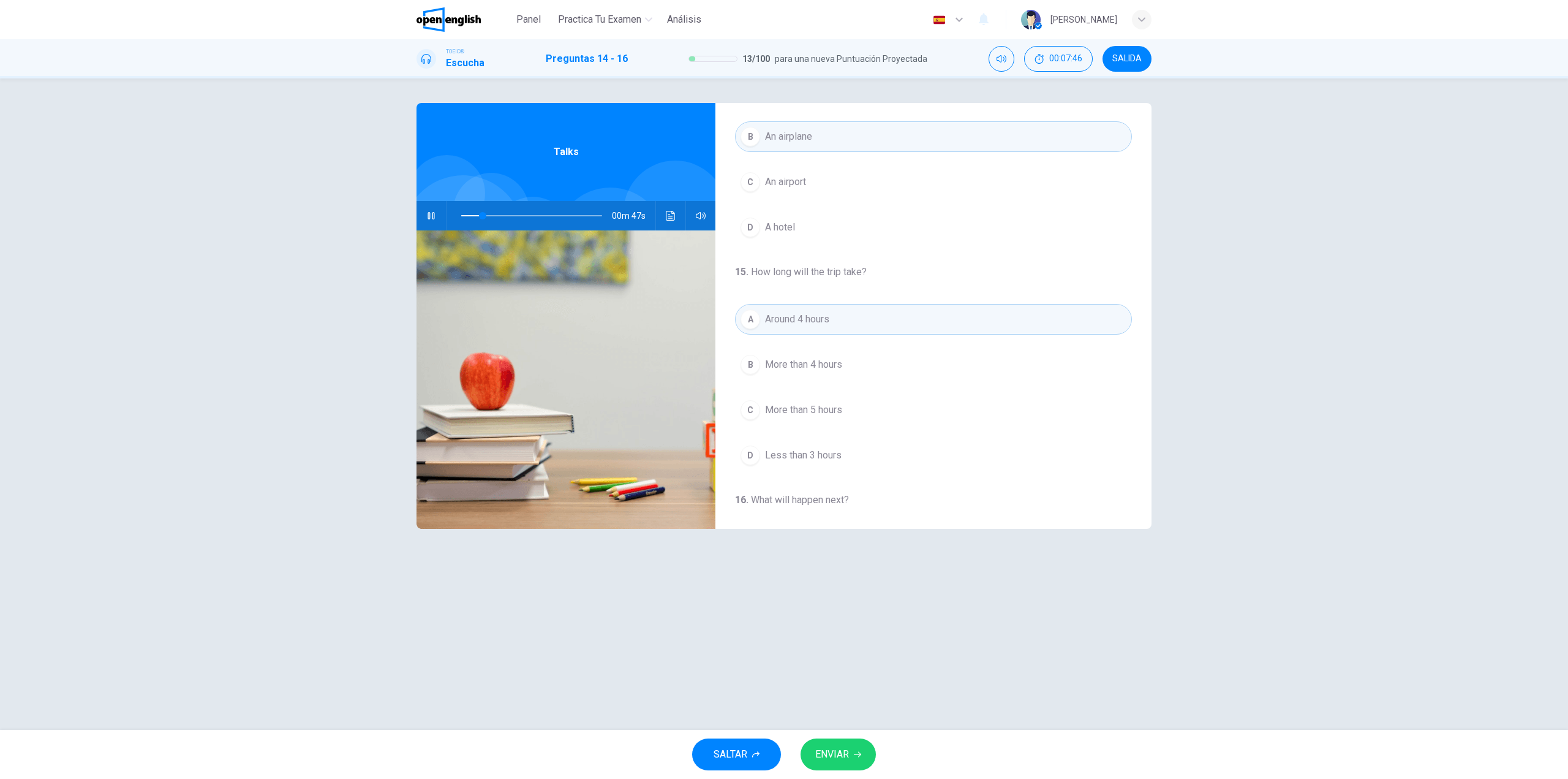
scroll to position [98, 0]
click at [466, 213] on span at bounding box center [532, 216] width 141 height 17
click at [468, 218] on span at bounding box center [532, 216] width 141 height 17
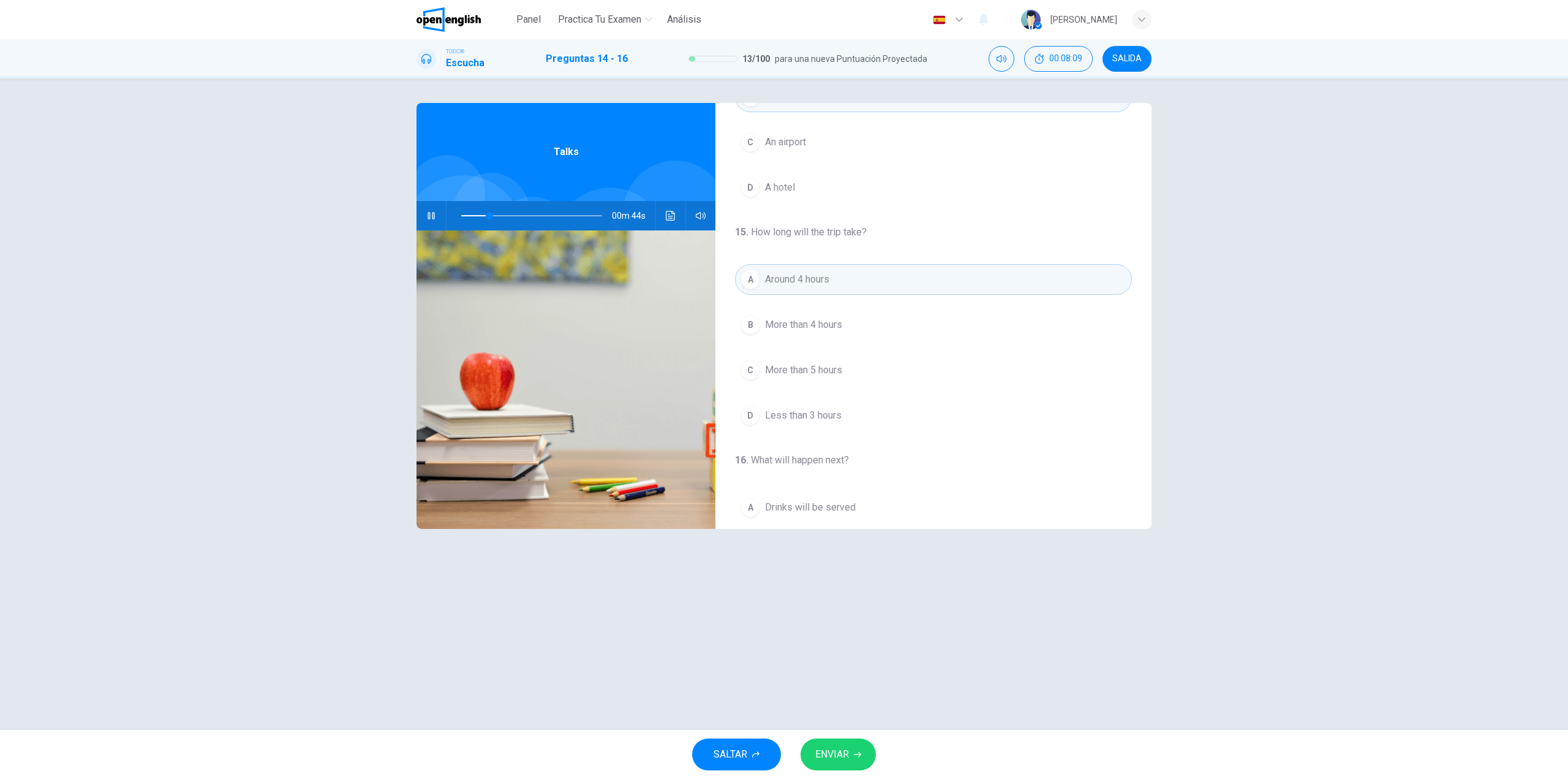
scroll to position [280, 0]
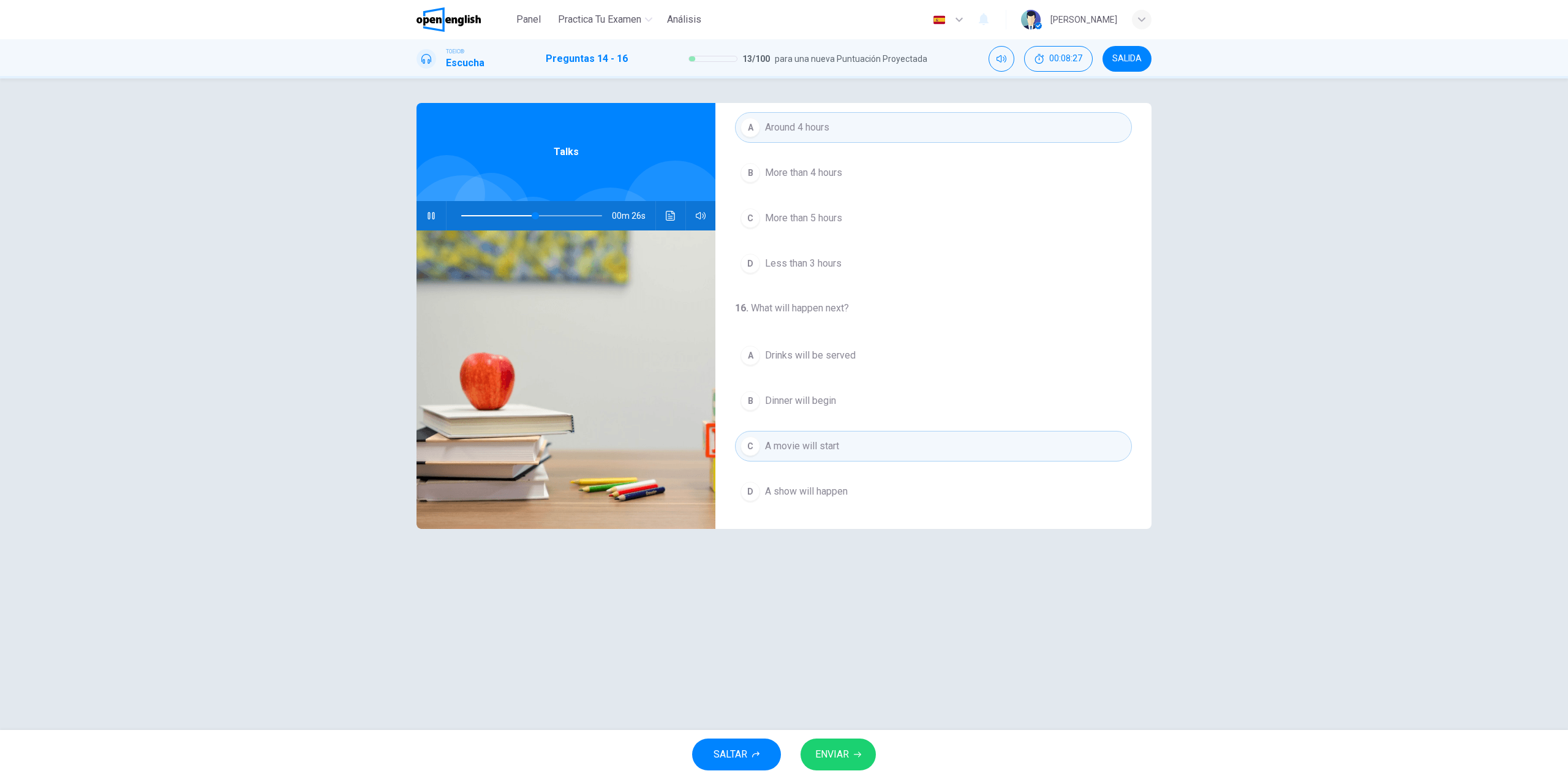
click at [787, 352] on span "Drinks will be served" at bounding box center [811, 356] width 91 height 15
click at [846, 625] on div "14 . Where is the speaker? A A boat B An airplane C An airport D A hotel 15 . H…" at bounding box center [784, 404] width 775 height 602
click at [848, 750] on span "ENVIAR" at bounding box center [832, 754] width 34 height 17
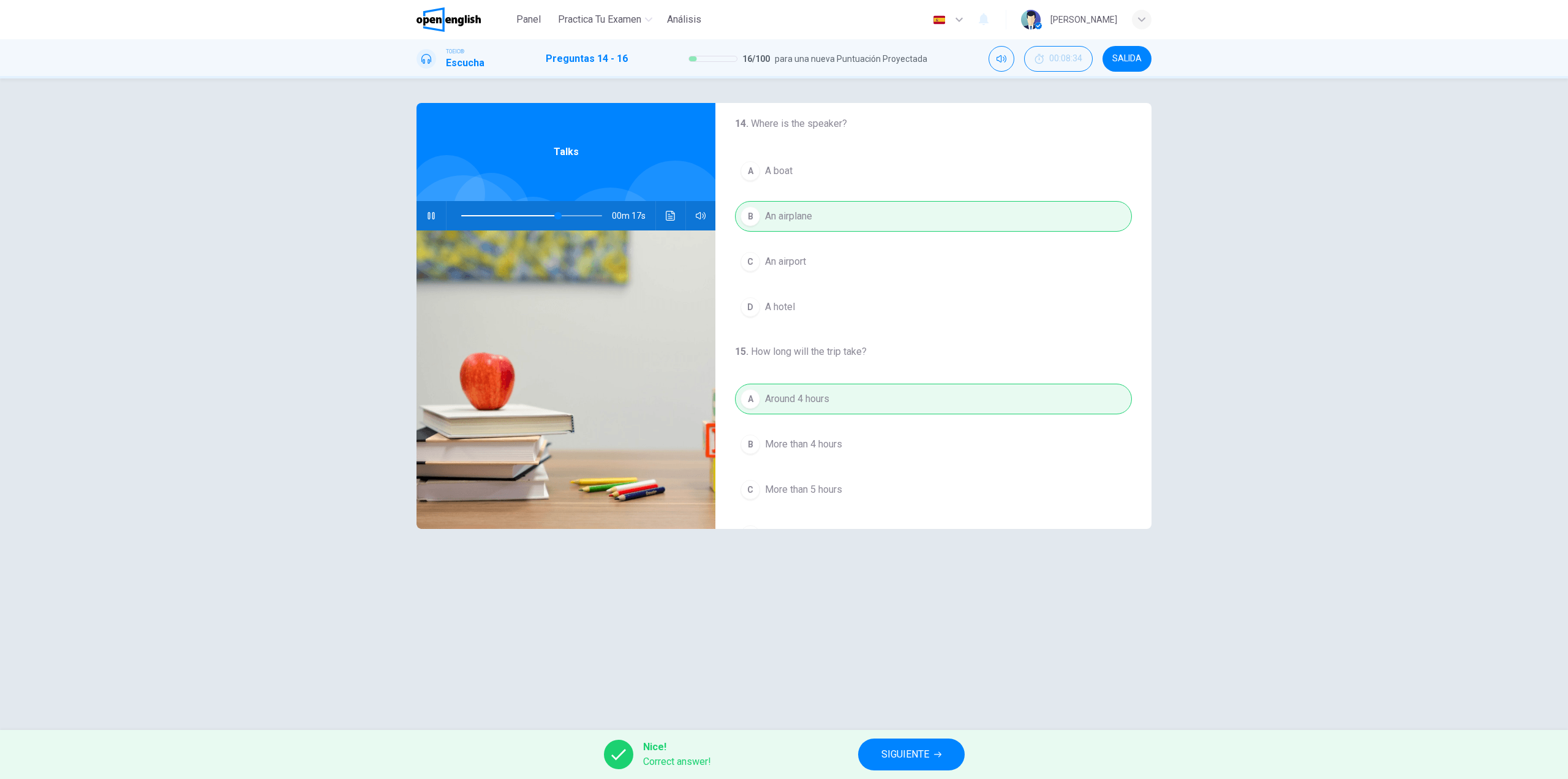
scroll to position [0, 0]
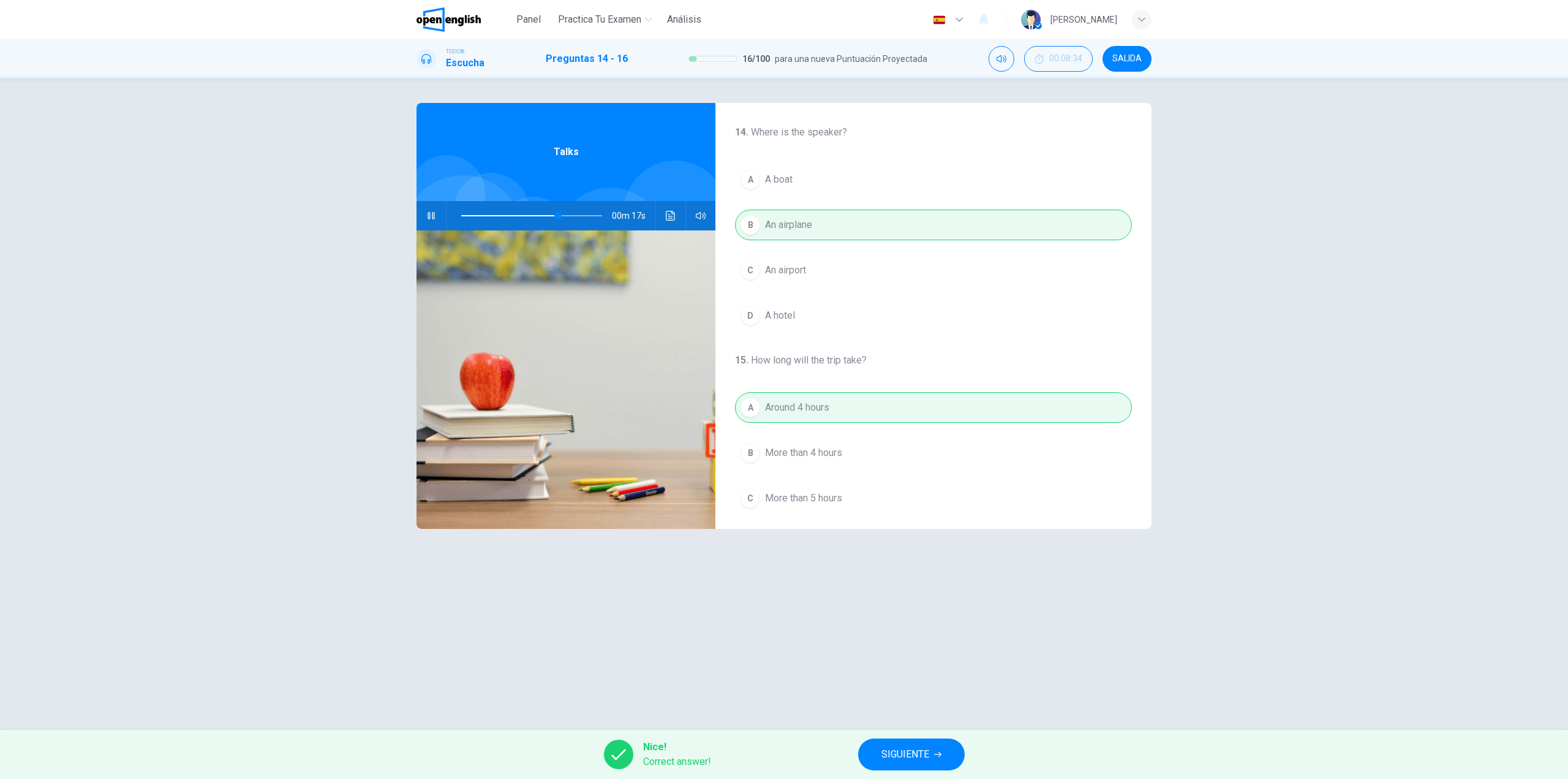
type input "**"
click at [931, 757] on button "SIGUIENTE" at bounding box center [912, 754] width 107 height 32
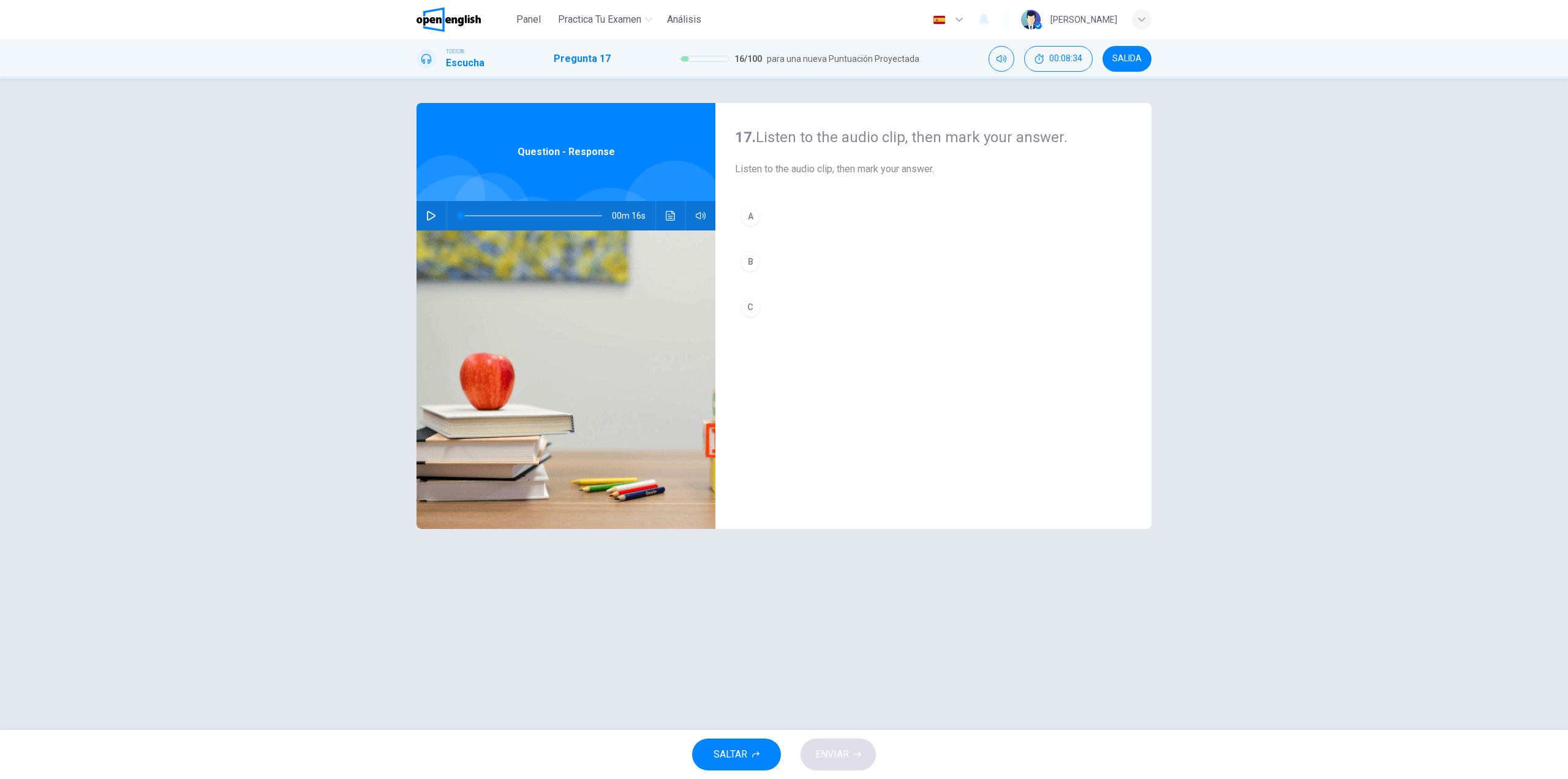
click at [421, 210] on div "00m 16s" at bounding box center [566, 215] width 299 height 29
click at [430, 214] on icon "button" at bounding box center [431, 216] width 10 height 10
click at [799, 212] on button "A" at bounding box center [933, 216] width 397 height 30
click at [834, 761] on span "ENVIAR" at bounding box center [832, 754] width 34 height 17
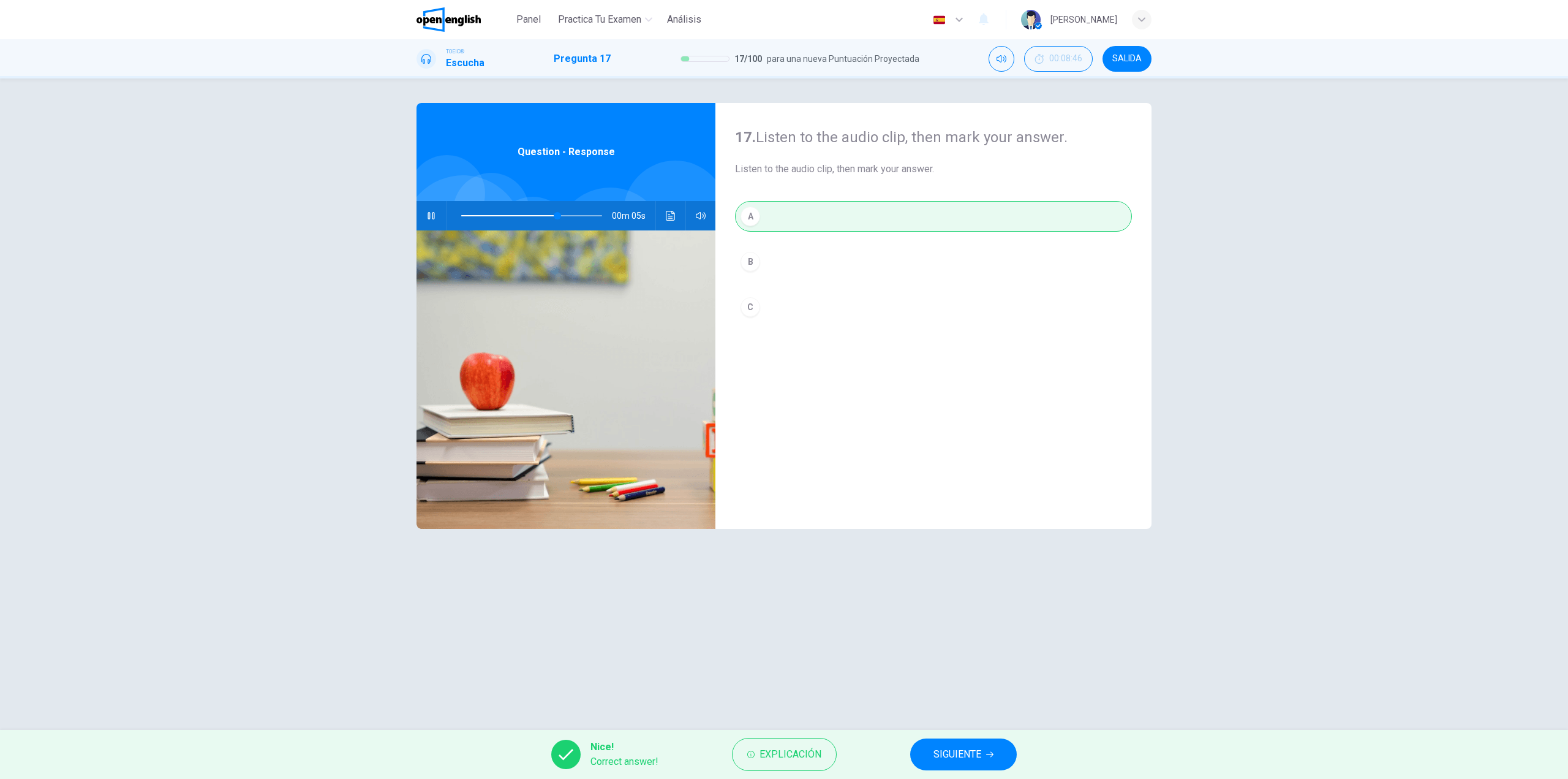
type input "**"
click at [960, 756] on span "SIGUIENTE" at bounding box center [957, 754] width 48 height 17
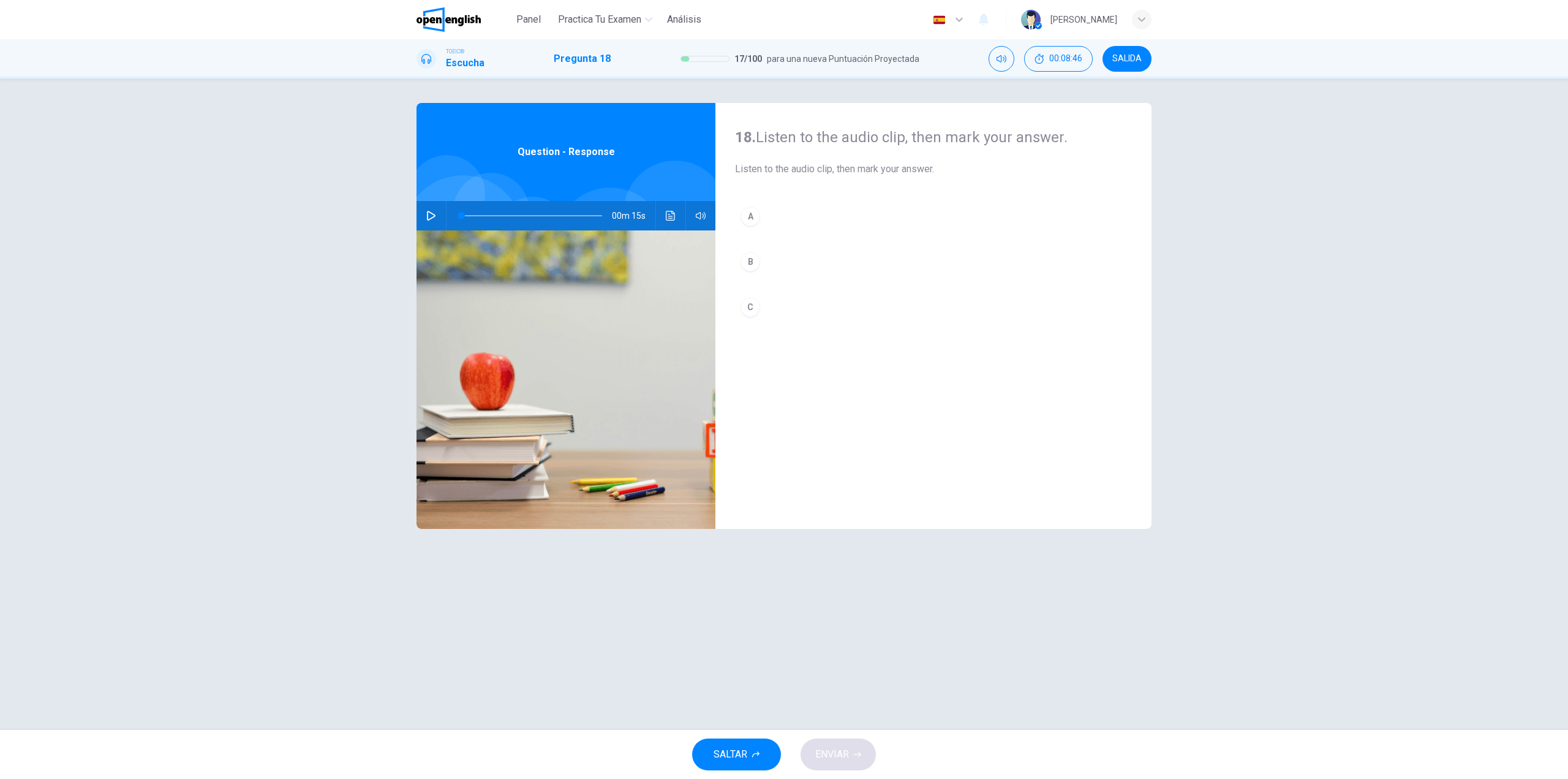
click at [421, 212] on div "00m 15s" at bounding box center [566, 215] width 299 height 29
click at [427, 214] on icon "button" at bounding box center [431, 216] width 8 height 10
click at [856, 220] on button "A" at bounding box center [933, 216] width 397 height 30
click at [837, 755] on span "ENVIAR" at bounding box center [832, 754] width 34 height 17
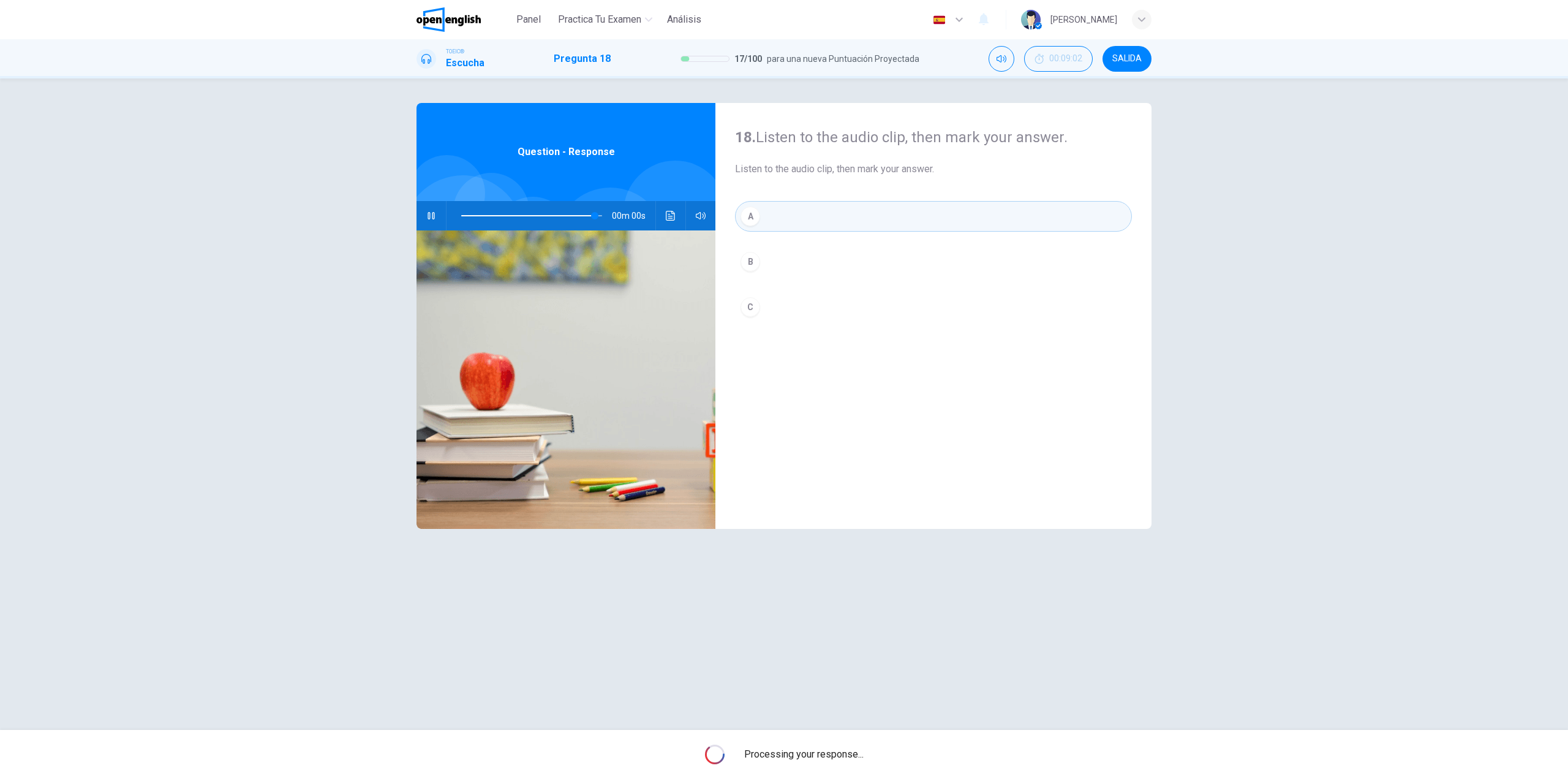
type input "*"
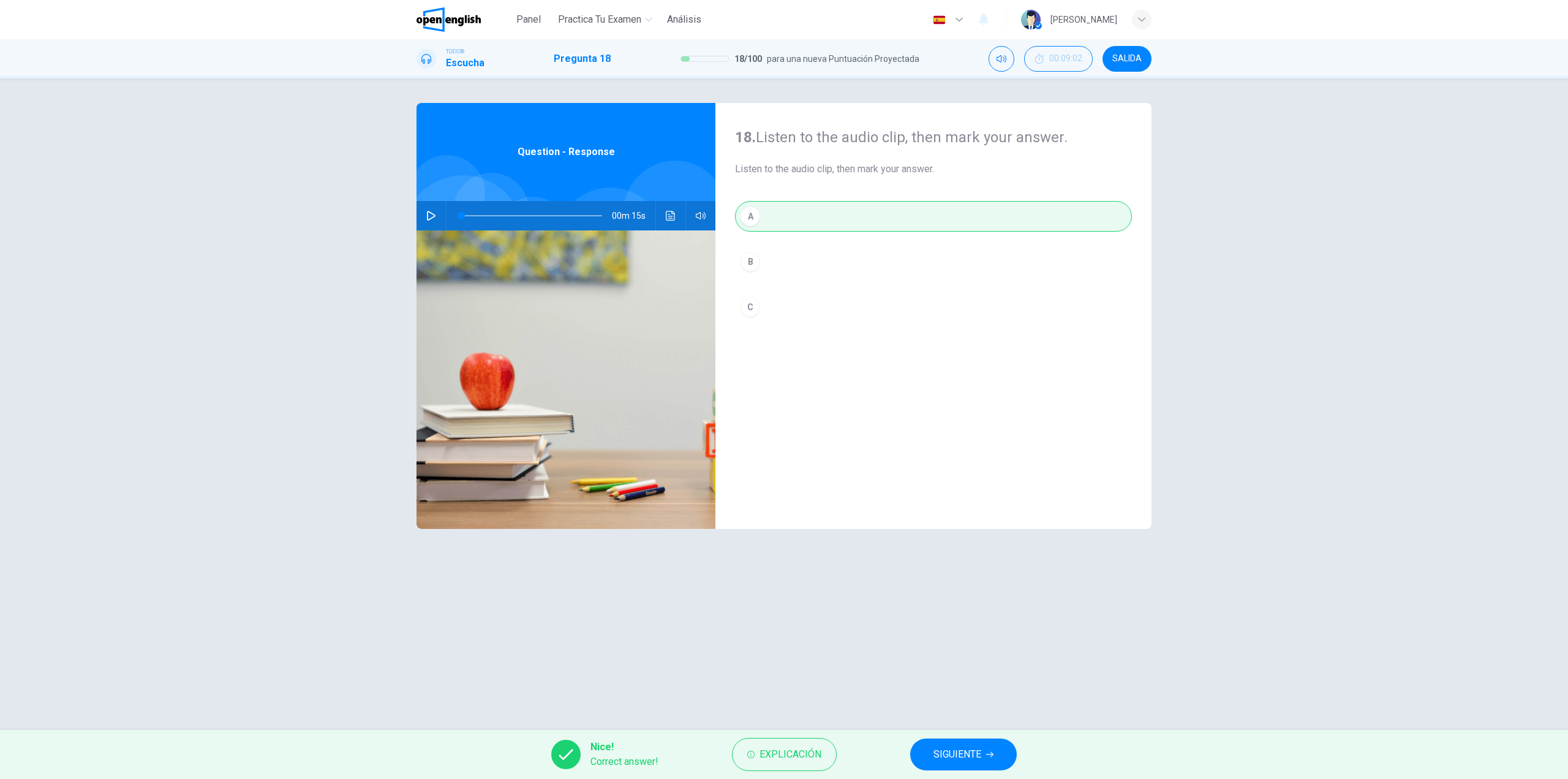
click at [666, 209] on button "Haz clic para ver la transcripción del audio" at bounding box center [671, 215] width 19 height 29
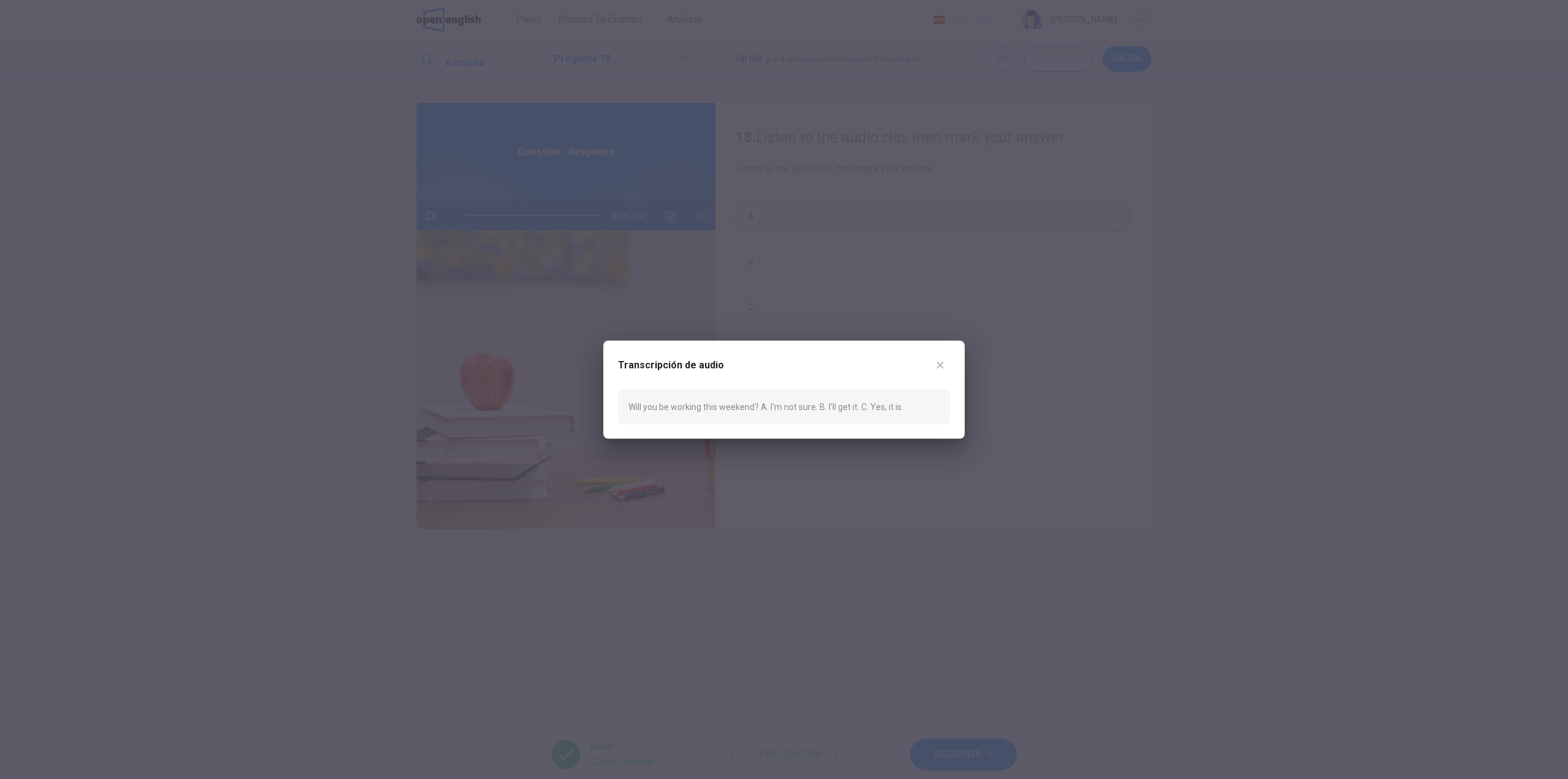
click at [995, 751] on div at bounding box center [784, 390] width 1568 height 779
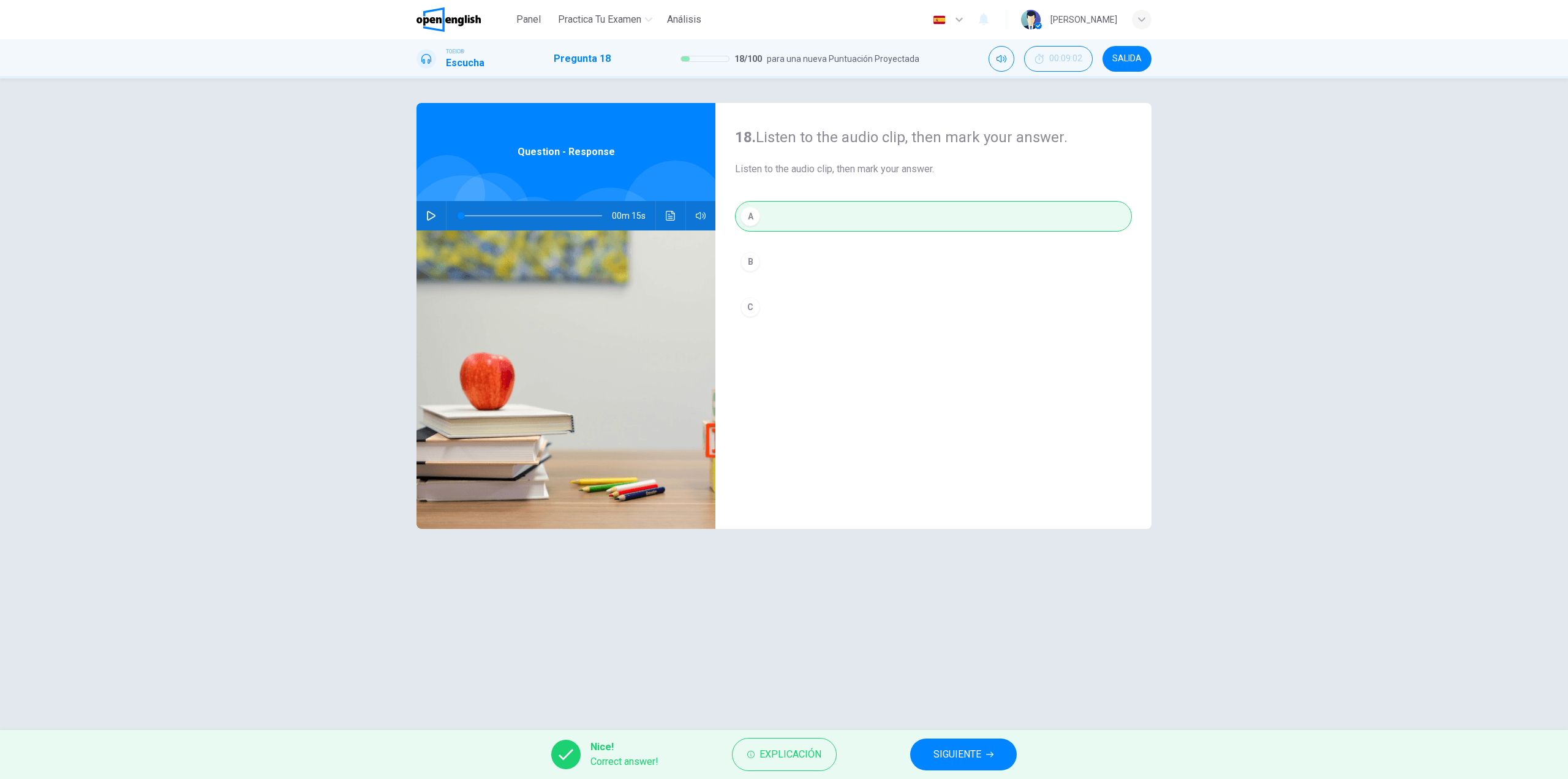
click at [979, 754] on span "SIGUIENTE" at bounding box center [957, 754] width 48 height 17
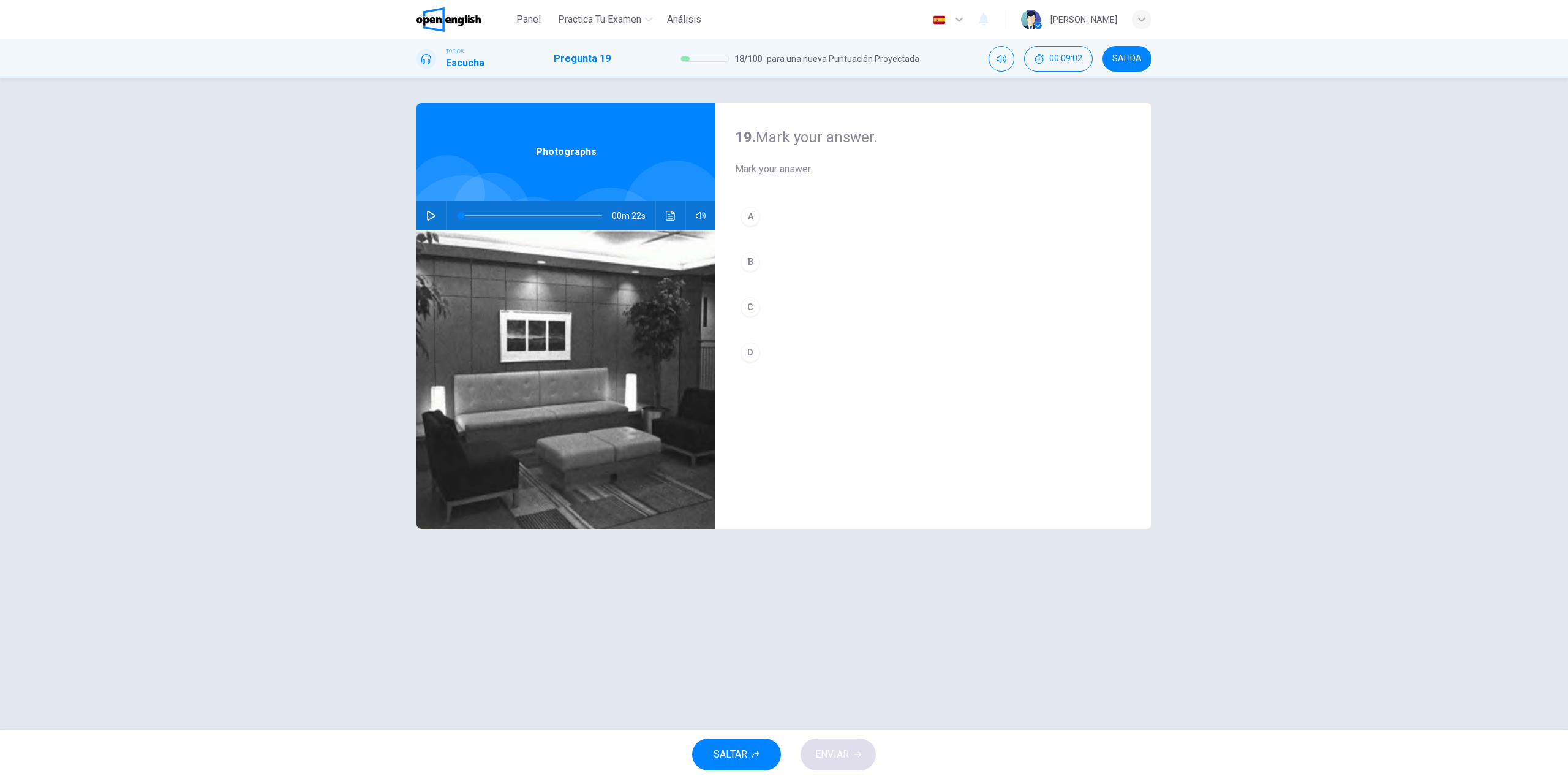
click at [434, 214] on icon "button" at bounding box center [431, 216] width 10 height 10
click at [797, 306] on button "C" at bounding box center [933, 306] width 397 height 30
type input "*"
click at [849, 761] on span "ENVIAR" at bounding box center [832, 754] width 34 height 17
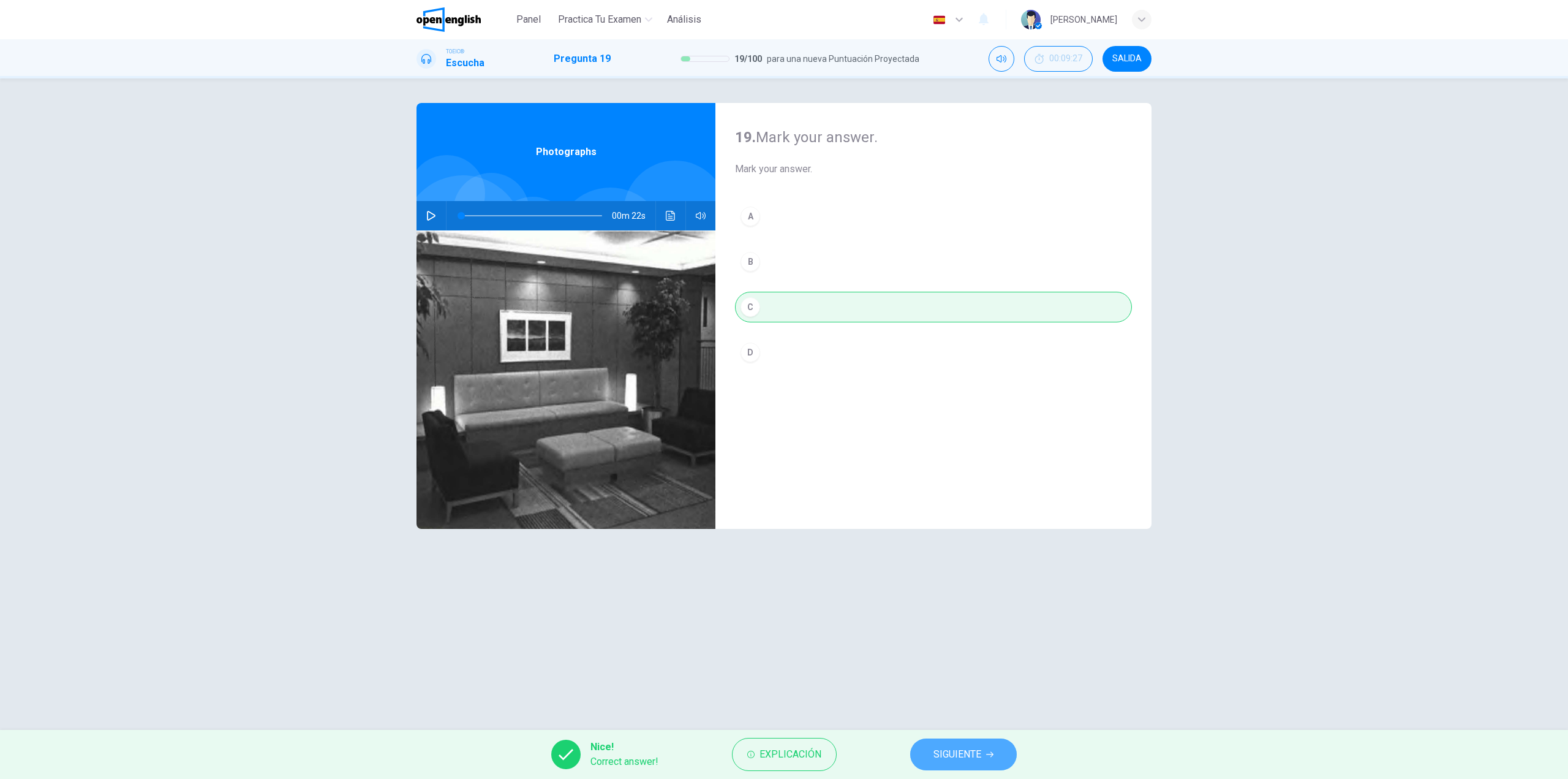
click at [995, 756] on button "SIGUIENTE" at bounding box center [964, 754] width 107 height 32
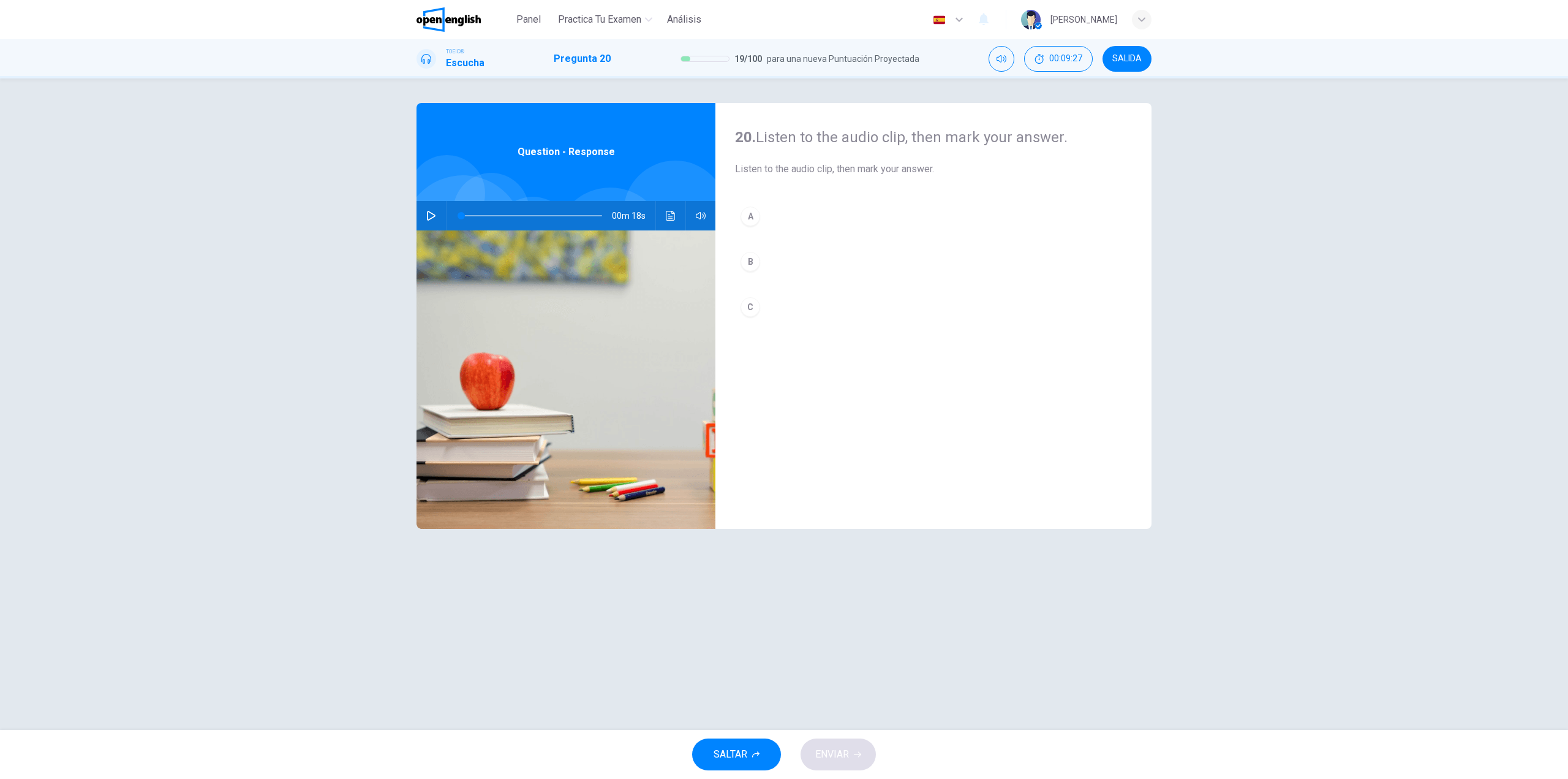
click at [418, 216] on div "00m 18s" at bounding box center [566, 215] width 299 height 29
click at [431, 214] on icon "button" at bounding box center [431, 216] width 10 height 10
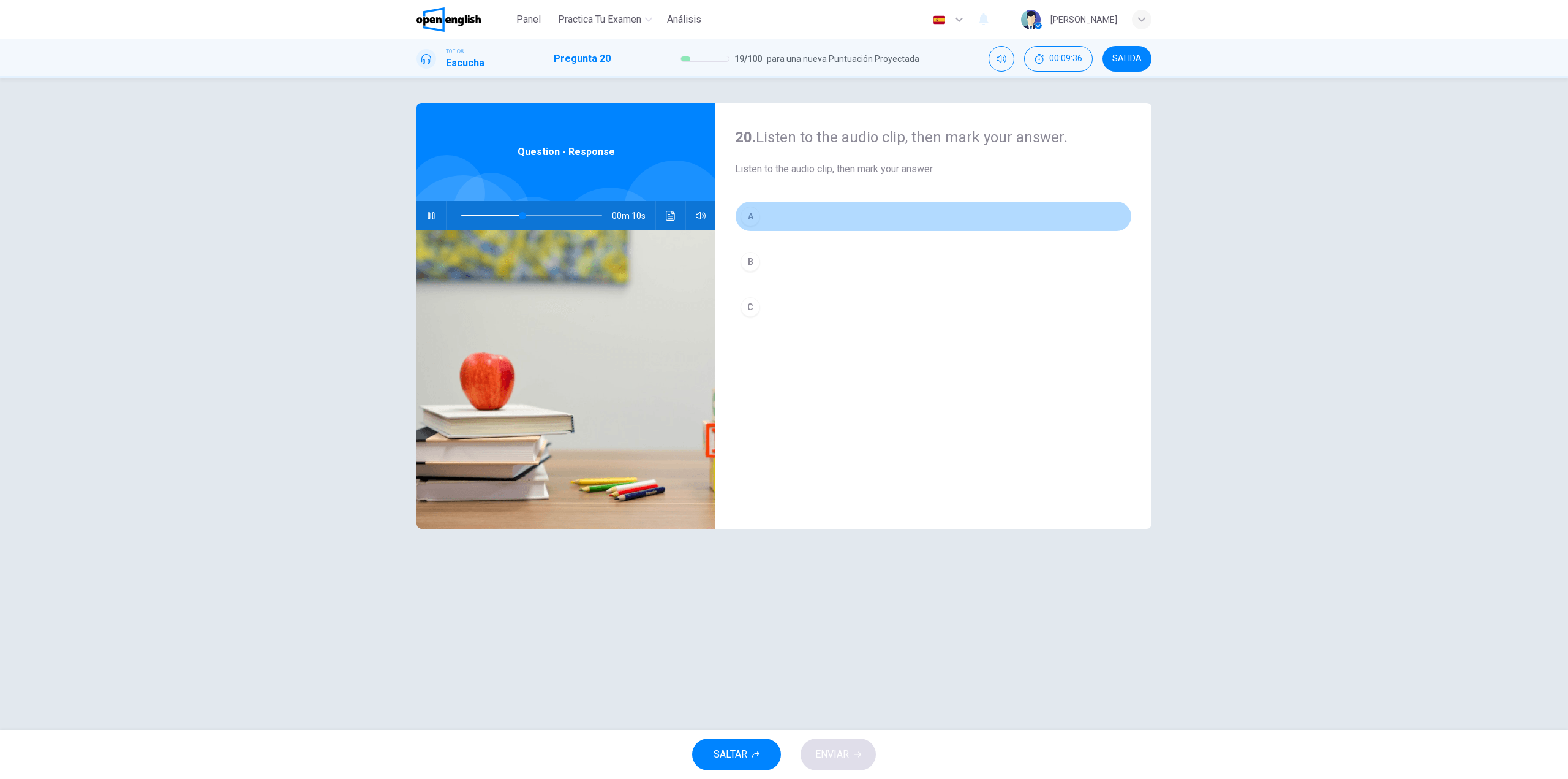
click at [782, 217] on button "A" at bounding box center [933, 216] width 397 height 30
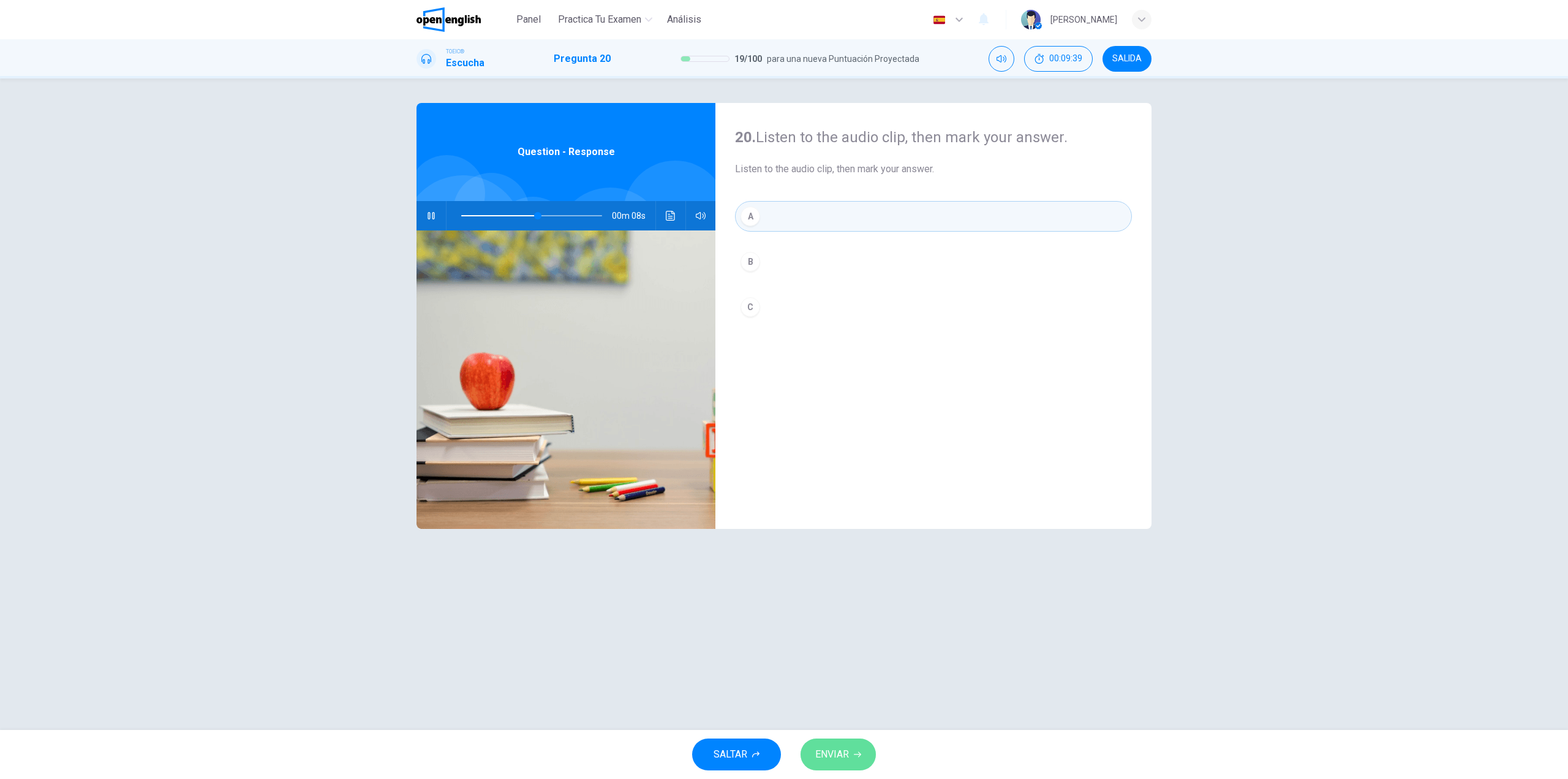
click at [847, 755] on span "ENVIAR" at bounding box center [832, 754] width 34 height 17
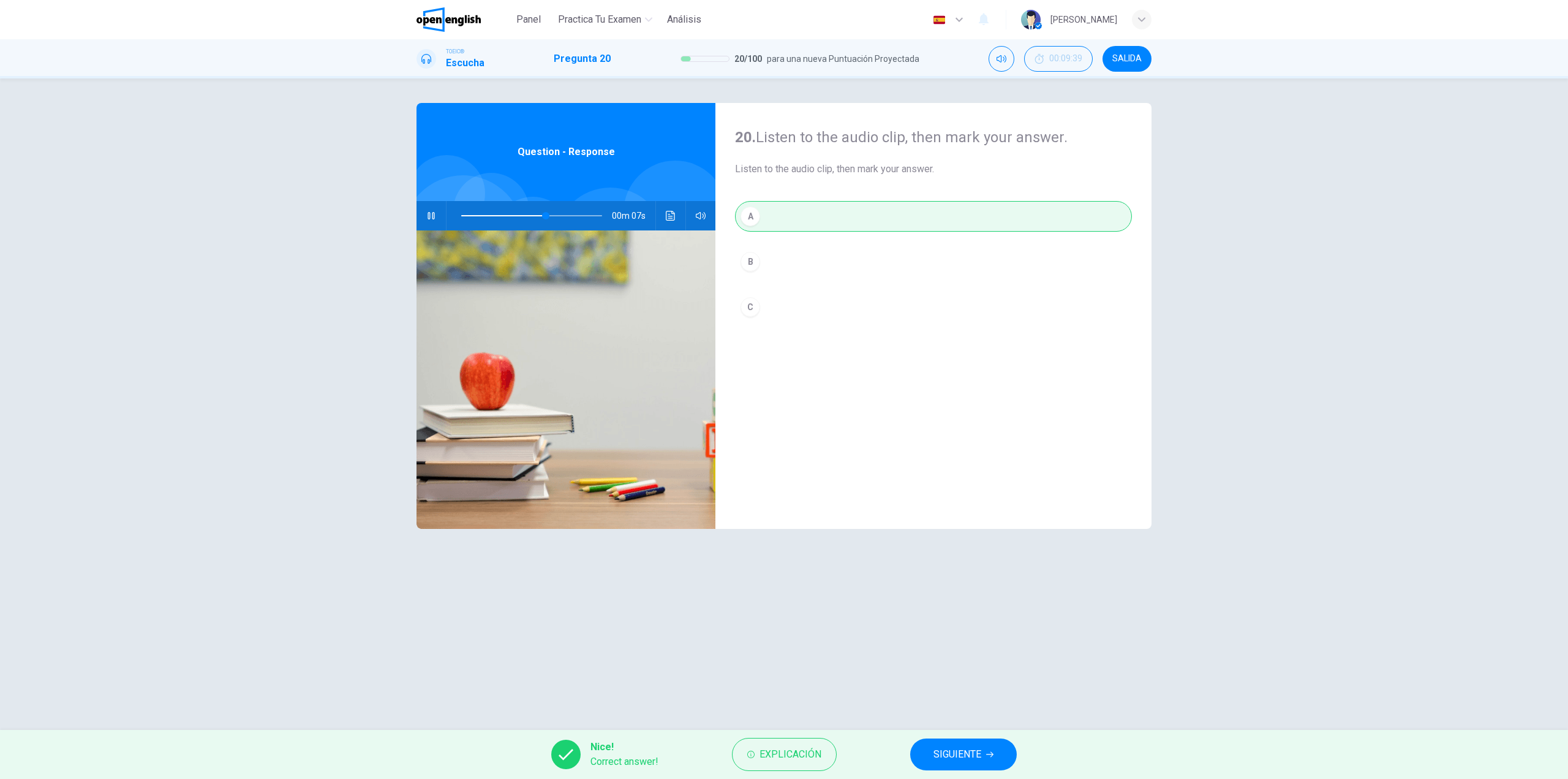
type input "**"
click at [934, 750] on span "SIGUIENTE" at bounding box center [957, 754] width 48 height 17
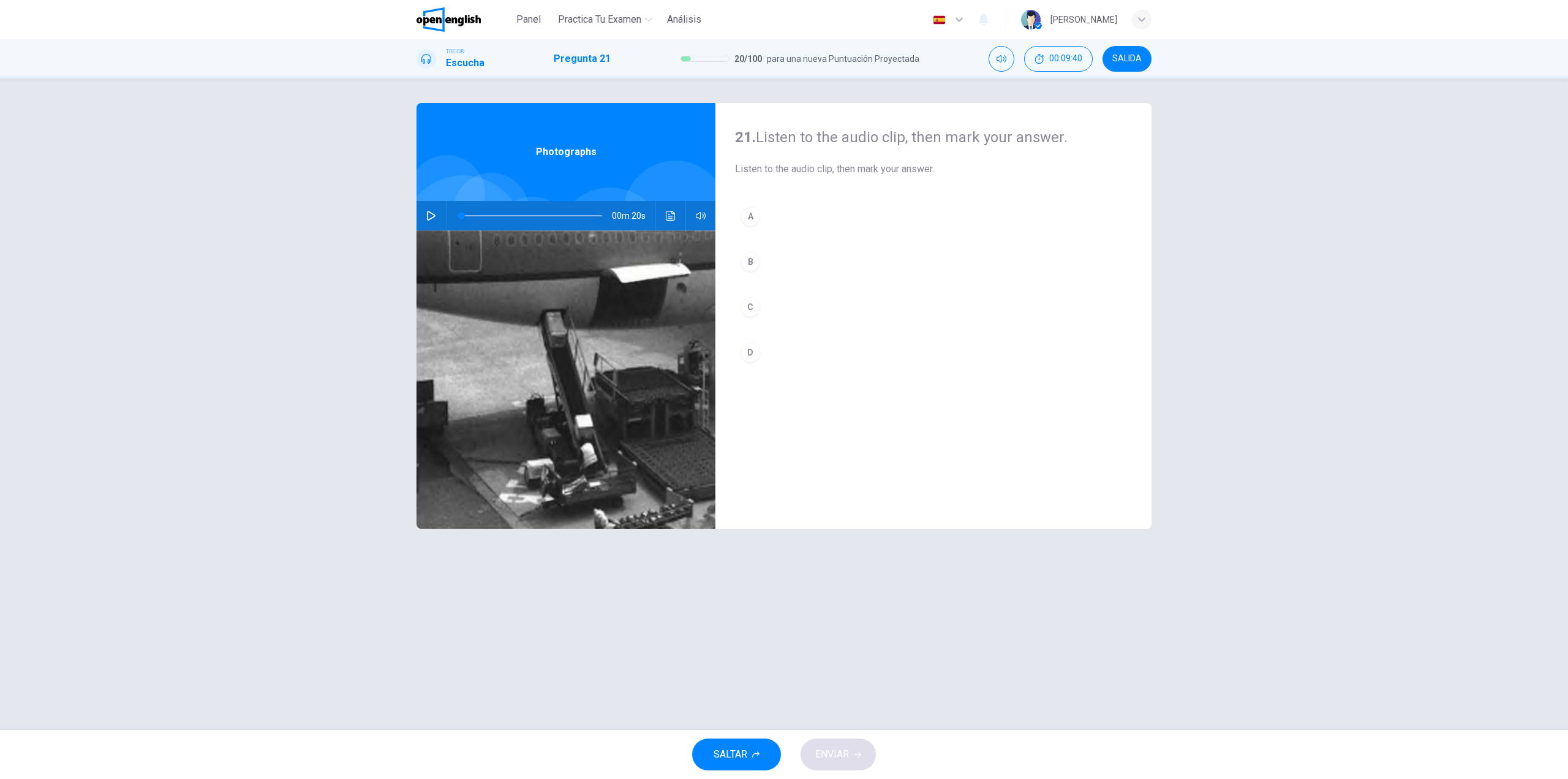
click at [431, 216] on icon "button" at bounding box center [431, 216] width 10 height 10
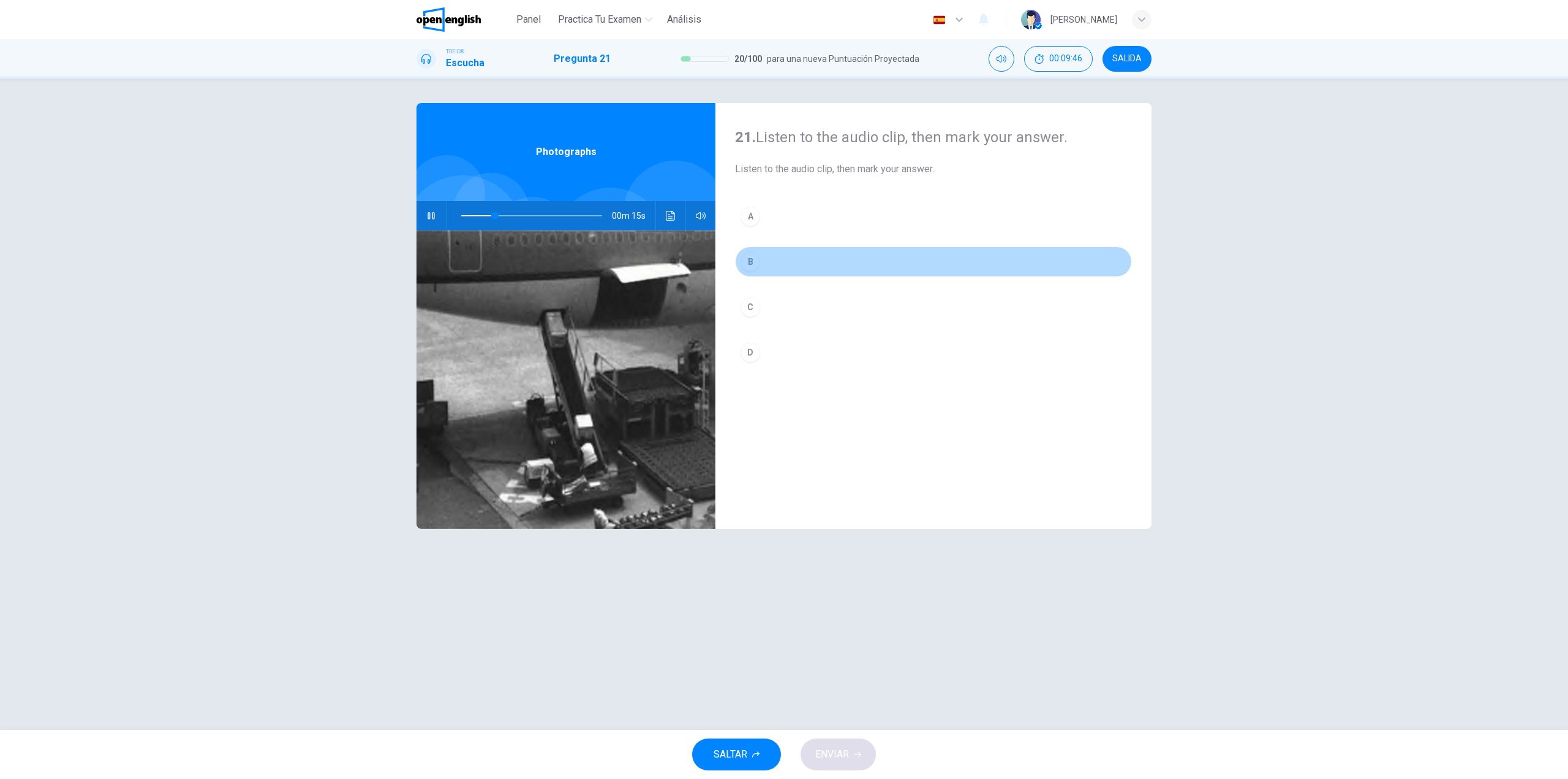
click at [785, 256] on button "B" at bounding box center [933, 261] width 397 height 30
click at [788, 325] on div "A B C D" at bounding box center [933, 296] width 397 height 191
click at [795, 307] on button "C" at bounding box center [933, 306] width 397 height 30
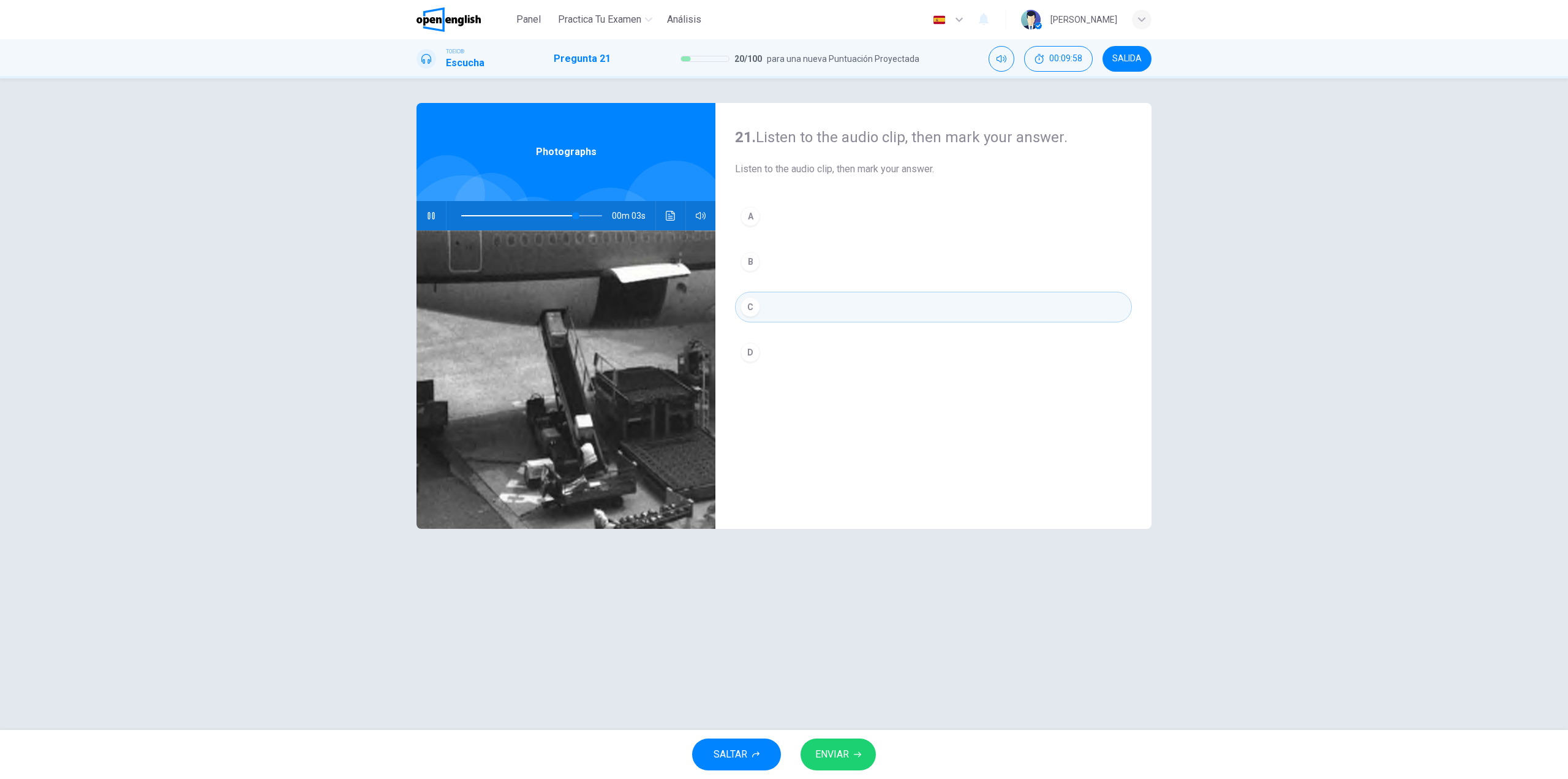
click at [808, 354] on button "D" at bounding box center [933, 352] width 397 height 30
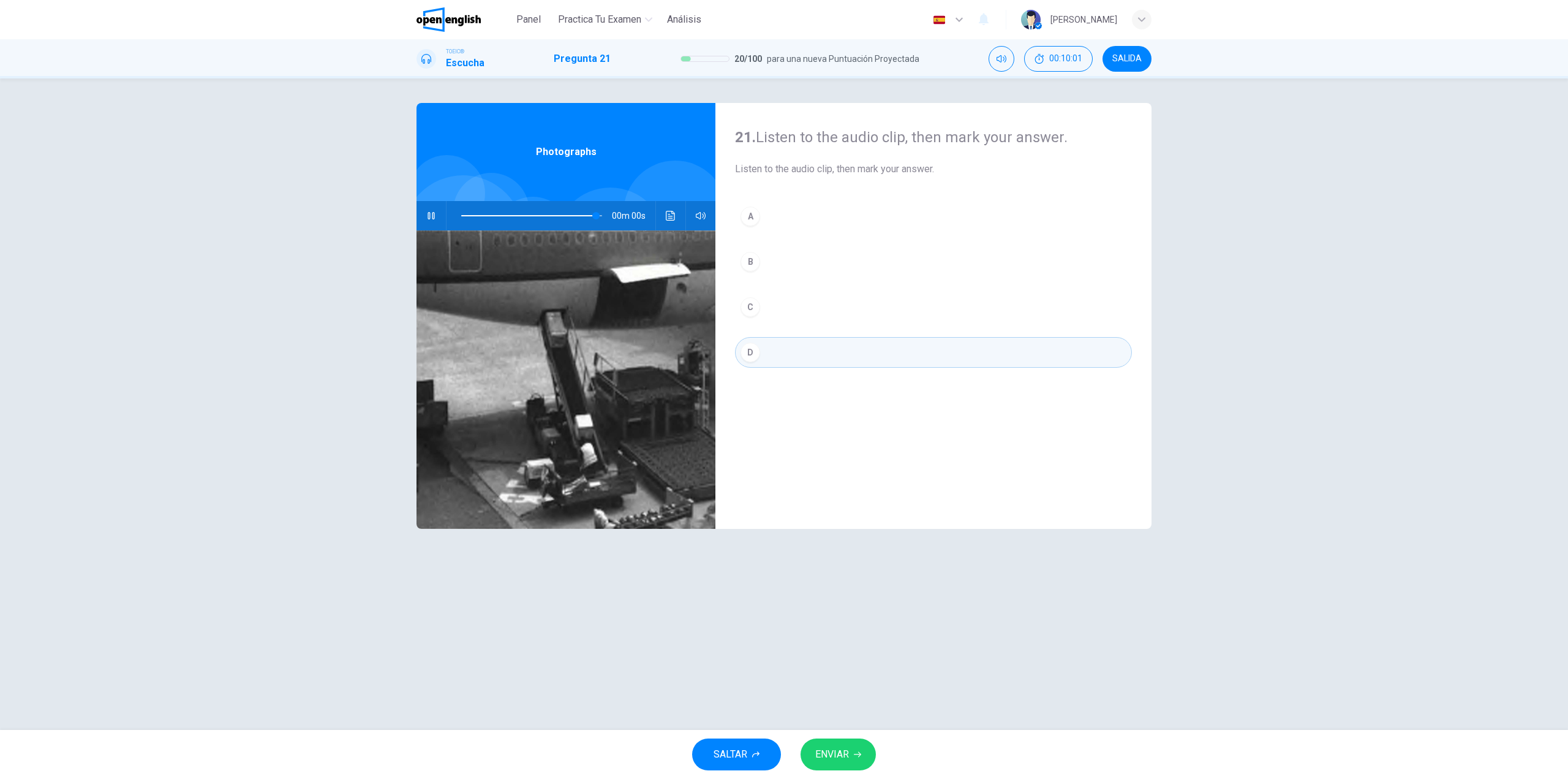
click at [808, 311] on button "C" at bounding box center [933, 306] width 397 height 30
type input "*"
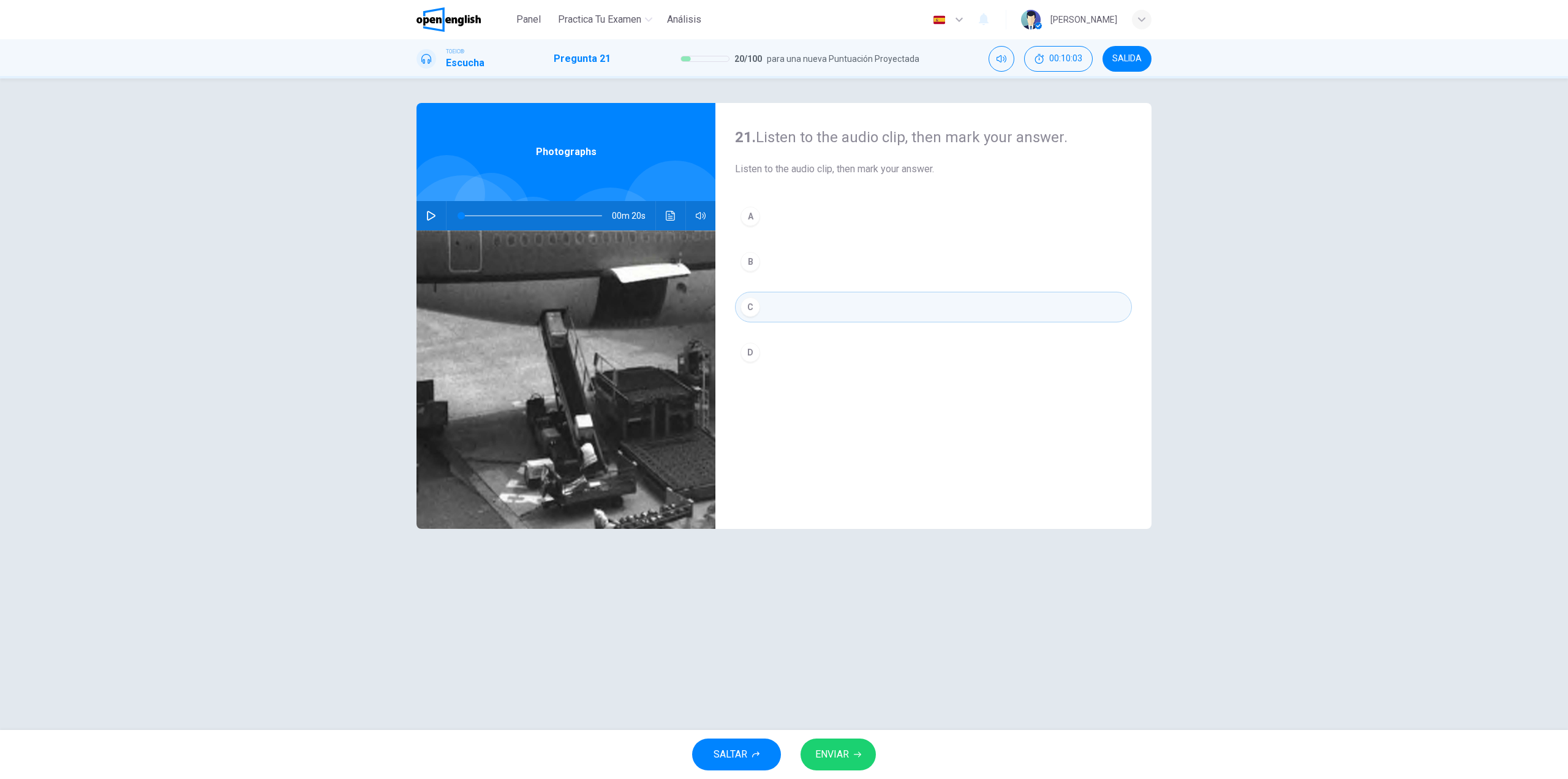
click at [831, 762] on span "ENVIAR" at bounding box center [832, 754] width 34 height 17
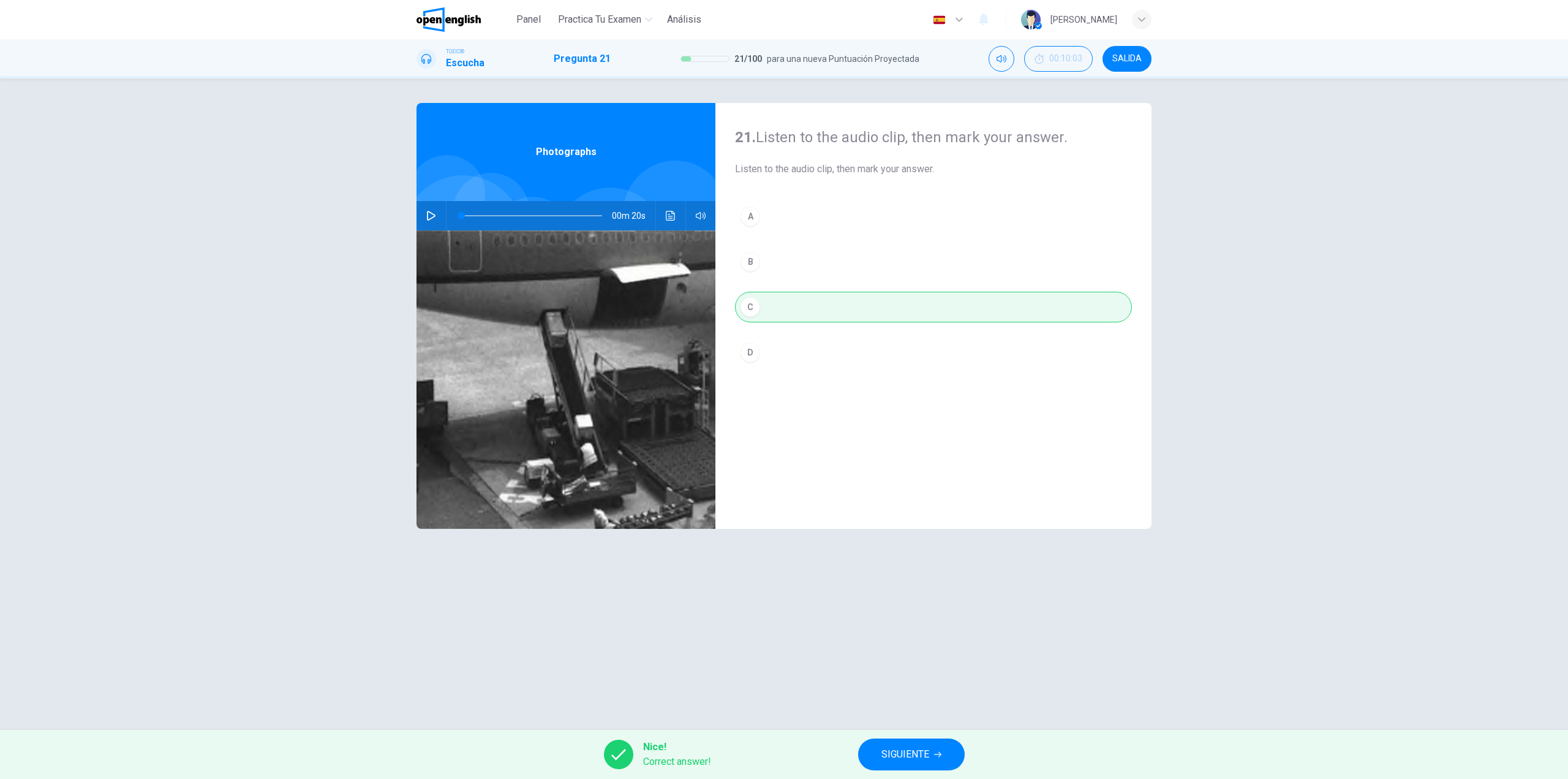
click at [674, 212] on icon "Haz clic para ver la transcripción del audio" at bounding box center [671, 216] width 10 height 10
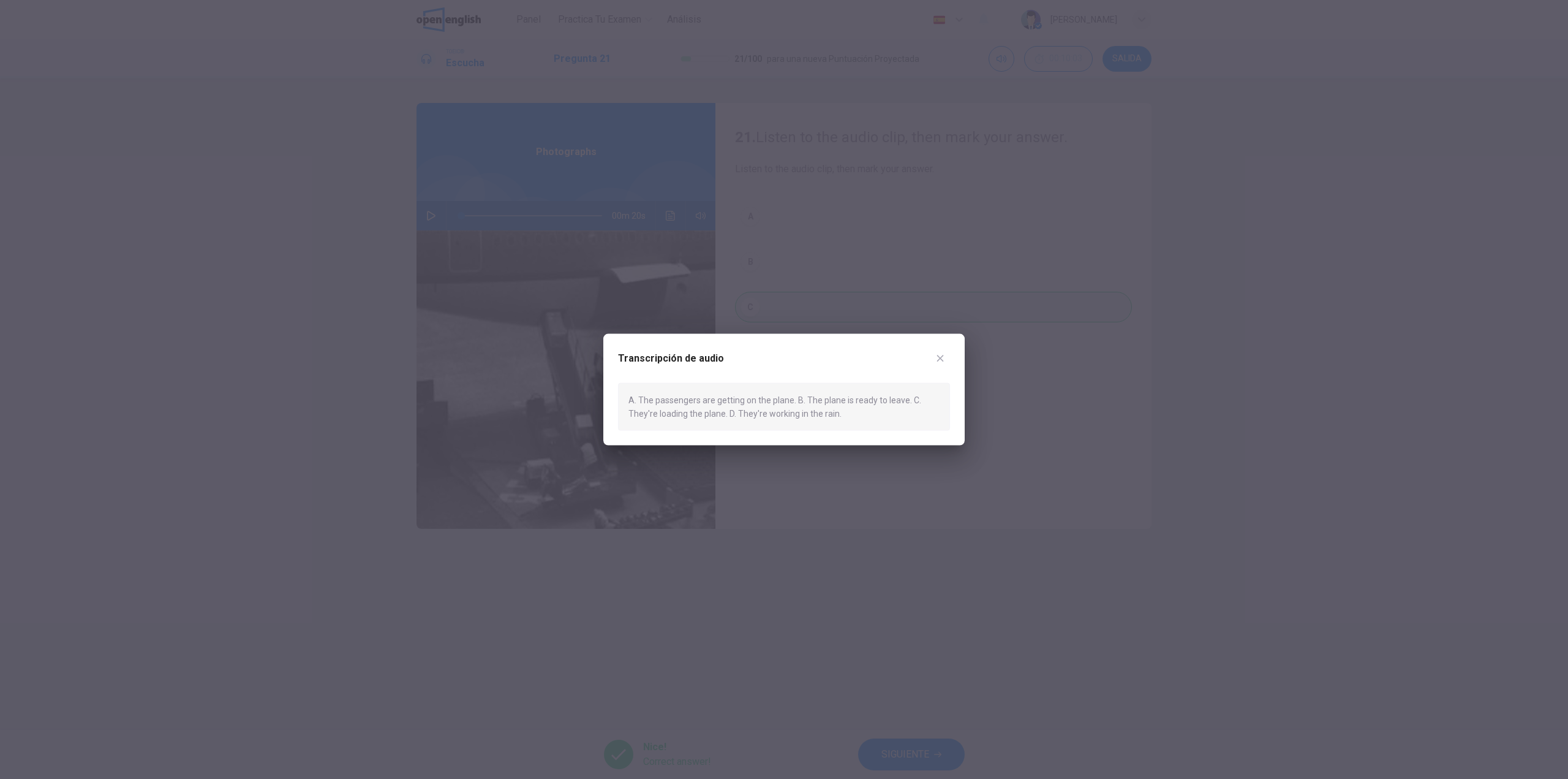
click at [792, 560] on div at bounding box center [784, 390] width 1568 height 779
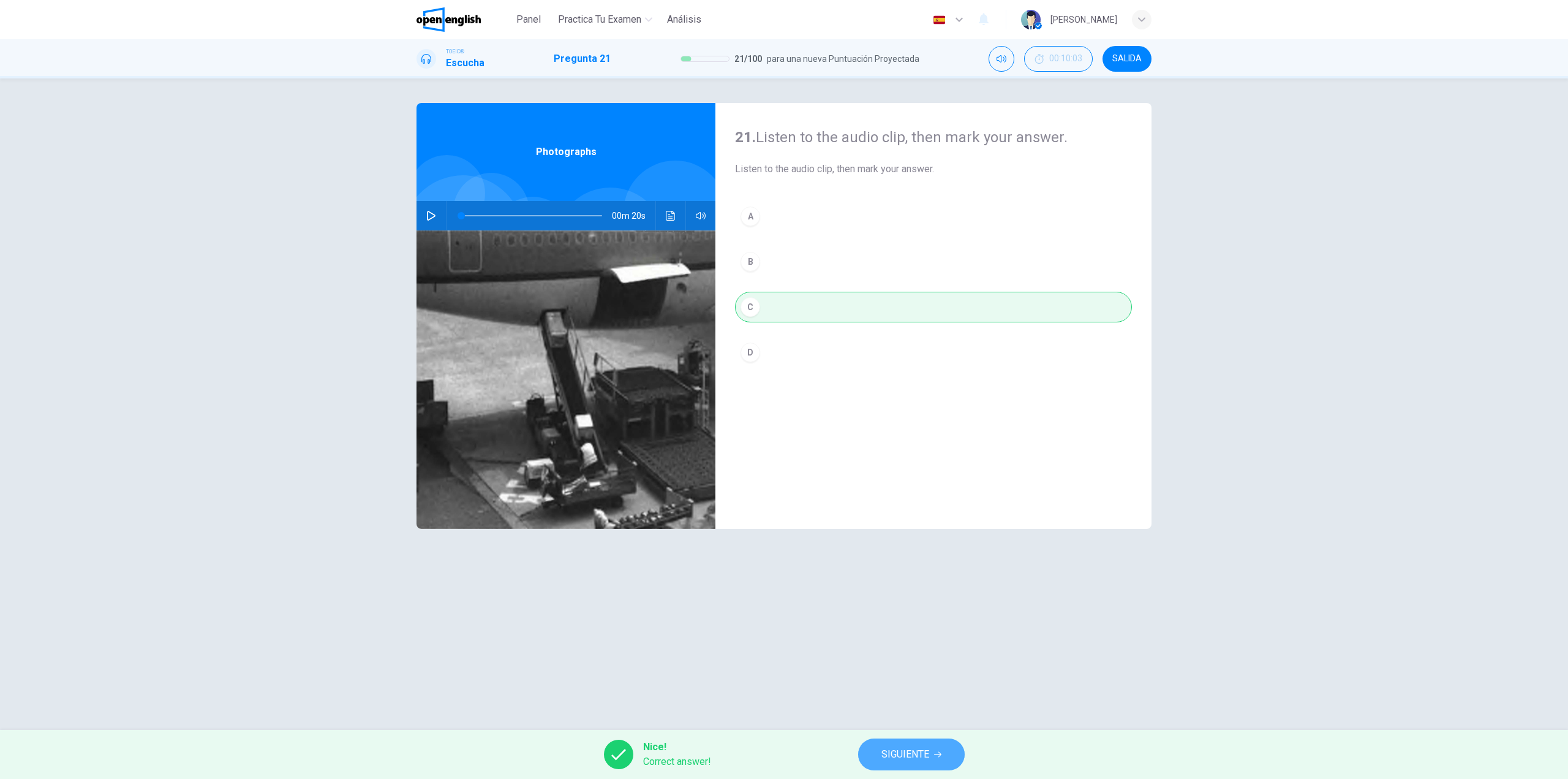
click at [919, 766] on button "SIGUIENTE" at bounding box center [912, 754] width 107 height 32
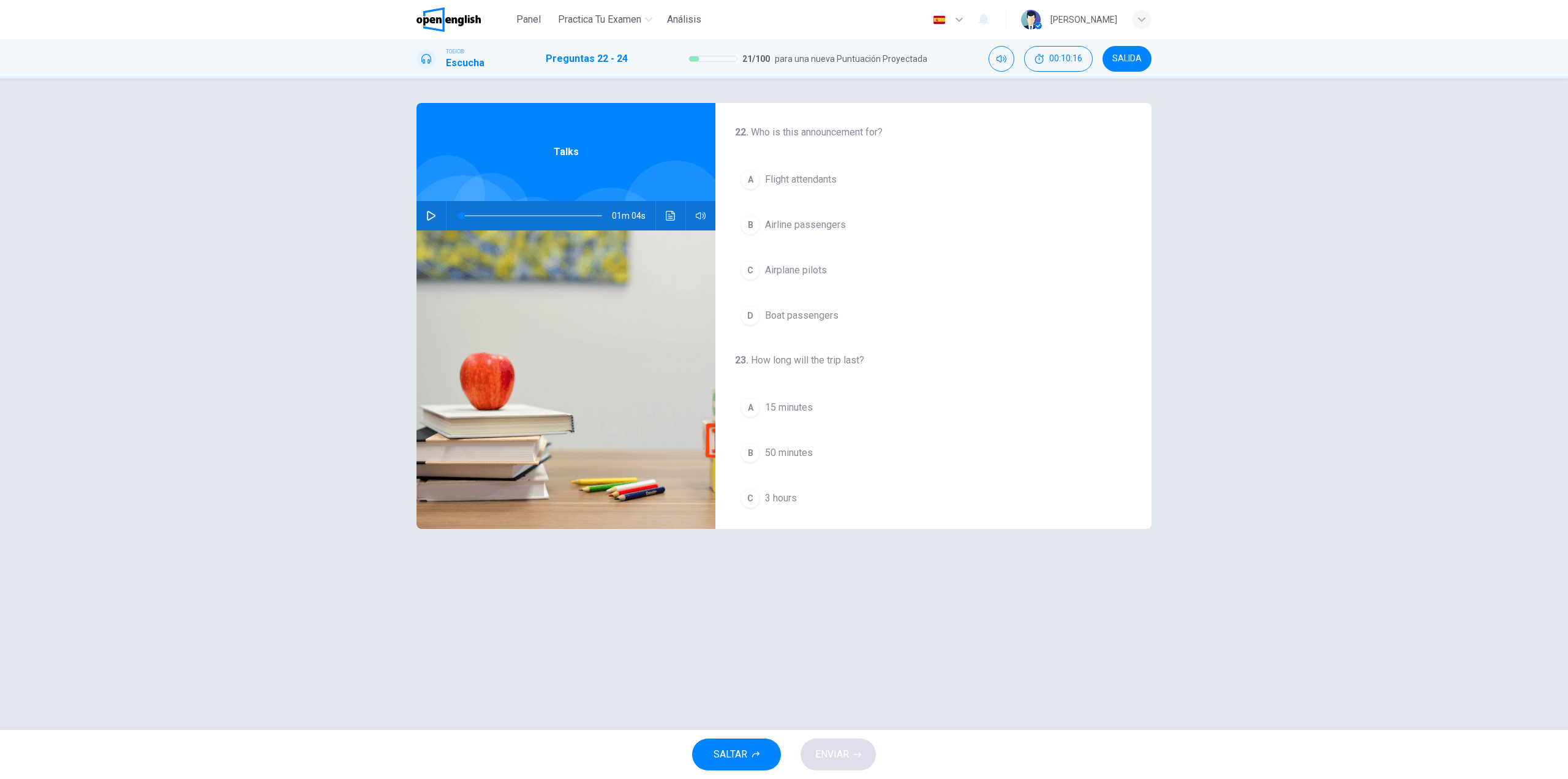
click at [431, 217] on icon "button" at bounding box center [431, 216] width 10 height 10
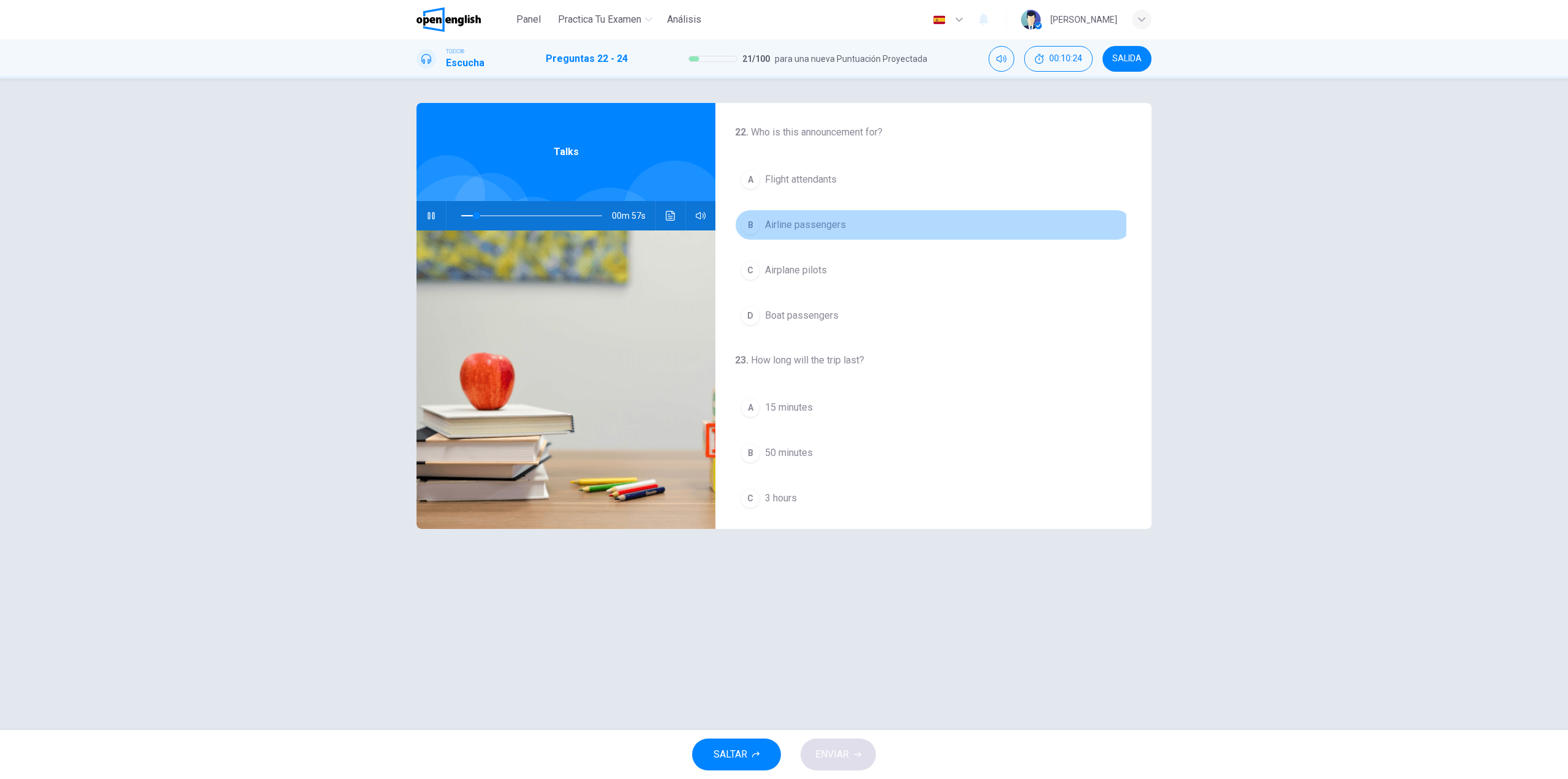
click at [827, 224] on span "Airline passengers" at bounding box center [806, 225] width 81 height 15
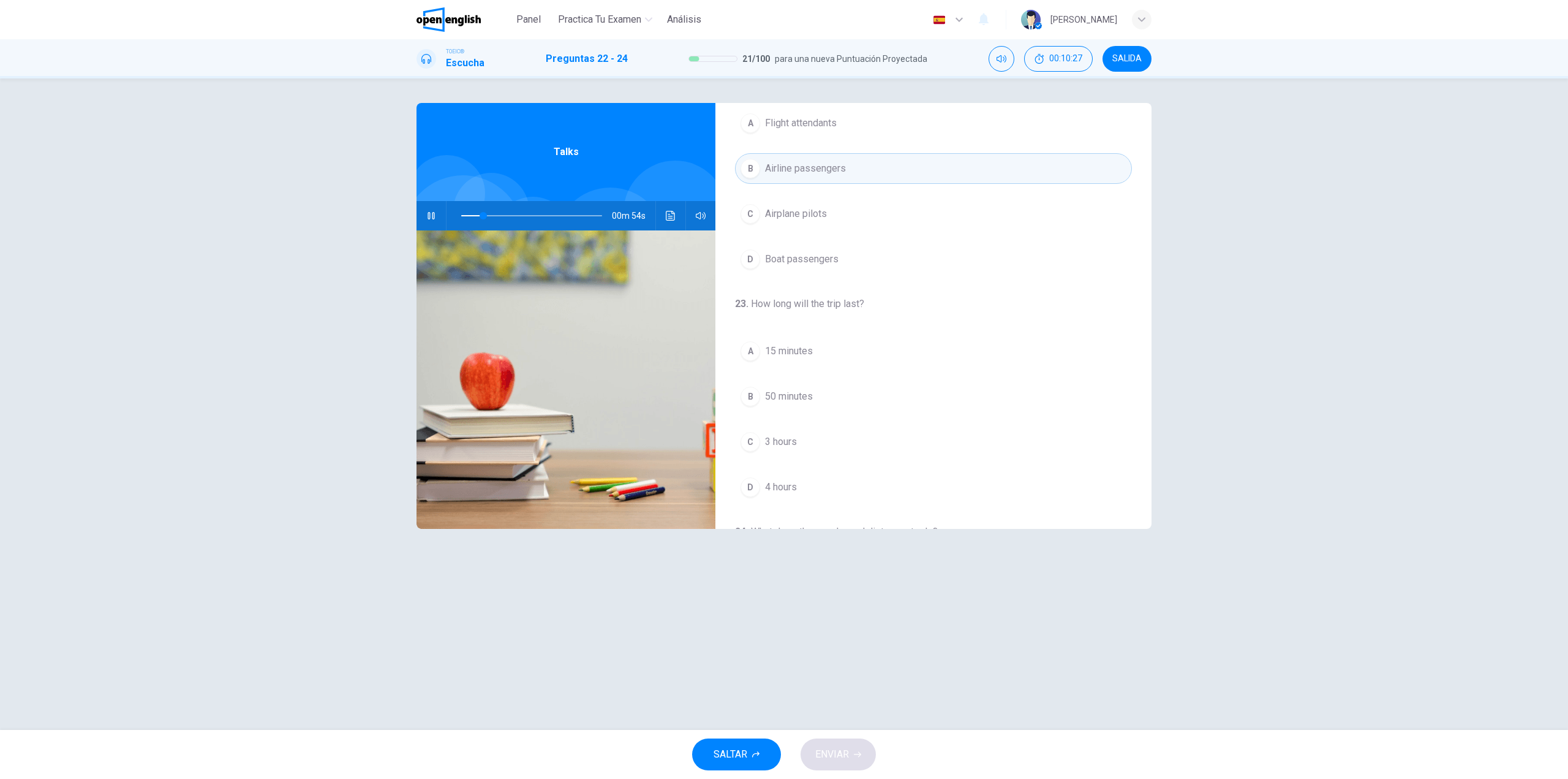
scroll to position [61, 0]
click at [792, 316] on span "3 hours" at bounding box center [781, 315] width 32 height 15
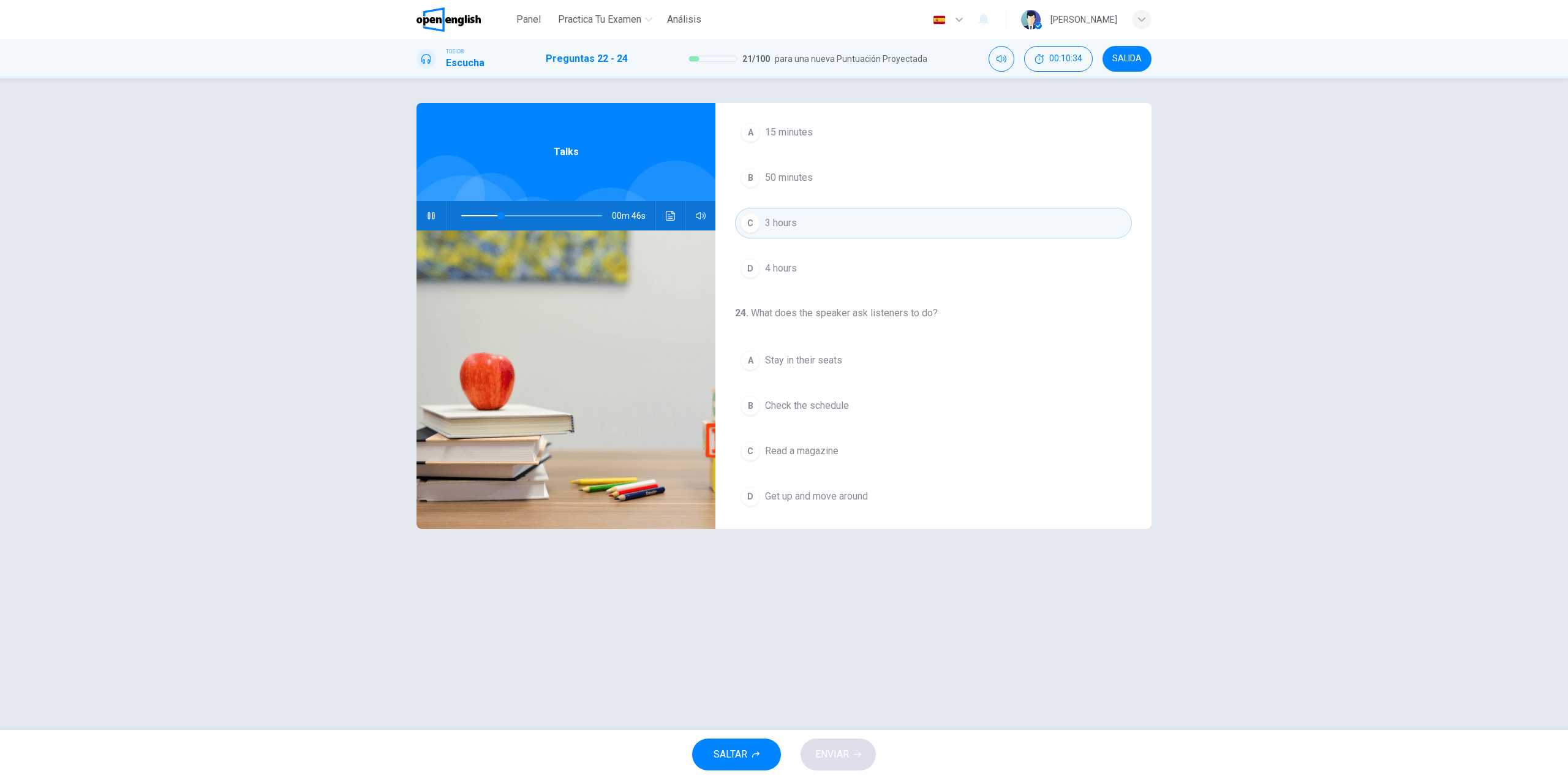
scroll to position [280, 0]
click at [840, 360] on span "Stay in their seats" at bounding box center [804, 356] width 77 height 15
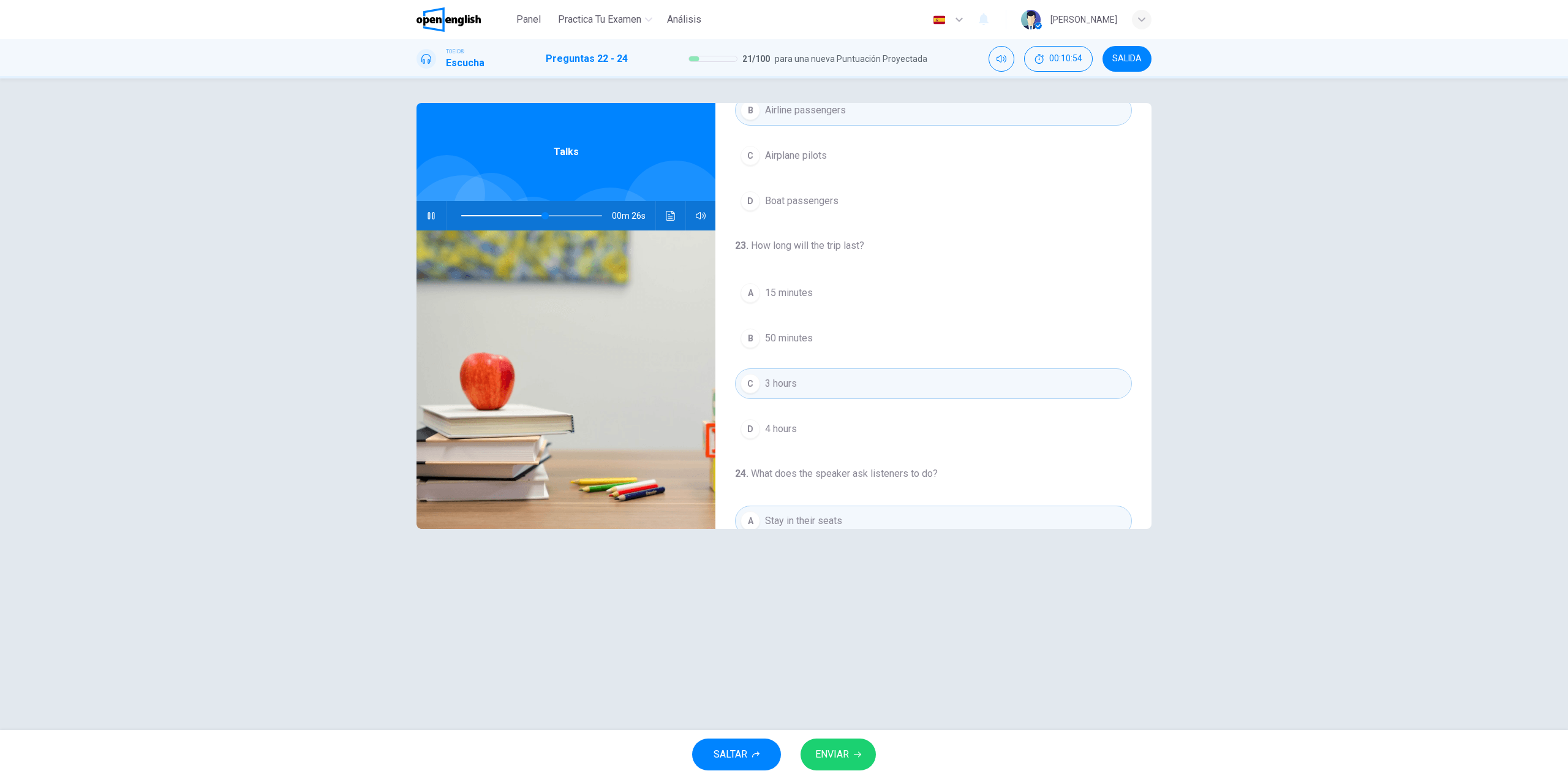
scroll to position [35, 0]
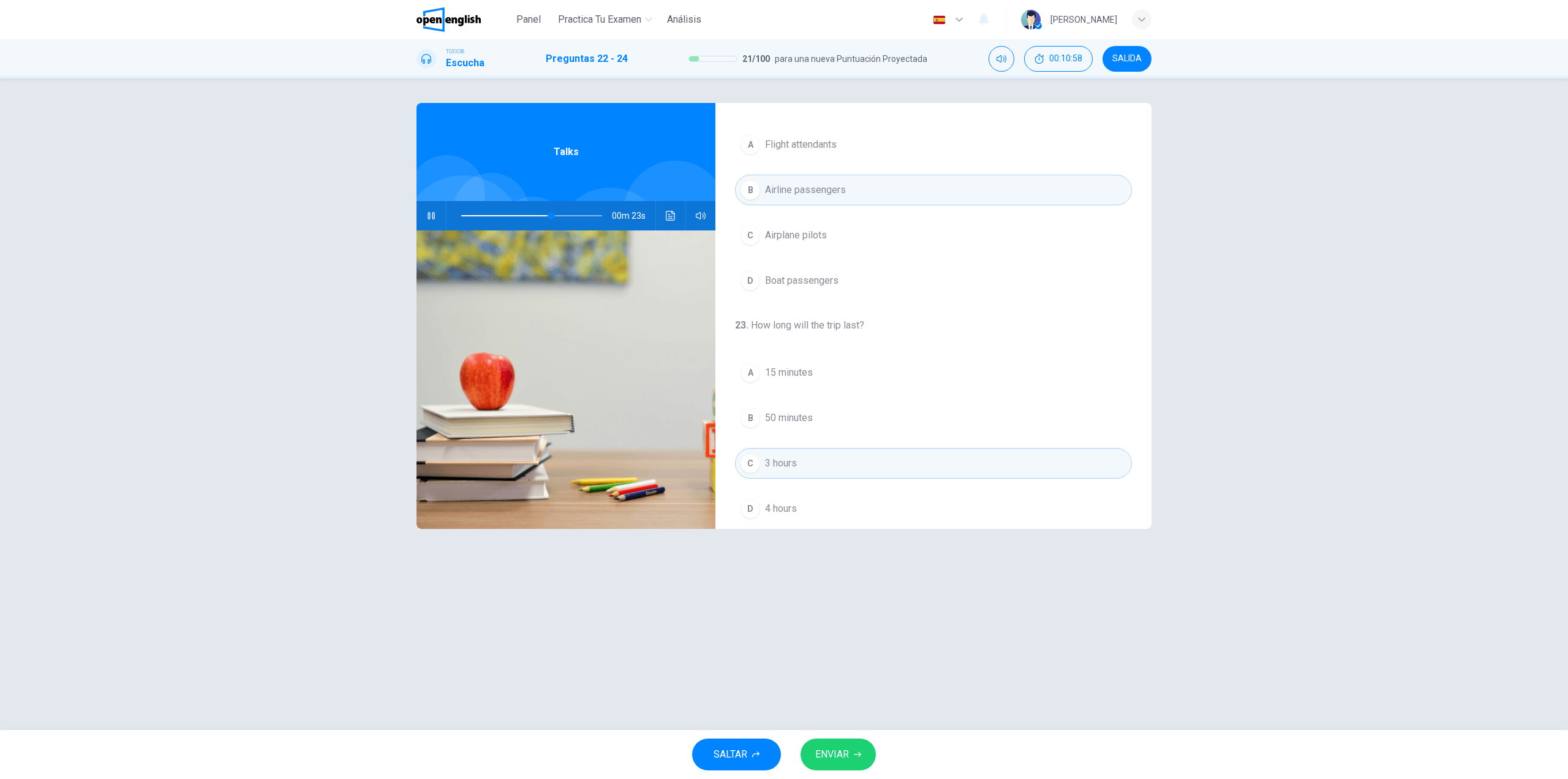
click at [462, 214] on span at bounding box center [532, 216] width 141 height 17
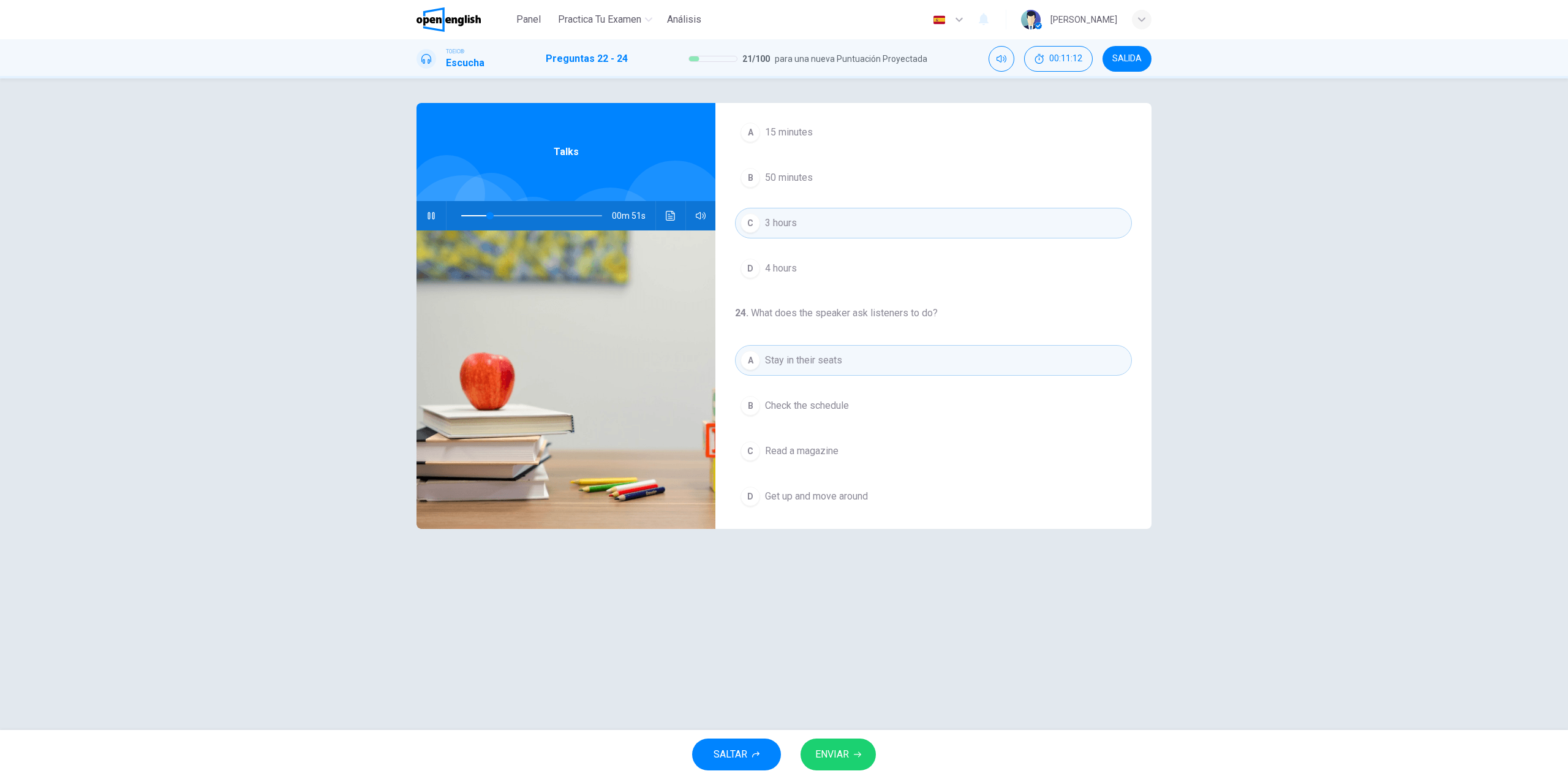
scroll to position [280, 0]
click at [838, 770] on button "ENVIAR" at bounding box center [839, 754] width 76 height 32
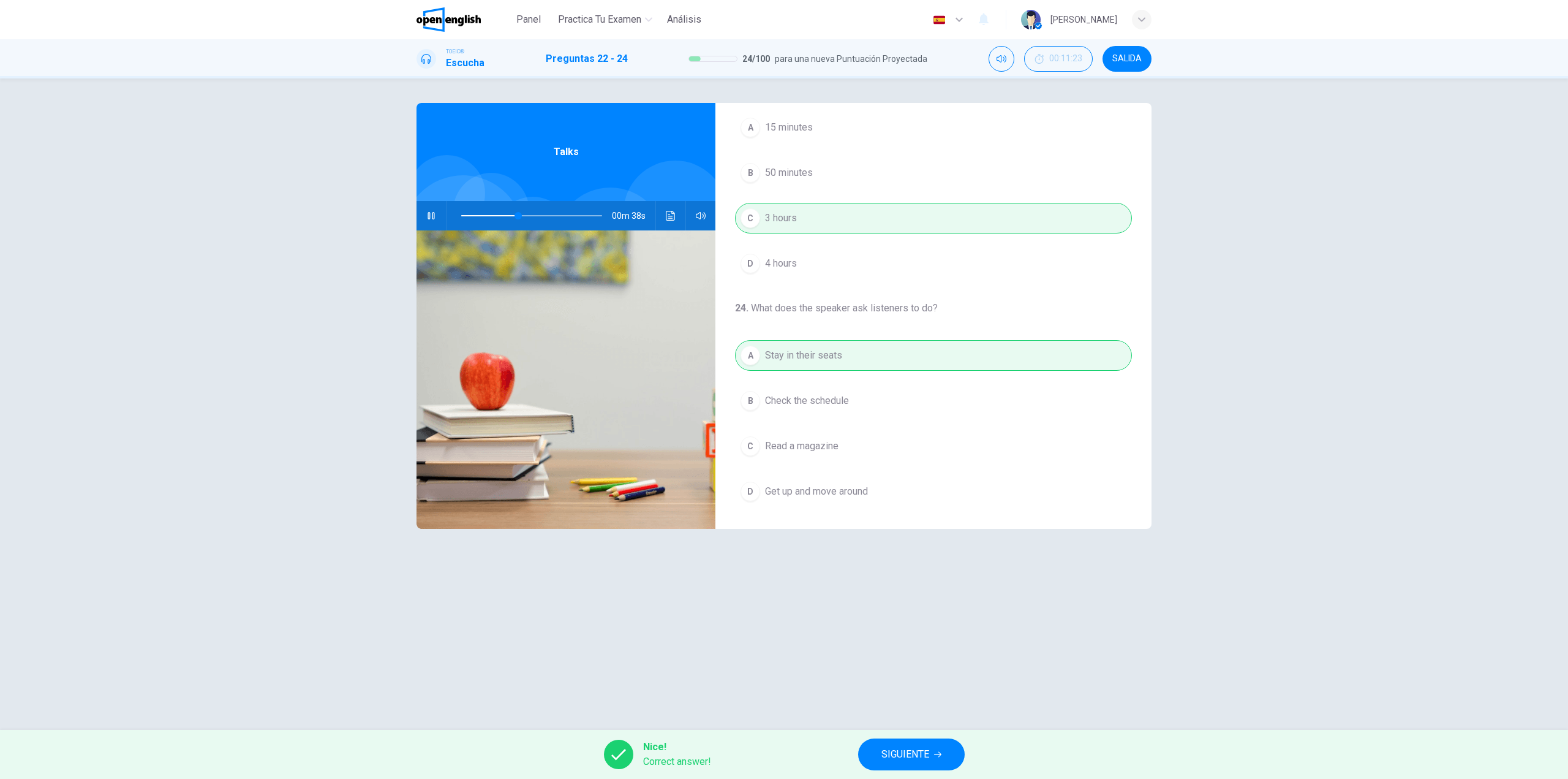
type input "**"
click at [906, 750] on span "SIGUIENTE" at bounding box center [905, 754] width 48 height 17
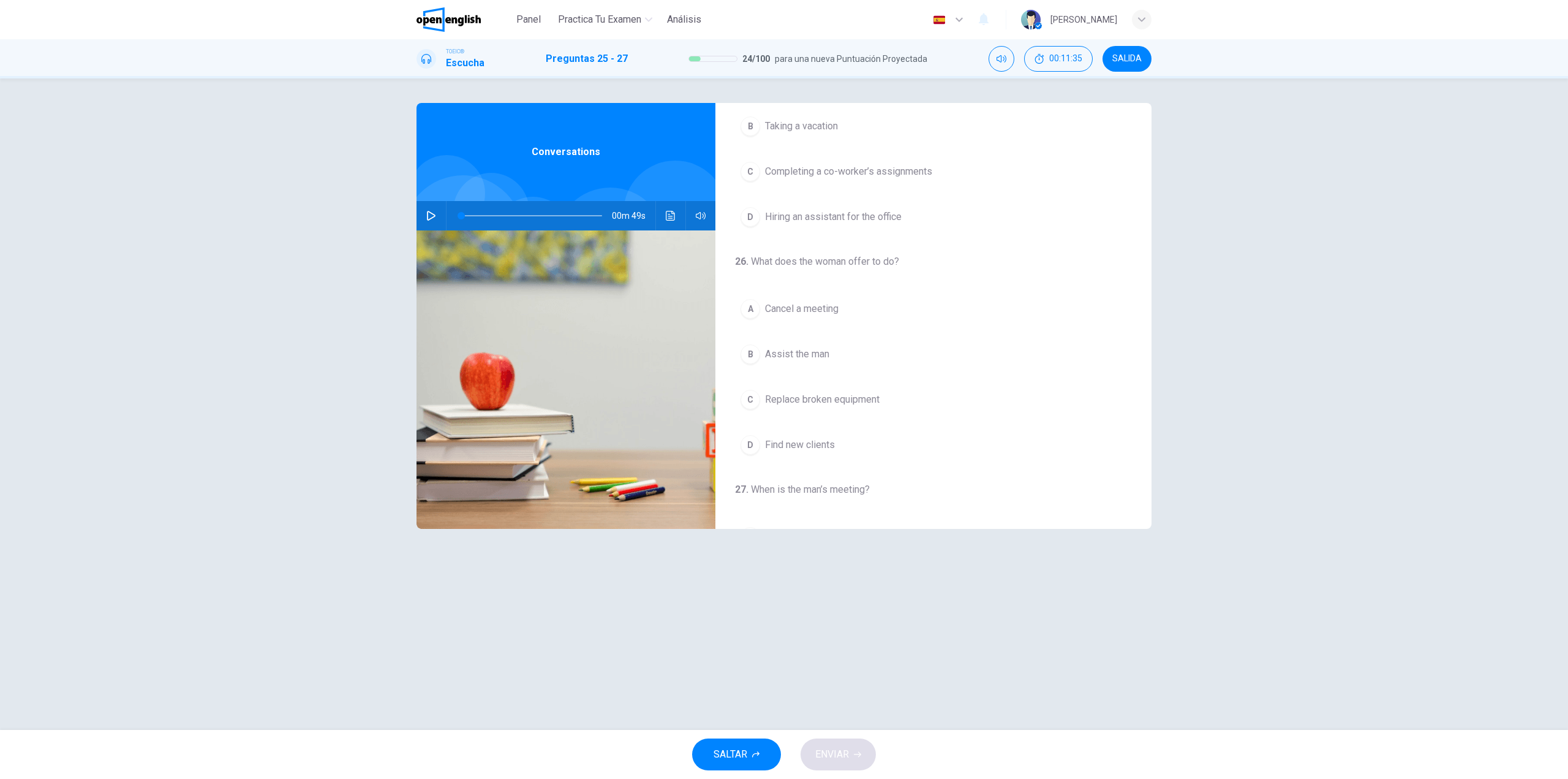
scroll to position [0, 0]
click at [434, 217] on icon "button" at bounding box center [431, 216] width 8 height 10
click at [434, 215] on icon "button" at bounding box center [431, 216] width 10 height 10
type input "**"
